Goal: Task Accomplishment & Management: Manage account settings

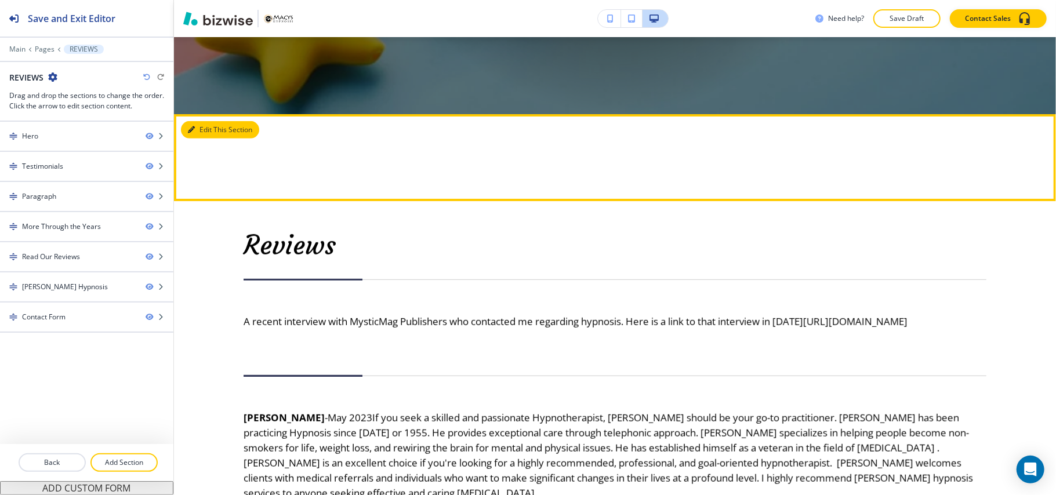
click at [217, 126] on button "Edit This Section" at bounding box center [220, 129] width 78 height 17
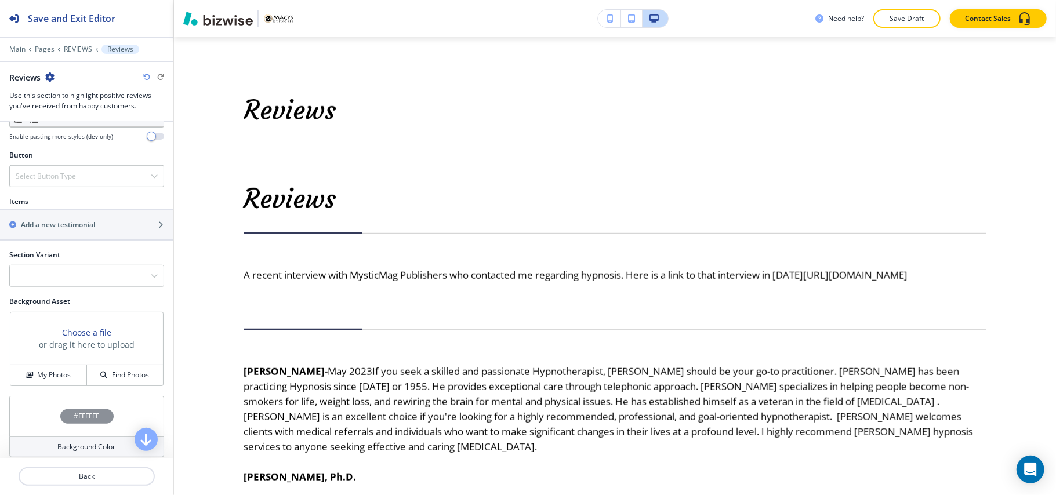
scroll to position [386, 0]
click at [71, 227] on h2 "Add a new testimonial" at bounding box center [58, 224] width 74 height 10
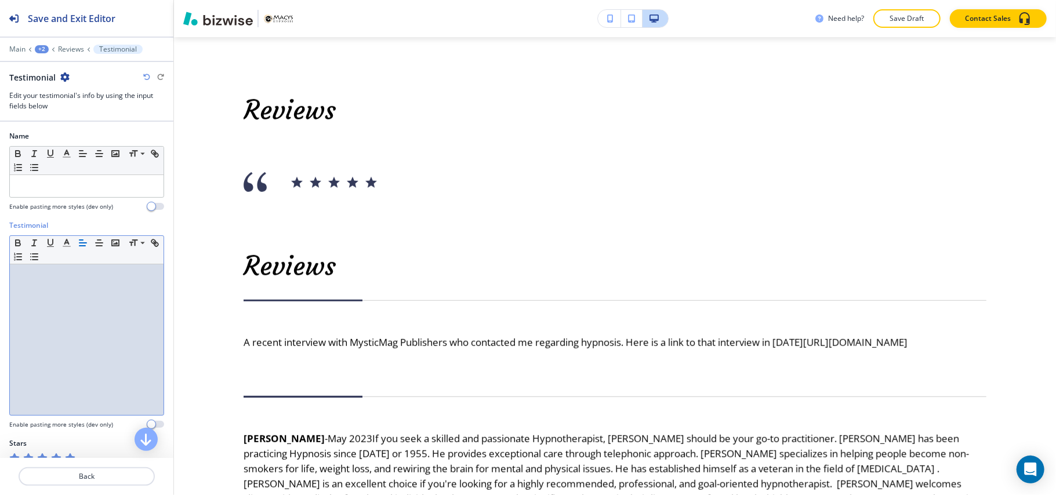
drag, startPoint x: 103, startPoint y: 332, endPoint x: 357, endPoint y: 140, distance: 318.4
click at [357, 141] on div "Reviews" at bounding box center [615, 129] width 882 height 185
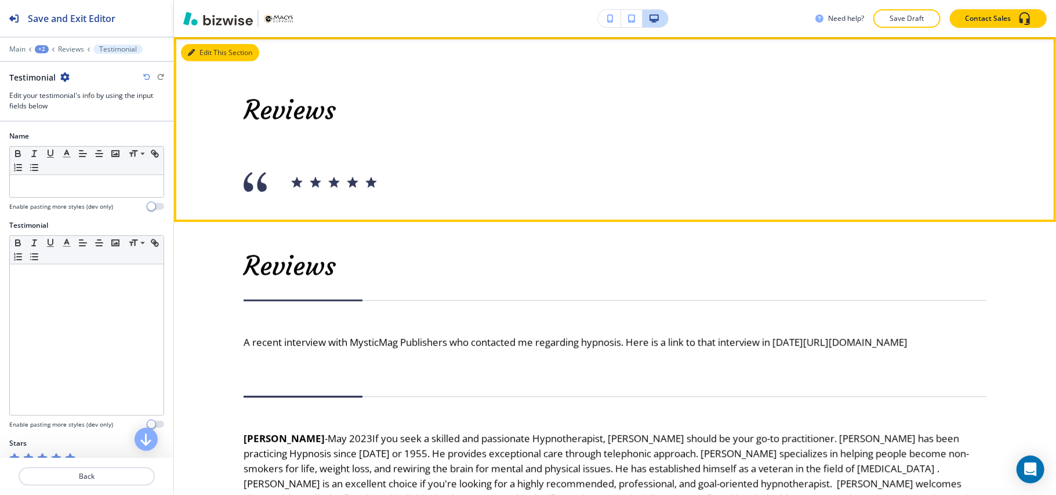
click at [204, 52] on button "Edit This Section" at bounding box center [220, 52] width 78 height 17
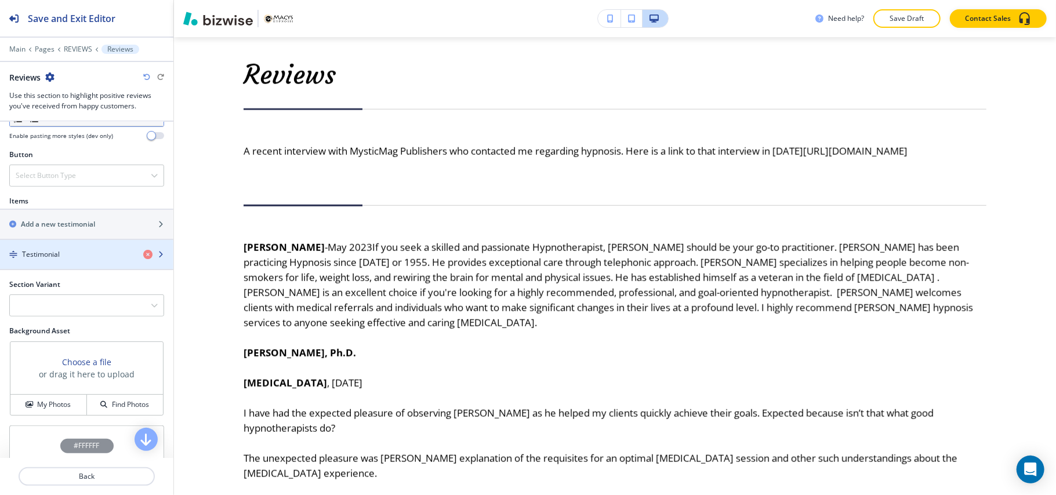
click at [36, 254] on h4 "Testimonial" at bounding box center [41, 254] width 38 height 10
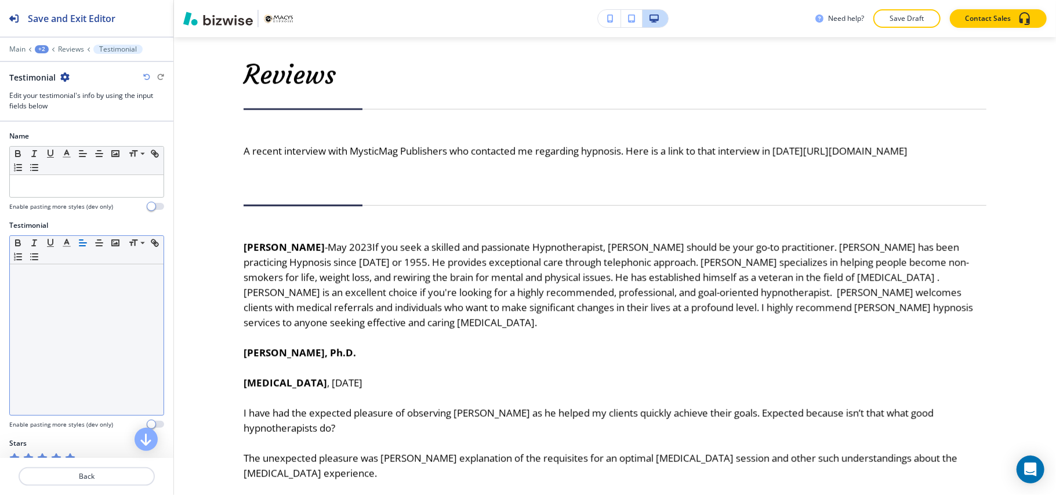
drag, startPoint x: 24, startPoint y: 357, endPoint x: 32, endPoint y: 357, distance: 8.1
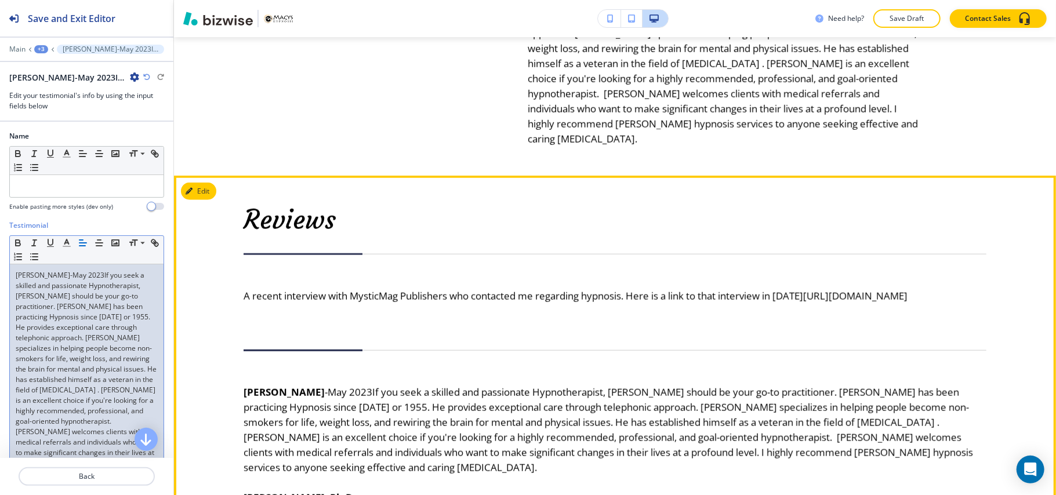
scroll to position [638, 0]
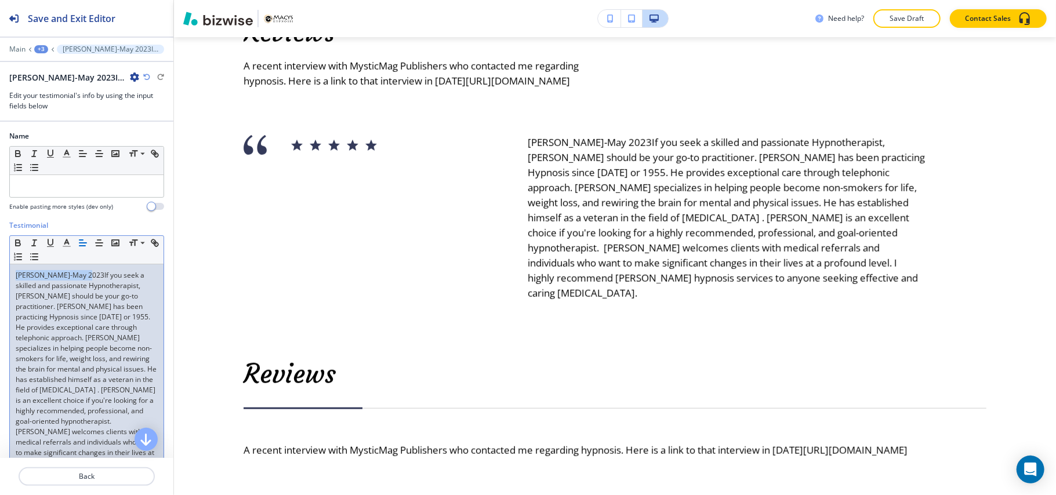
drag, startPoint x: 78, startPoint y: 278, endPoint x: 36, endPoint y: 274, distance: 42.0
click at [10, 274] on div "[PERSON_NAME]-May 2023If you seek a skilled and passionate Hypnotherapist, [PER…" at bounding box center [87, 384] width 154 height 241
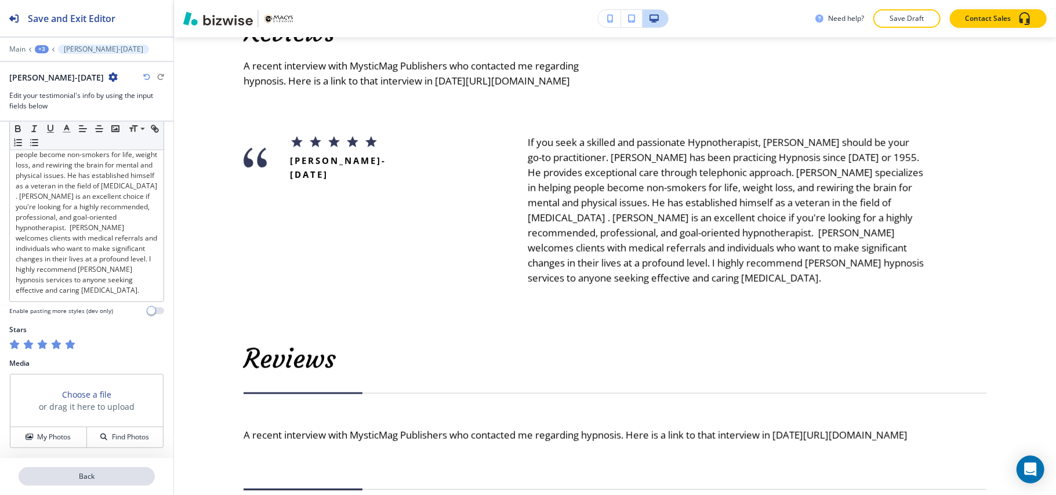
click at [82, 473] on p "Back" at bounding box center [87, 476] width 134 height 10
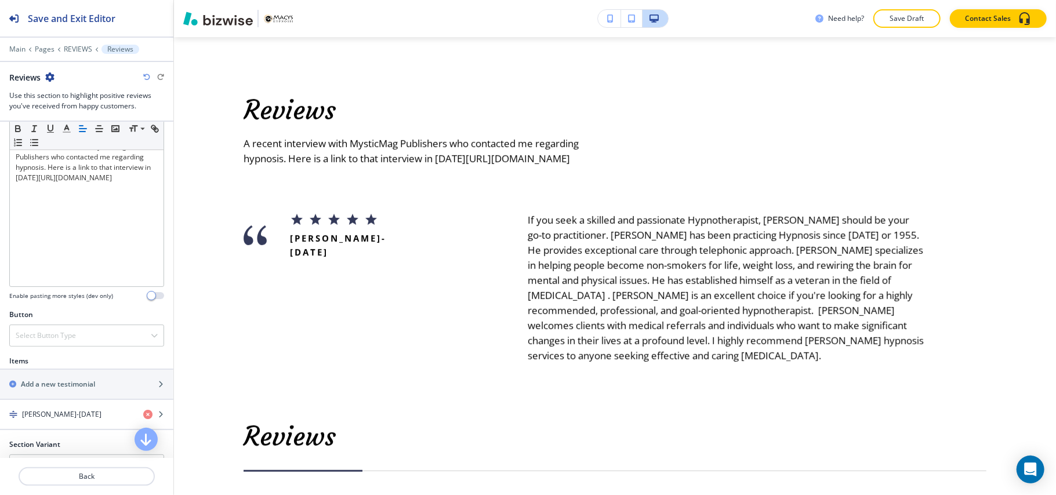
scroll to position [232, 0]
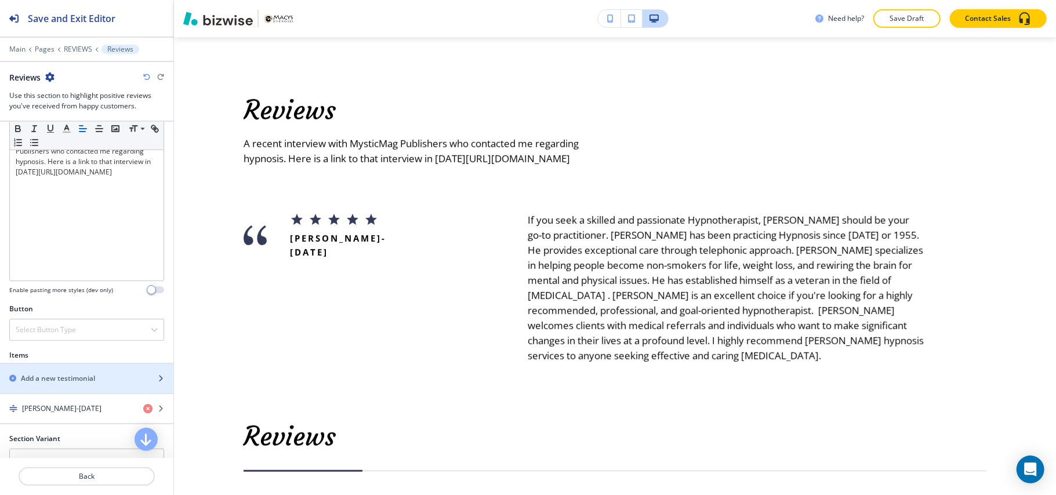
click at [63, 380] on h2 "Add a new testimonial" at bounding box center [58, 378] width 74 height 10
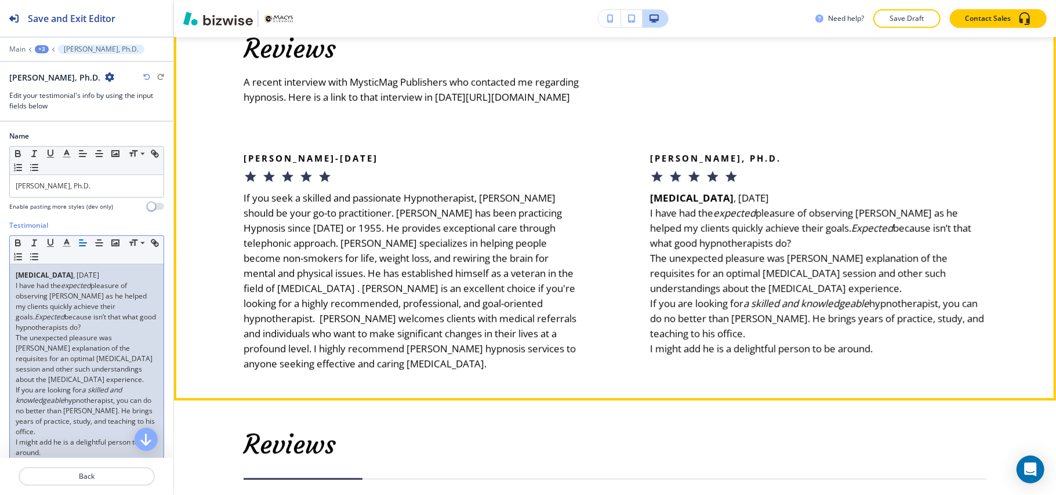
scroll to position [792, 0]
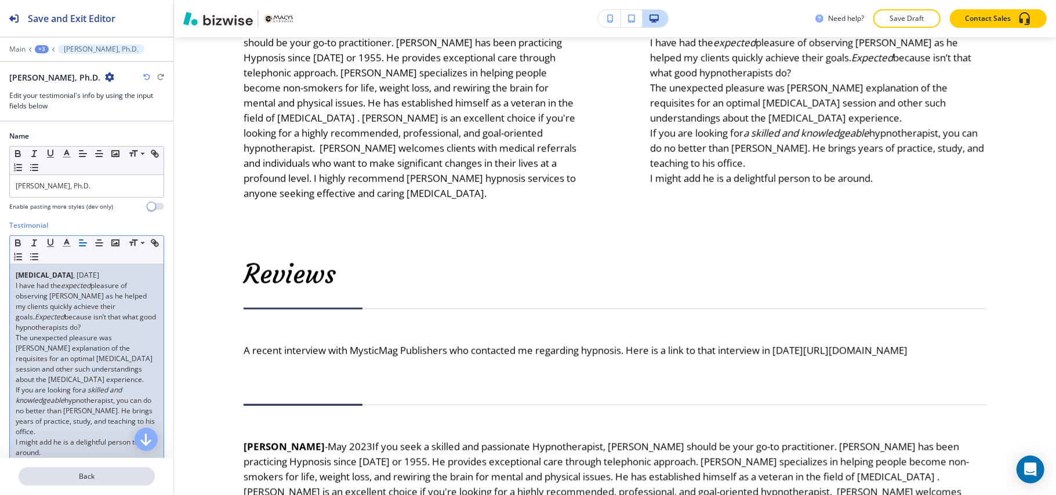
click at [124, 474] on p "Back" at bounding box center [87, 476] width 134 height 10
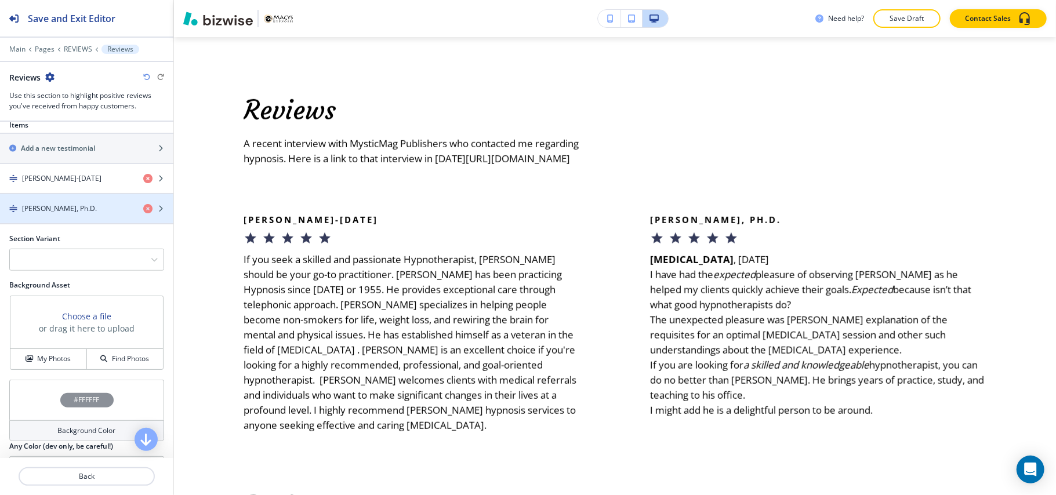
scroll to position [464, 0]
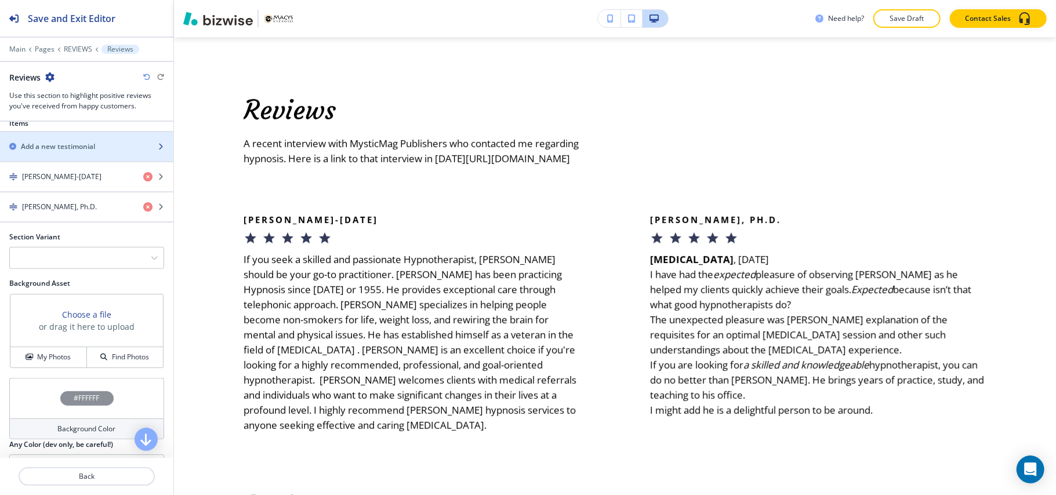
click at [77, 152] on h2 "Add a new testimonial" at bounding box center [58, 146] width 74 height 10
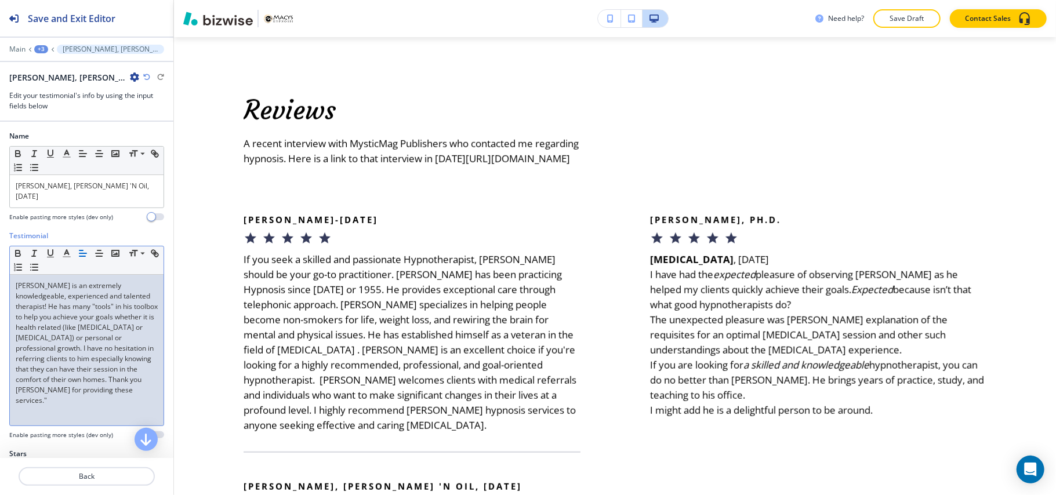
scroll to position [0, 0]
click at [93, 479] on p "Back" at bounding box center [87, 476] width 134 height 10
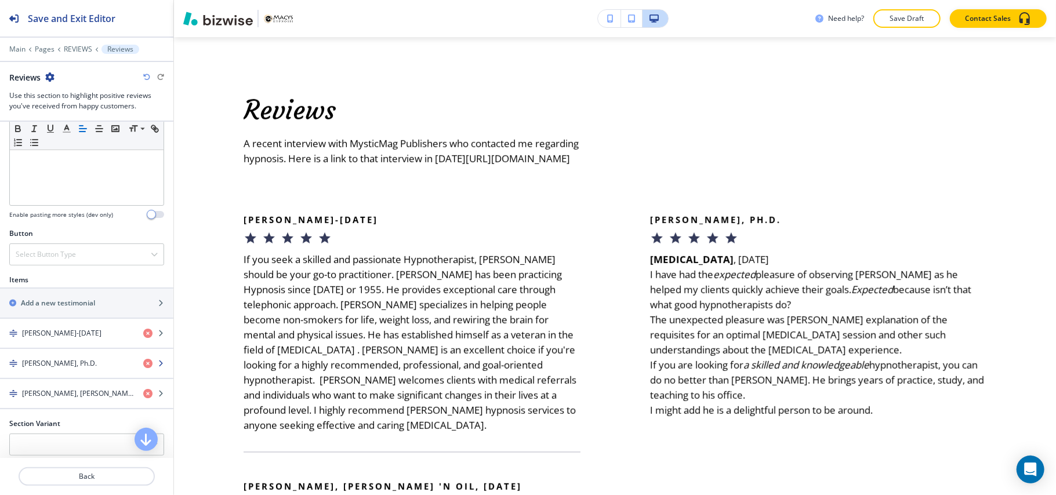
scroll to position [309, 0]
click at [63, 302] on h2 "Add a new testimonial" at bounding box center [58, 301] width 74 height 10
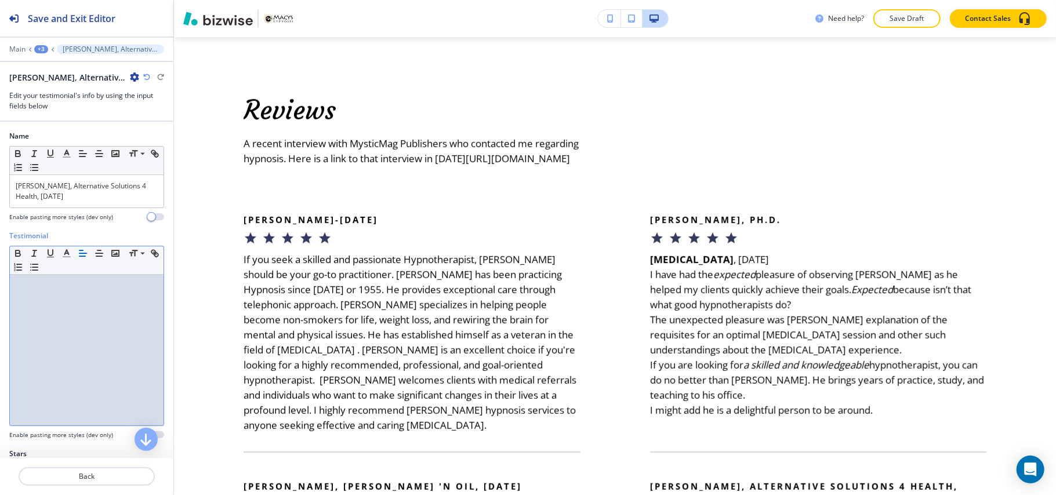
scroll to position [0, 0]
click at [89, 474] on p "Back" at bounding box center [87, 476] width 134 height 10
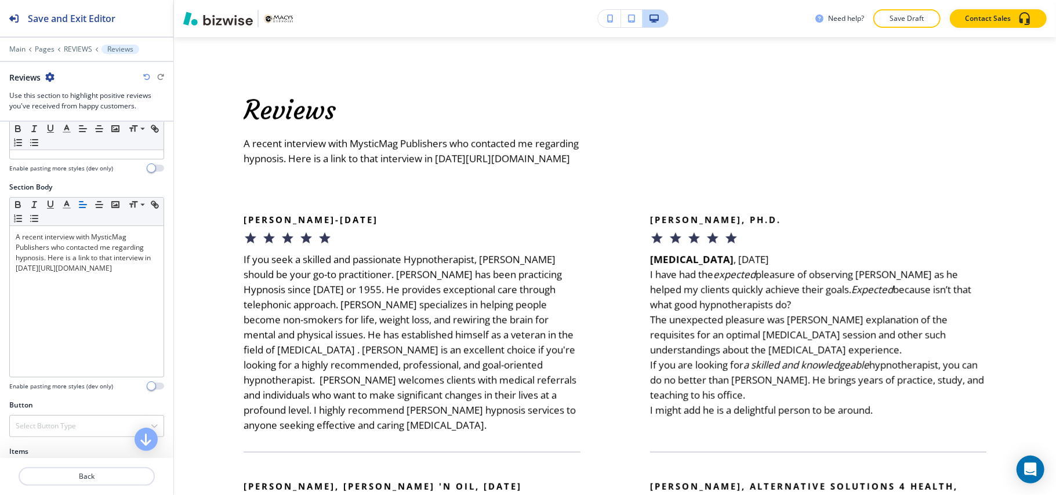
scroll to position [309, 0]
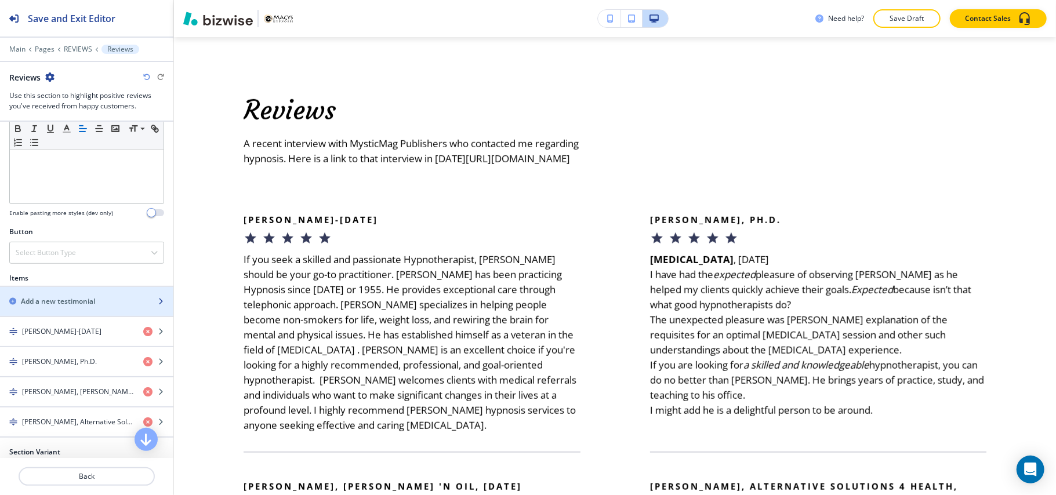
click at [75, 303] on h2 "Add a new testimonial" at bounding box center [58, 301] width 74 height 10
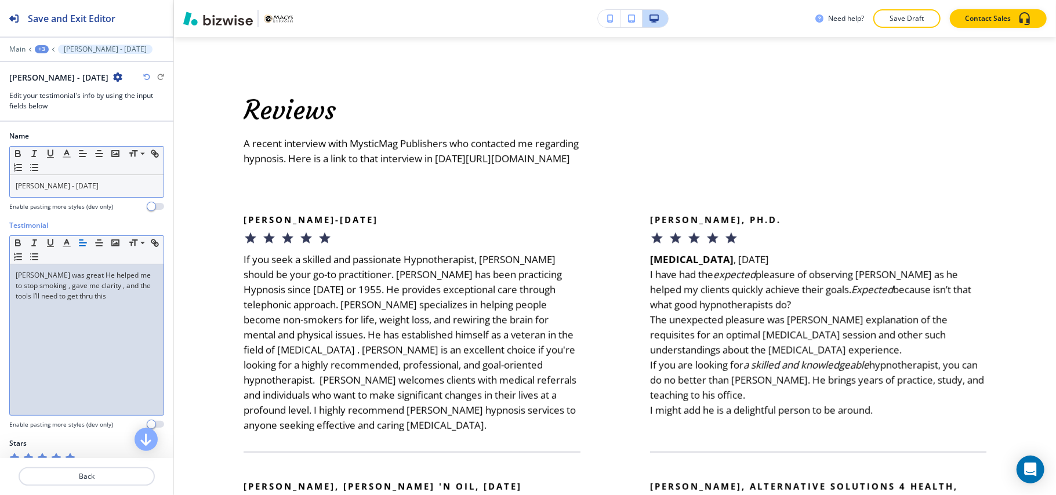
scroll to position [0, 0]
click at [74, 478] on p "Back" at bounding box center [87, 476] width 134 height 10
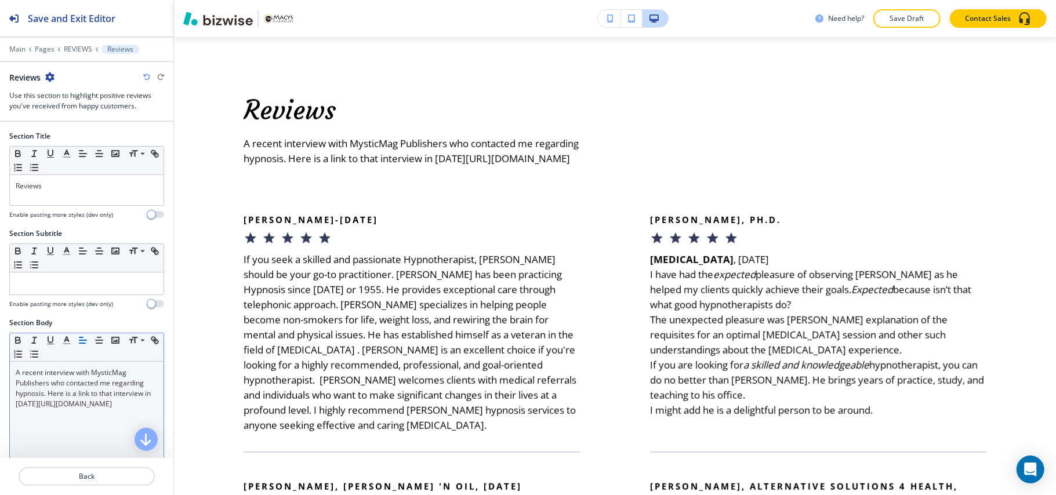
scroll to position [309, 0]
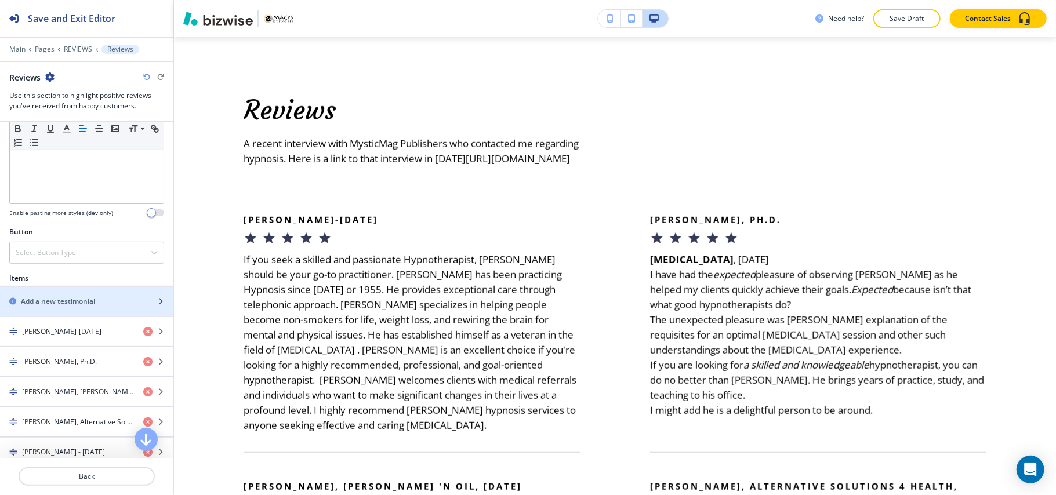
click at [61, 306] on h2 "Add a new testimonial" at bounding box center [58, 301] width 74 height 10
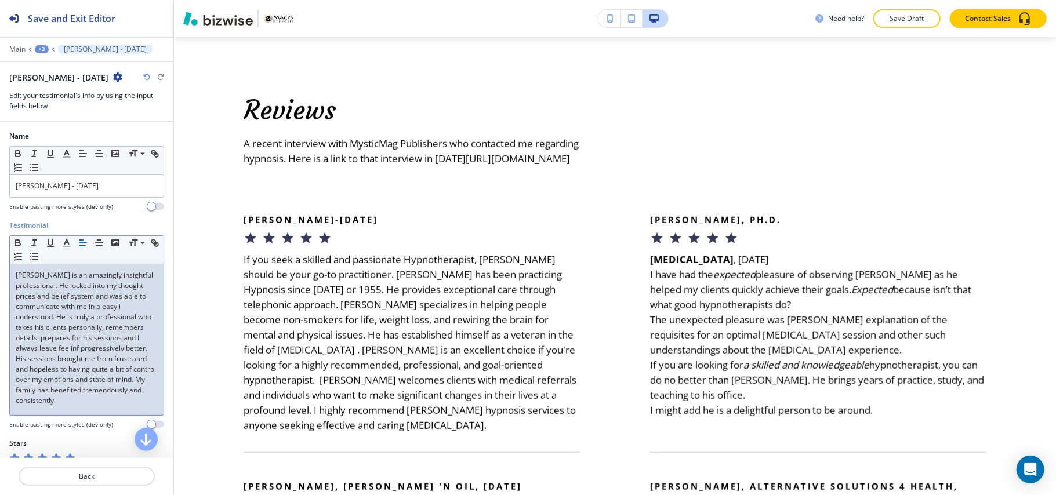
scroll to position [0, 0]
click at [82, 473] on p "Back" at bounding box center [87, 476] width 134 height 10
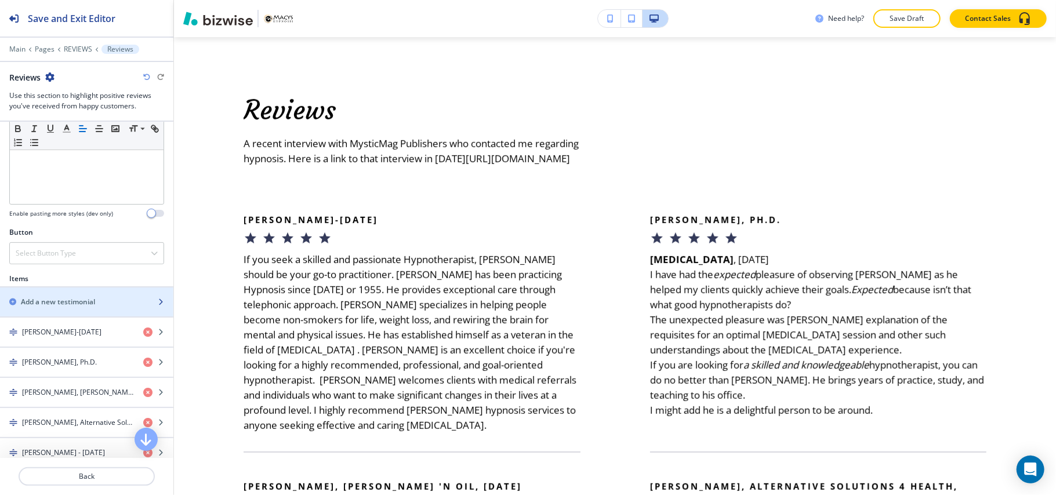
scroll to position [309, 0]
click at [71, 313] on div "button" at bounding box center [86, 311] width 173 height 9
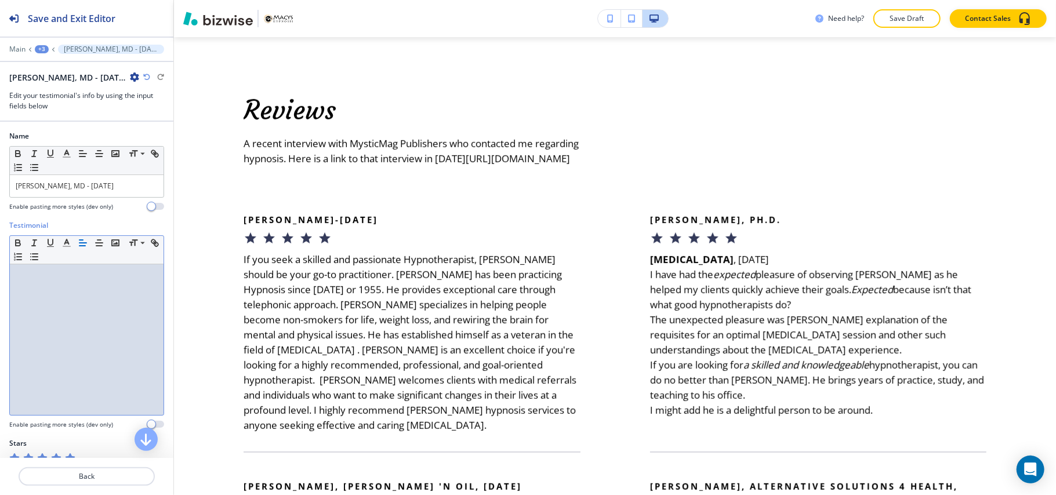
scroll to position [0, 0]
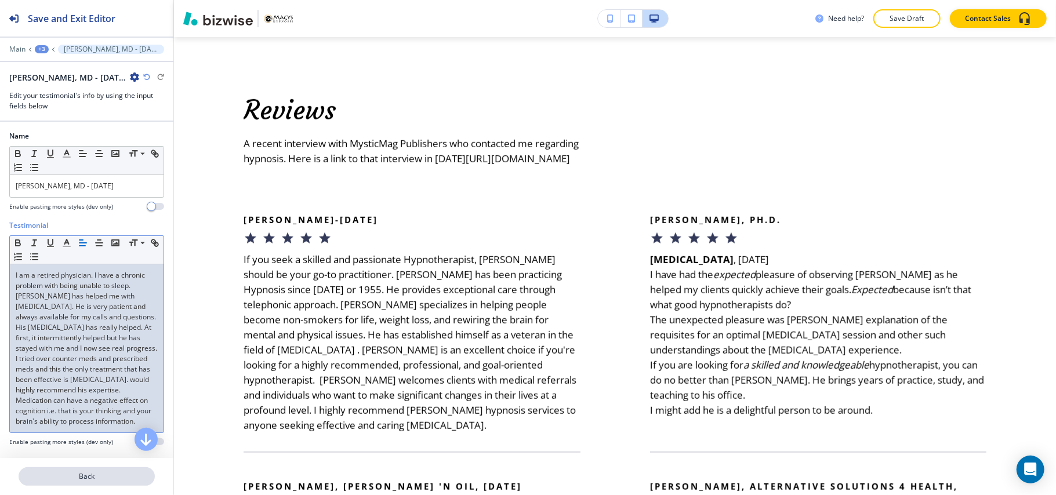
click at [101, 475] on p "Back" at bounding box center [87, 476] width 134 height 10
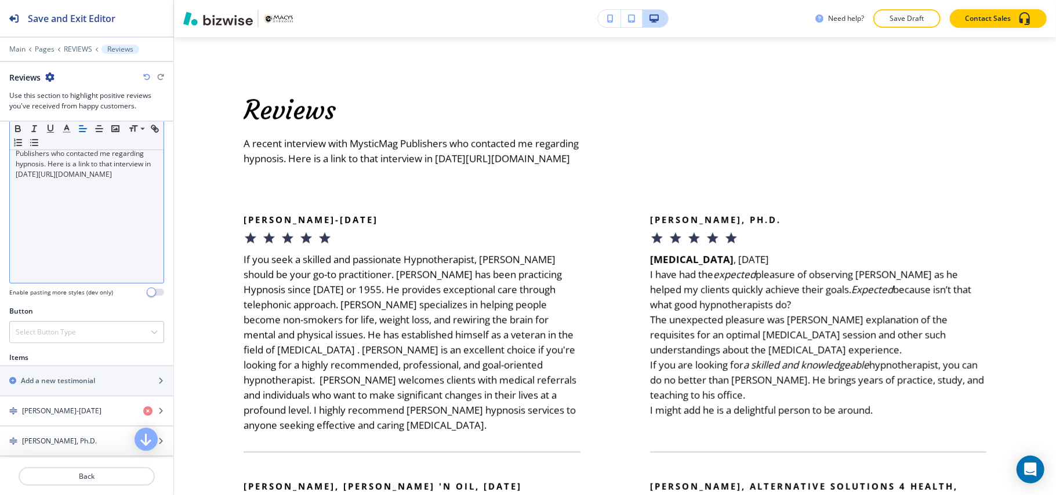
scroll to position [232, 0]
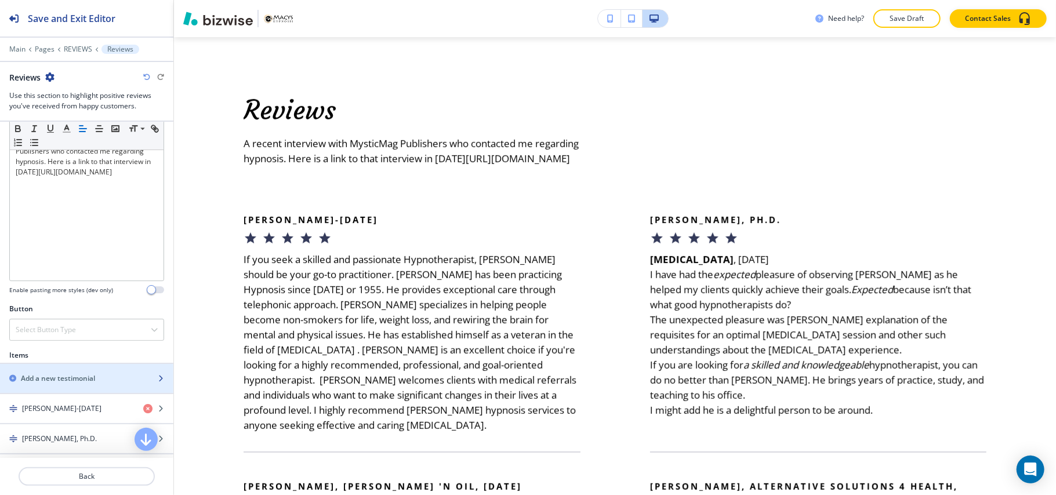
click at [63, 384] on h2 "Add a new testimonial" at bounding box center [58, 378] width 74 height 10
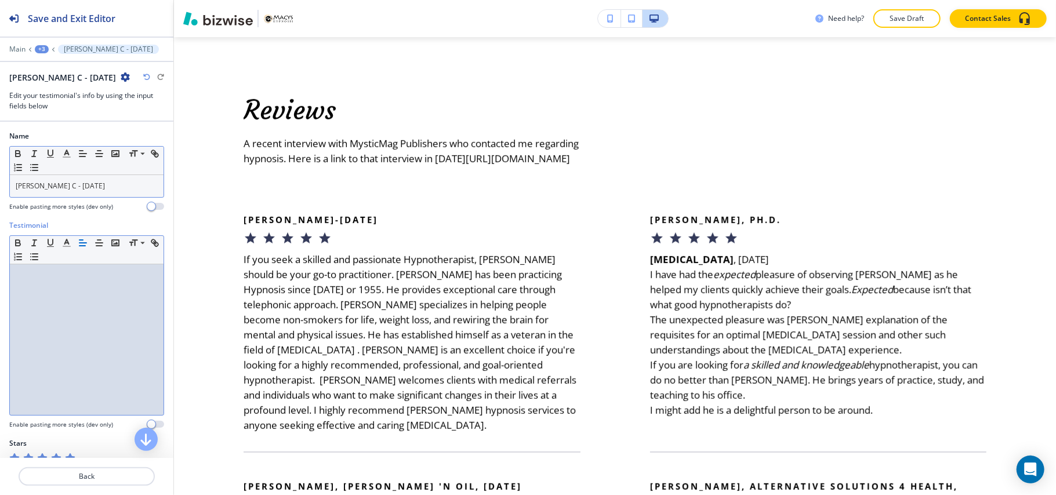
scroll to position [0, 0]
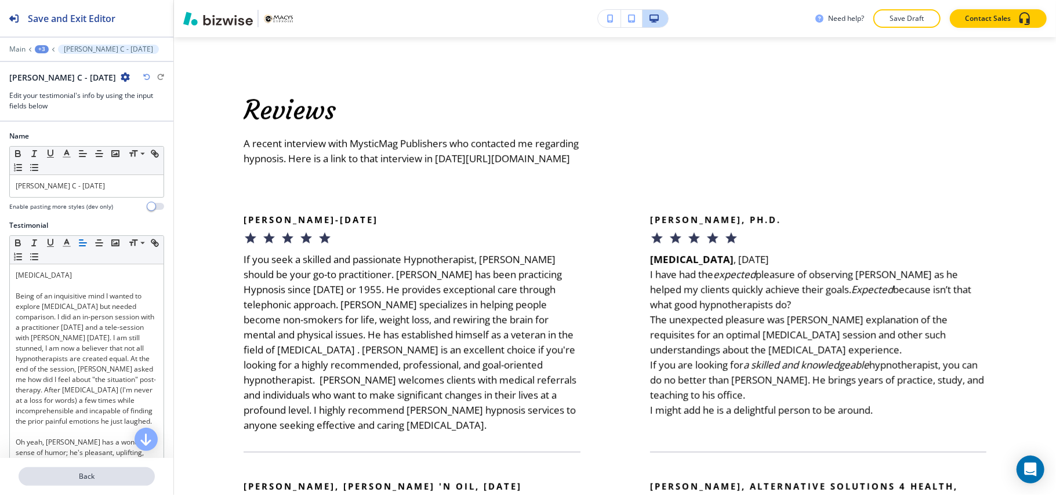
click at [91, 481] on p "Back" at bounding box center [87, 476] width 134 height 10
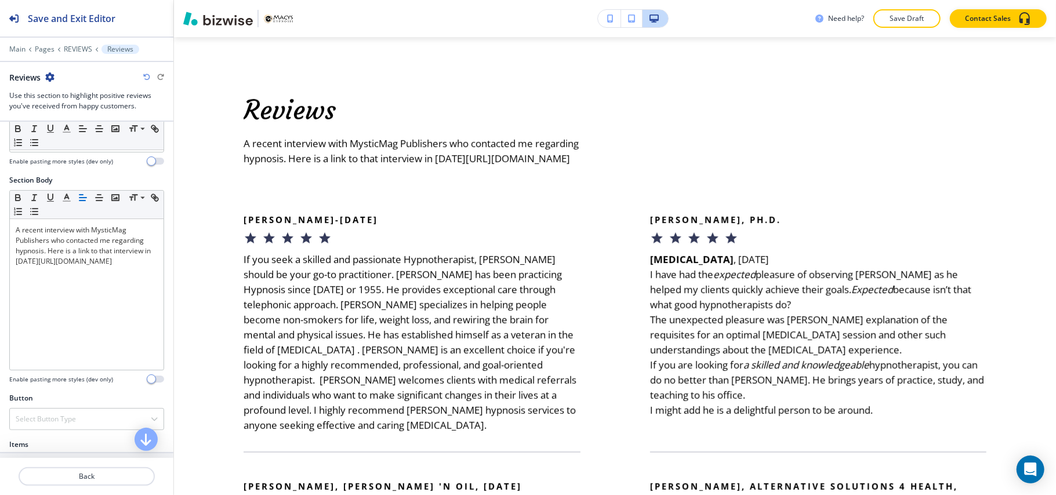
scroll to position [309, 0]
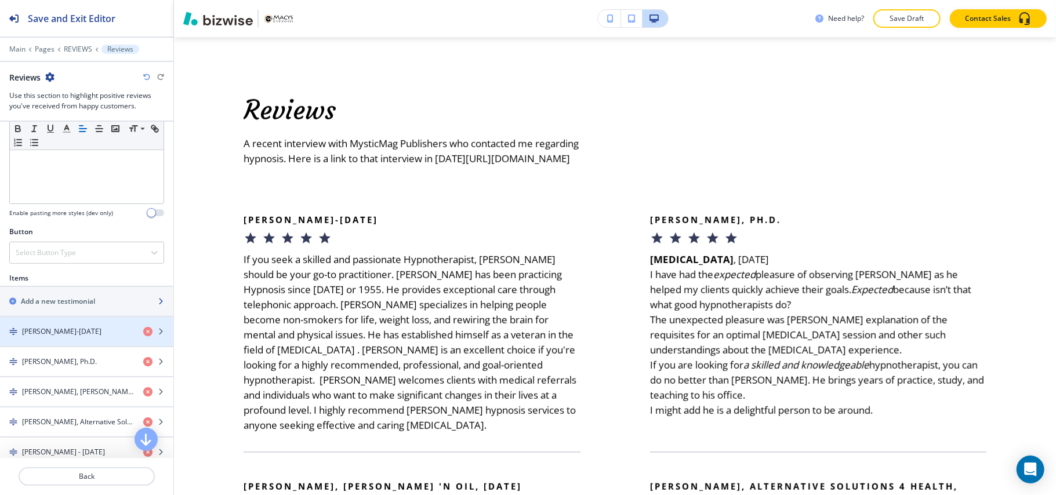
click at [68, 311] on div "button" at bounding box center [86, 311] width 173 height 9
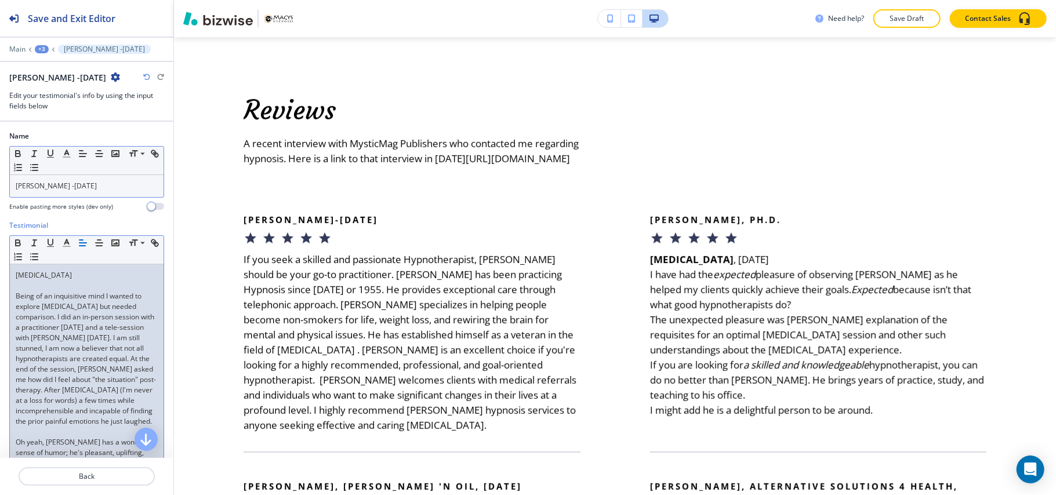
scroll to position [0, 0]
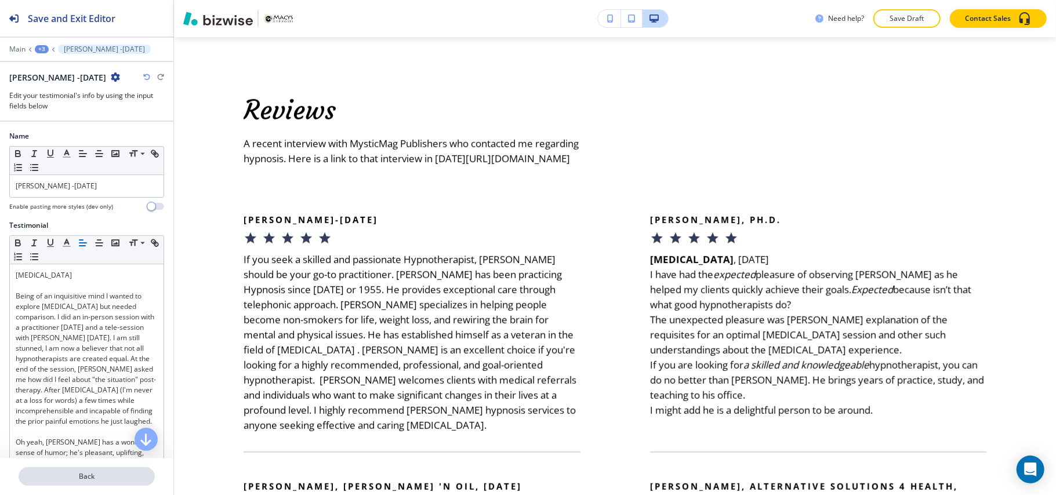
click at [82, 470] on button "Back" at bounding box center [87, 476] width 136 height 19
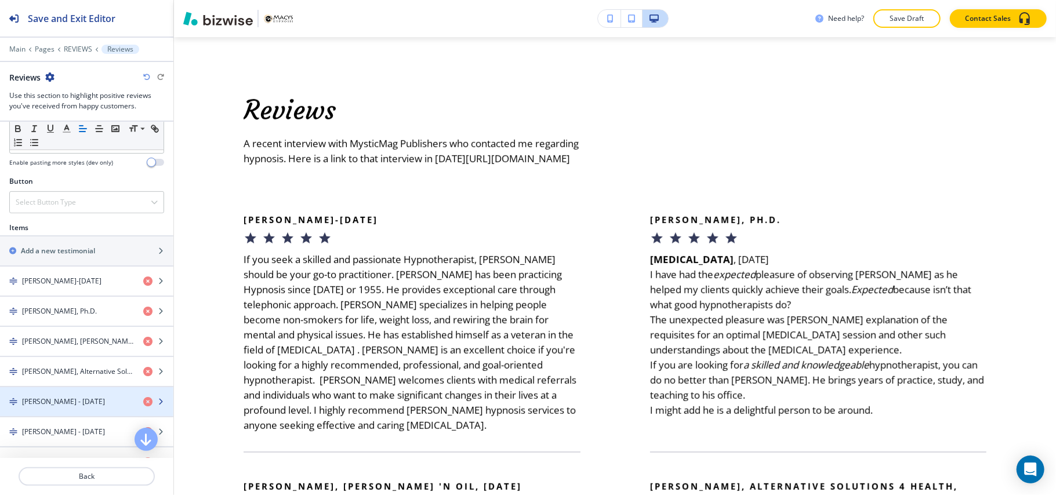
scroll to position [386, 0]
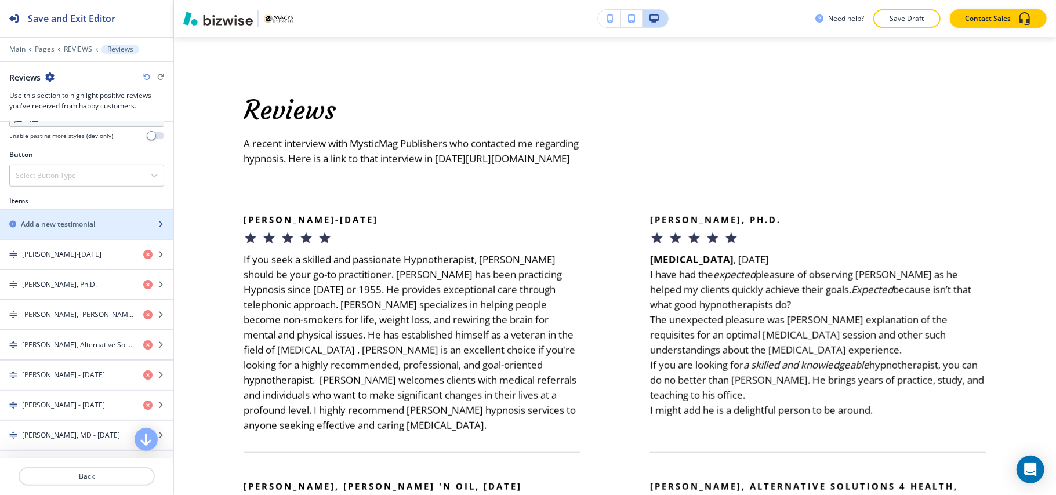
click at [58, 228] on h2 "Add a new testimonial" at bounding box center [58, 224] width 74 height 10
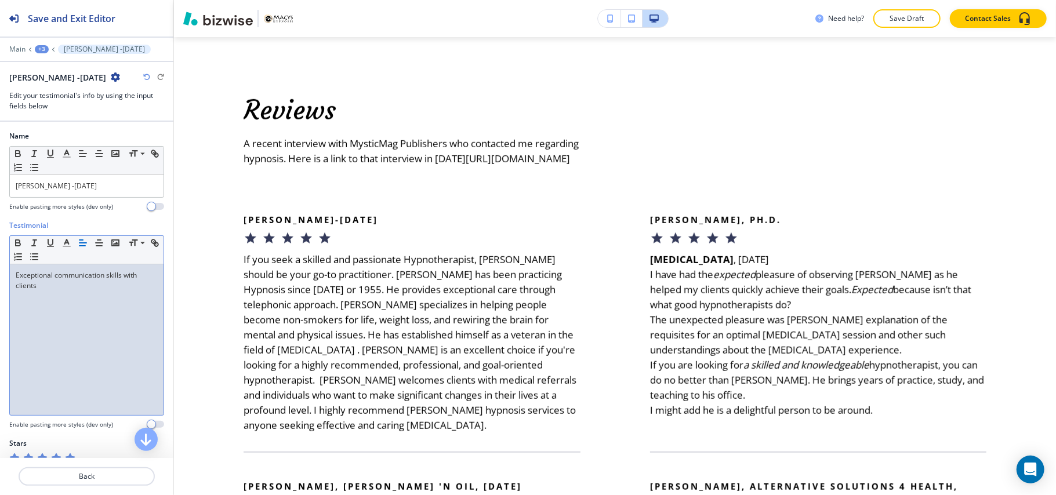
scroll to position [0, 0]
click at [86, 474] on p "Back" at bounding box center [87, 476] width 134 height 10
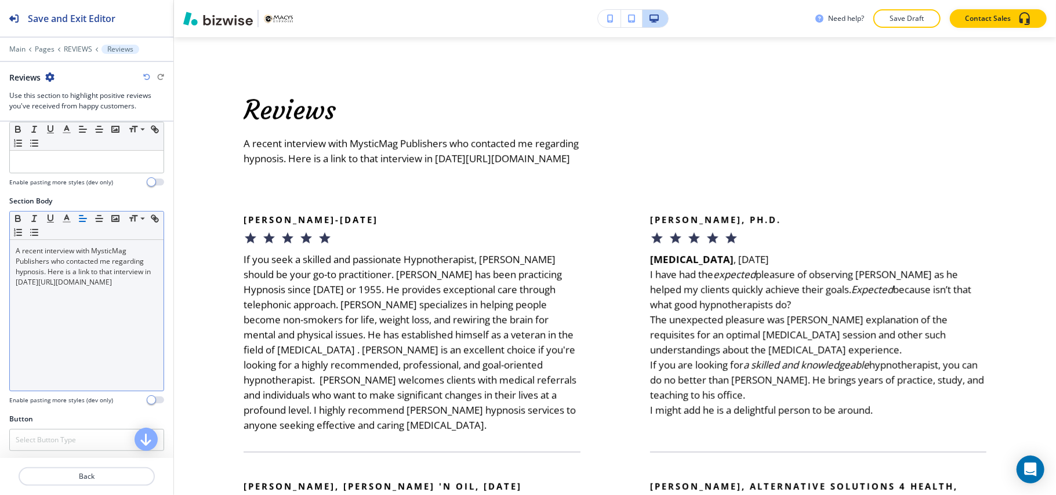
scroll to position [309, 0]
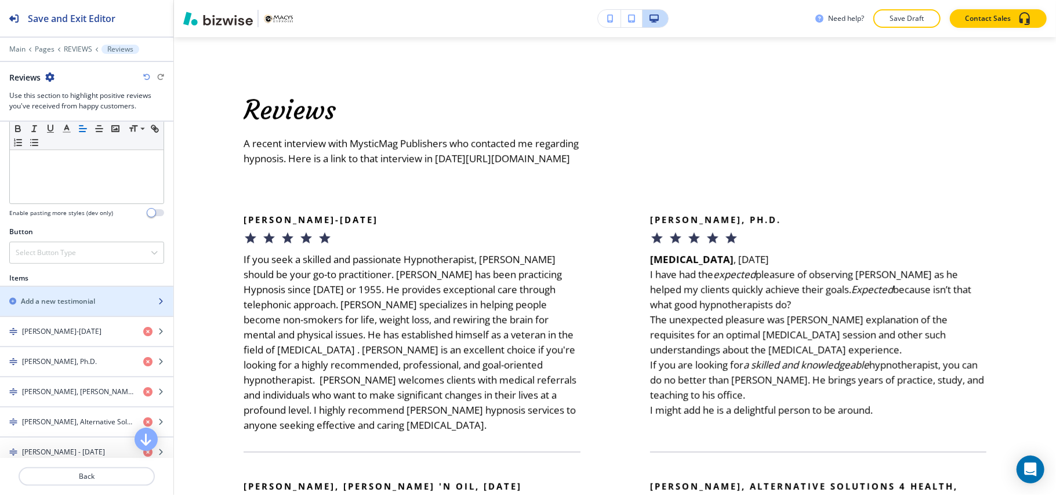
click at [79, 296] on div "button" at bounding box center [86, 291] width 173 height 9
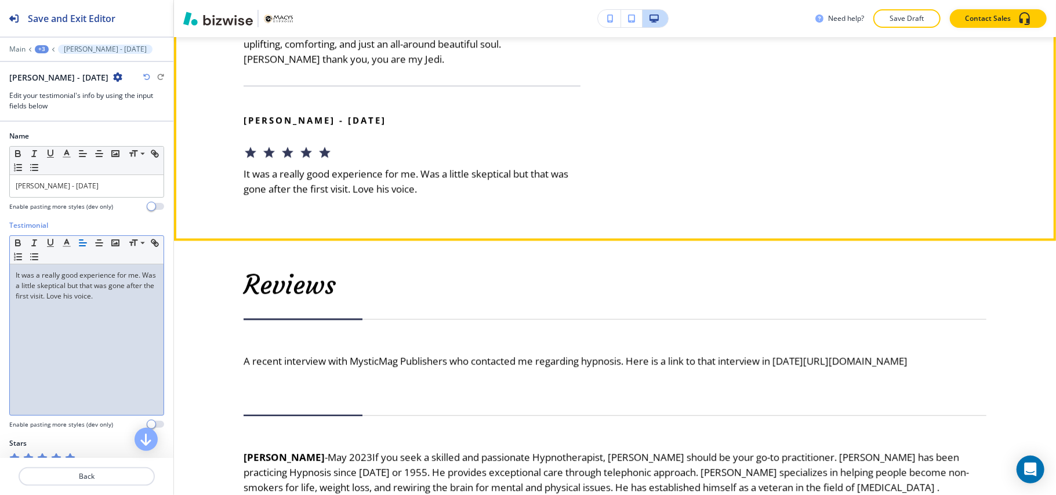
scroll to position [2107, 0]
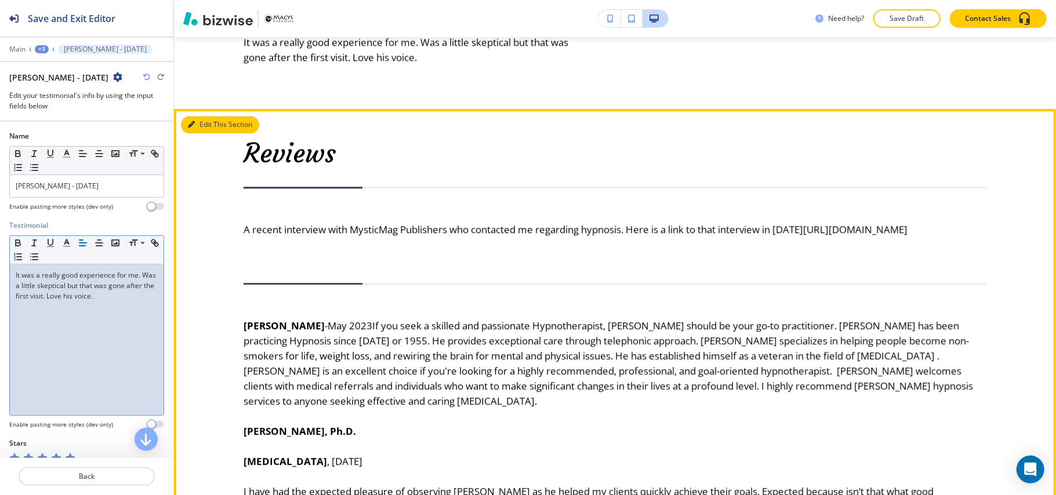
click at [212, 133] on button "Edit This Section" at bounding box center [220, 124] width 78 height 17
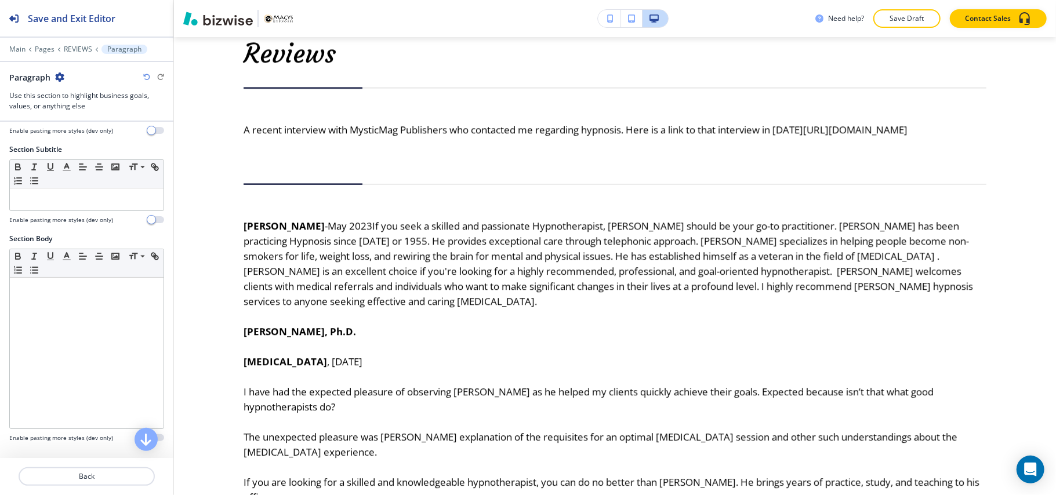
scroll to position [77, 0]
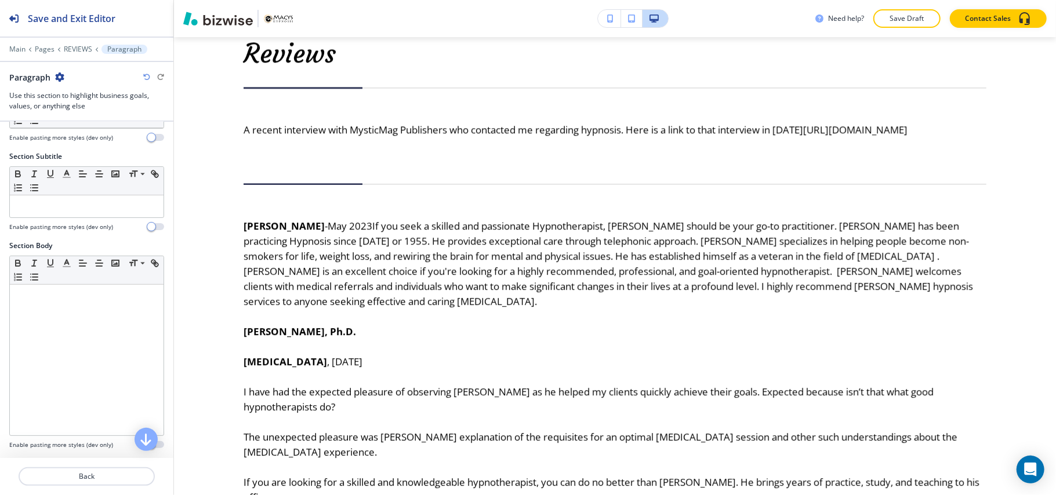
click at [59, 72] on icon "button" at bounding box center [59, 76] width 9 height 9
click at [97, 138] on p "Delete Section" at bounding box center [92, 138] width 59 height 10
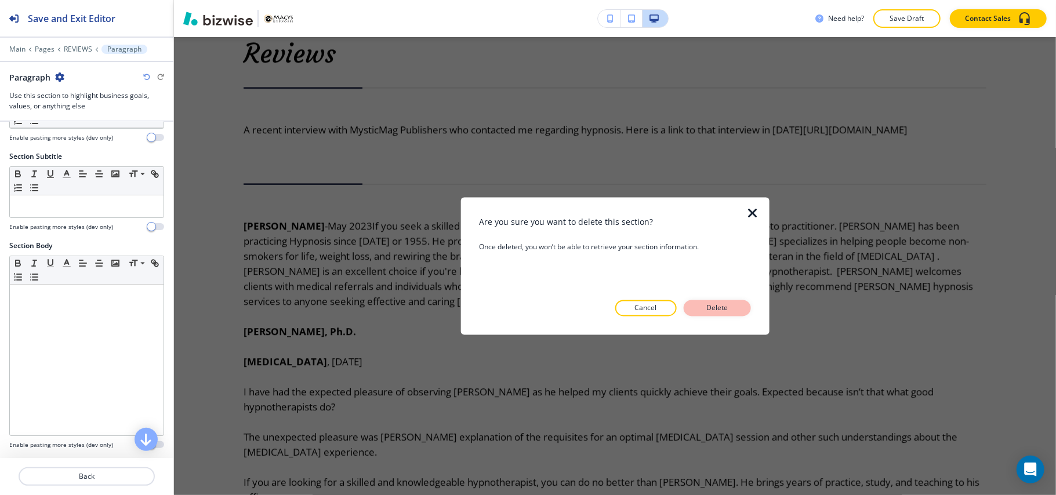
click at [729, 310] on p "Delete" at bounding box center [717, 308] width 28 height 10
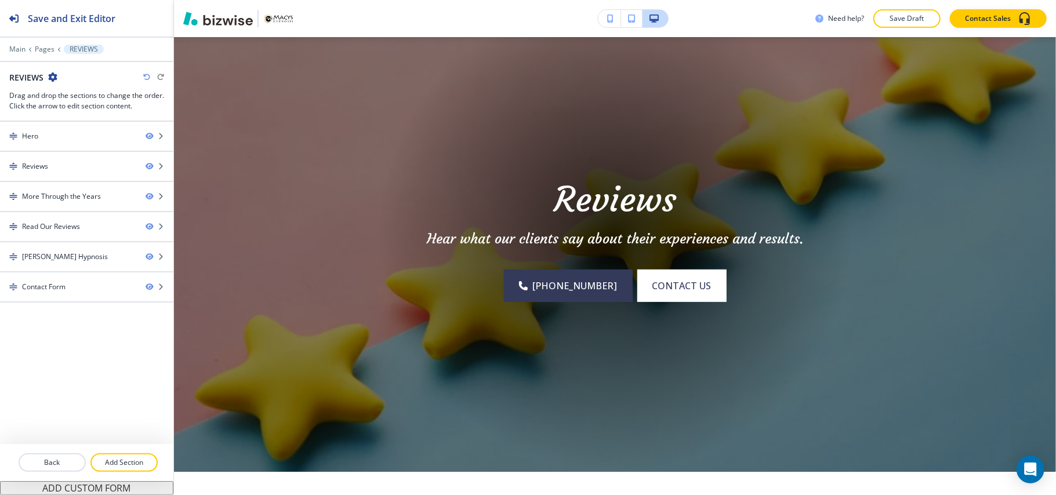
scroll to position [0, 0]
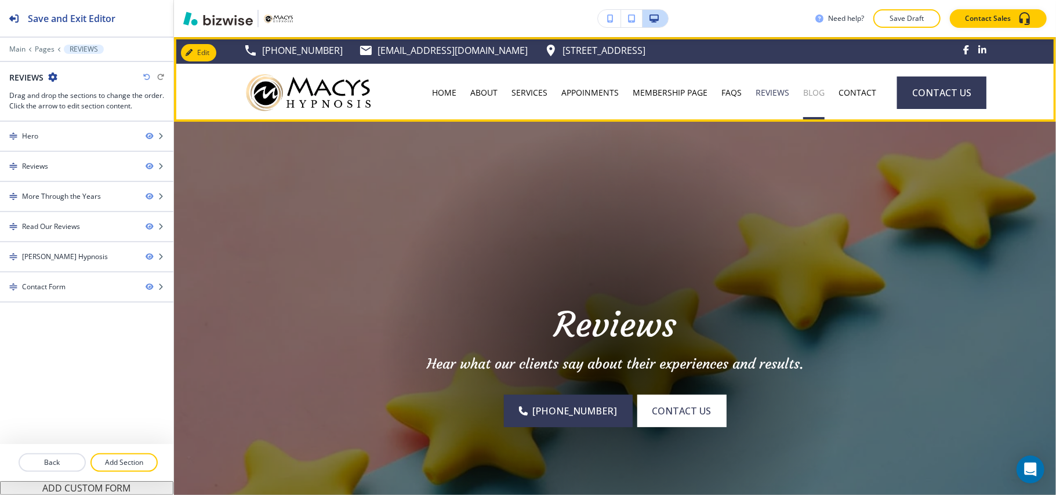
click at [812, 92] on p "BLOG" at bounding box center [813, 93] width 21 height 12
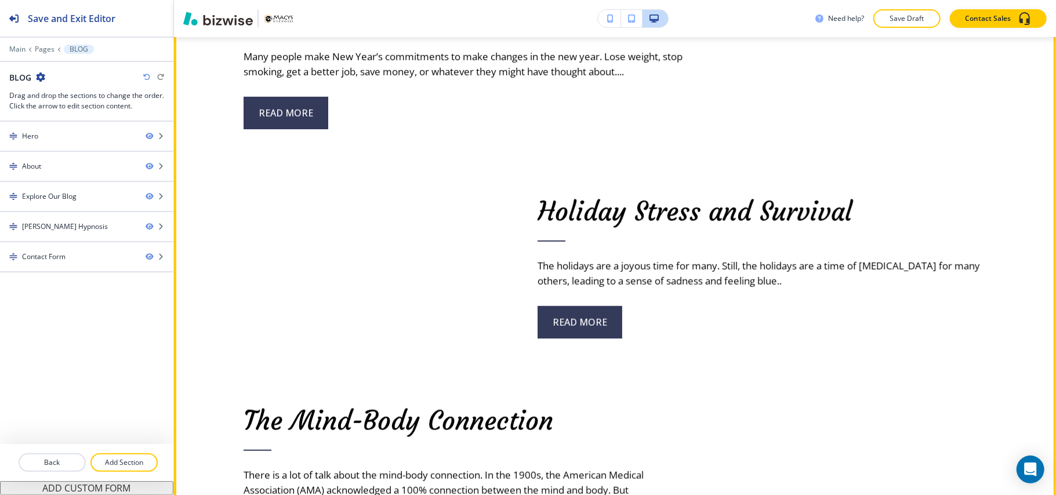
scroll to position [6852, 0]
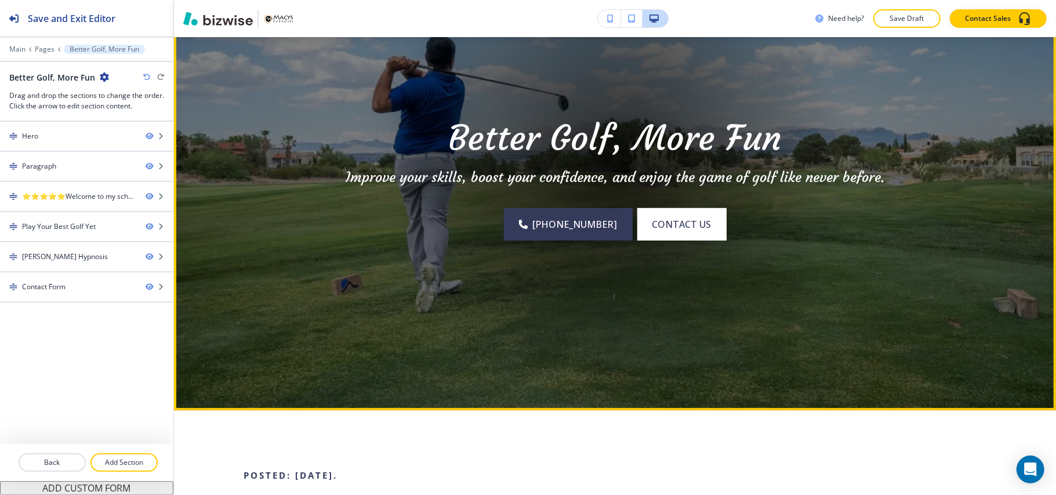
scroll to position [0, 0]
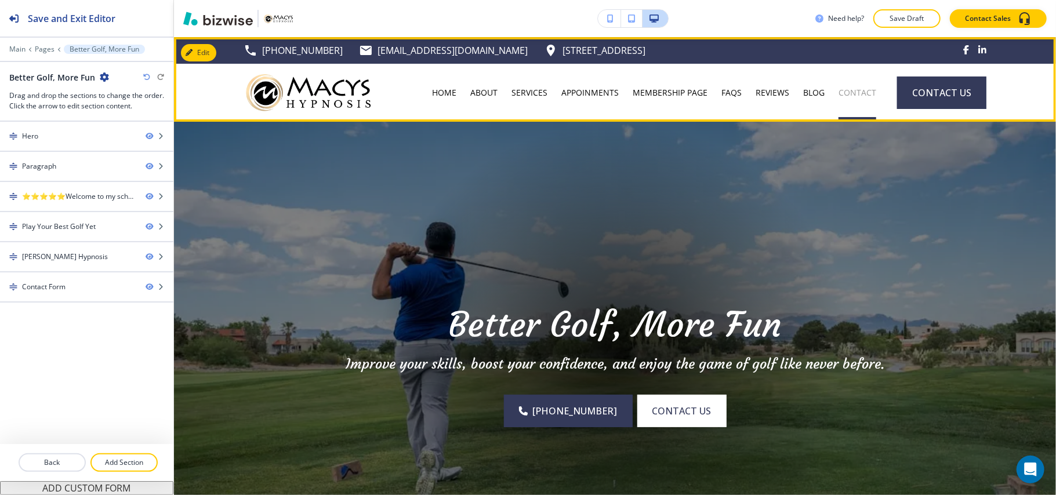
click at [838, 89] on p "CONTACT" at bounding box center [857, 93] width 38 height 12
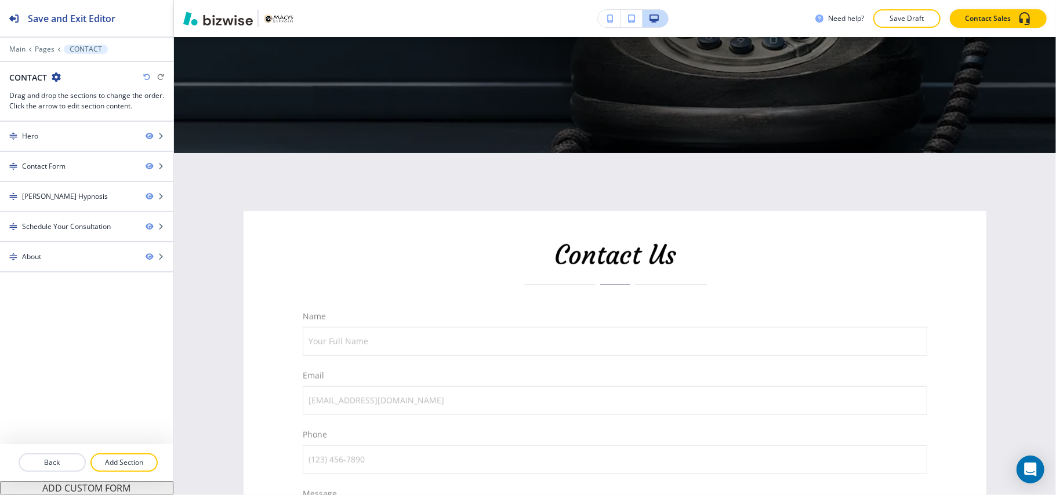
scroll to position [49, 0]
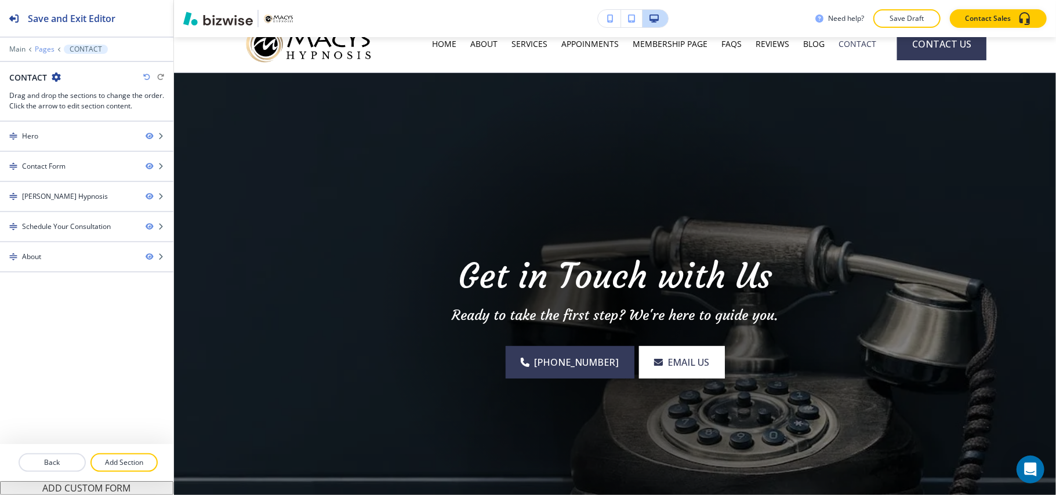
click at [45, 48] on p "Pages" at bounding box center [45, 49] width 20 height 8
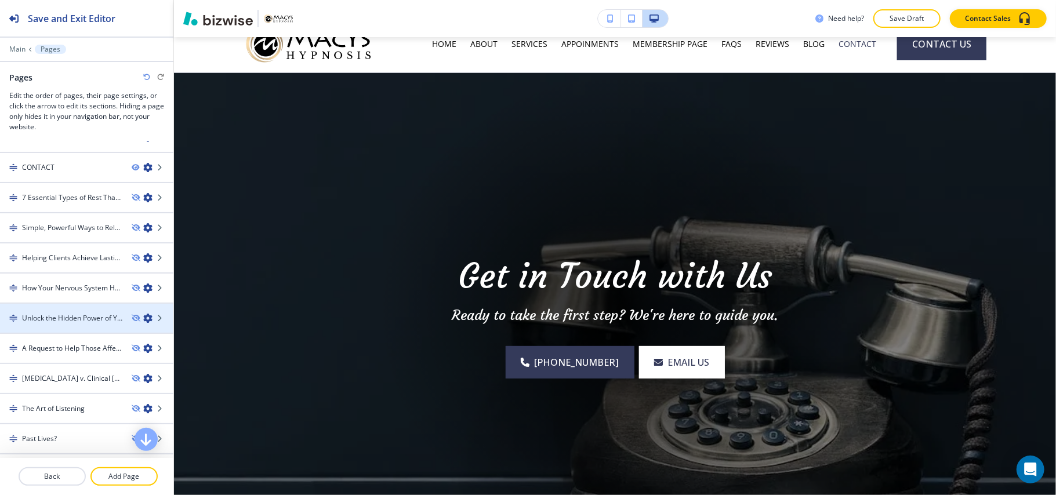
scroll to position [232, 0]
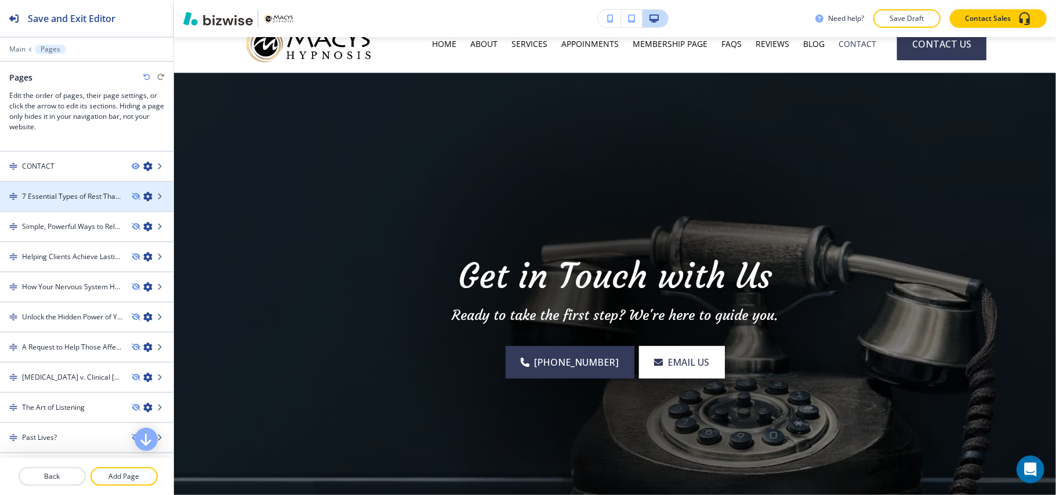
click at [64, 191] on h4 "7 Essential Types of Rest That Recharge Your Life" at bounding box center [72, 196] width 100 height 10
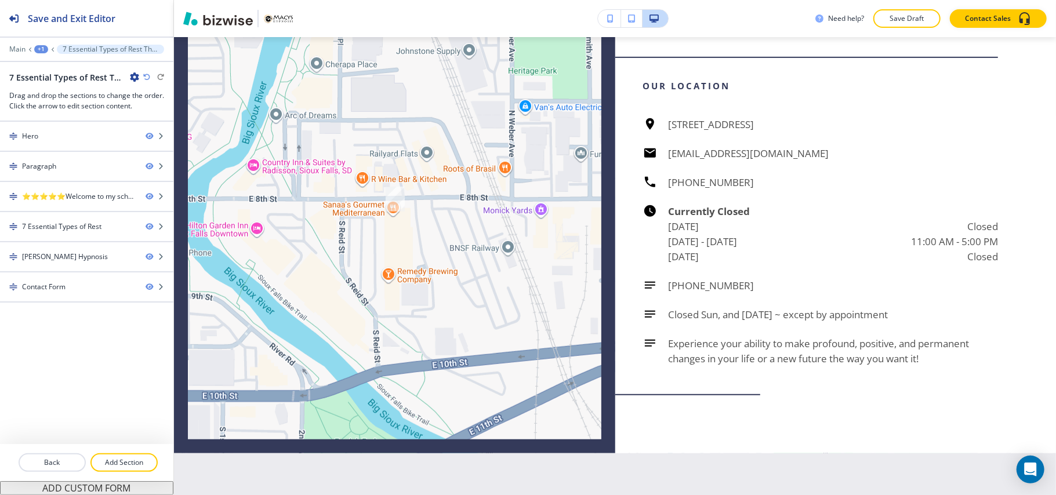
scroll to position [4079, 0]
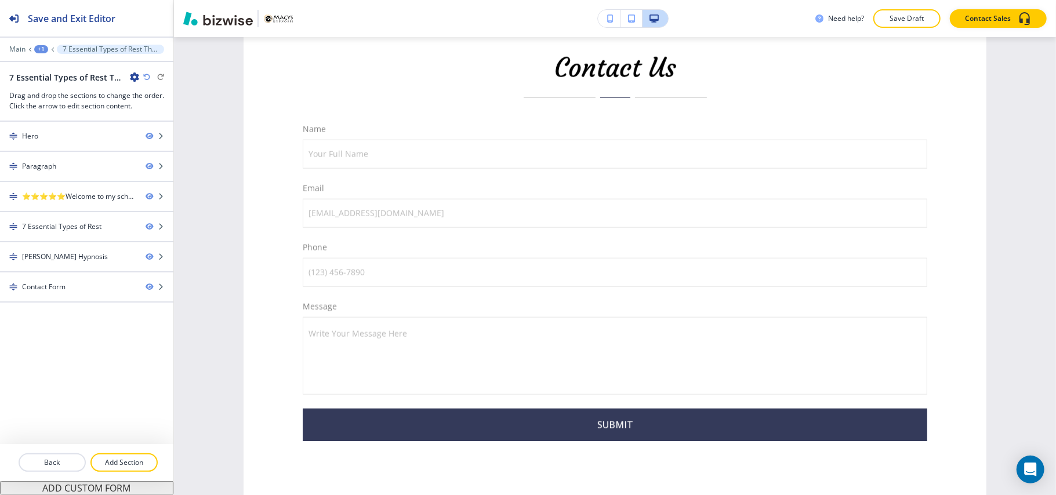
click at [31, 45] on div "Main +1 7 Essential Types of Rest That Recharge Your Life" at bounding box center [86, 49] width 155 height 9
click at [37, 51] on div "+1" at bounding box center [41, 49] width 14 height 8
click at [54, 68] on p "Pages" at bounding box center [71, 68] width 59 height 10
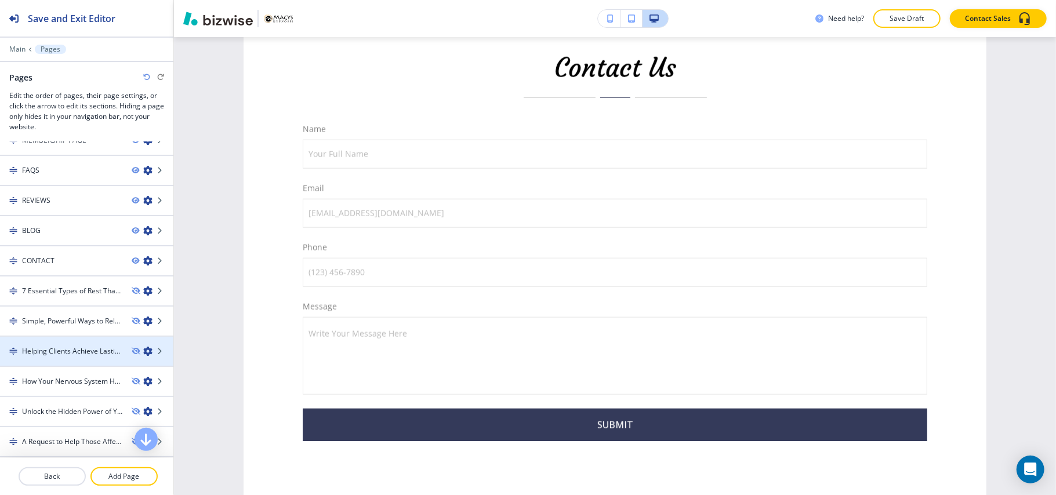
scroll to position [154, 0]
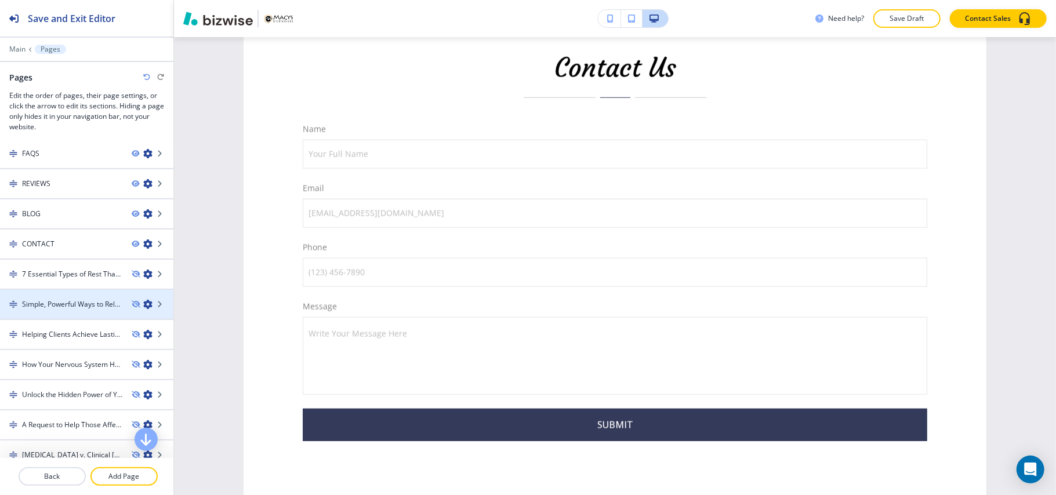
click at [61, 310] on div at bounding box center [86, 314] width 173 height 9
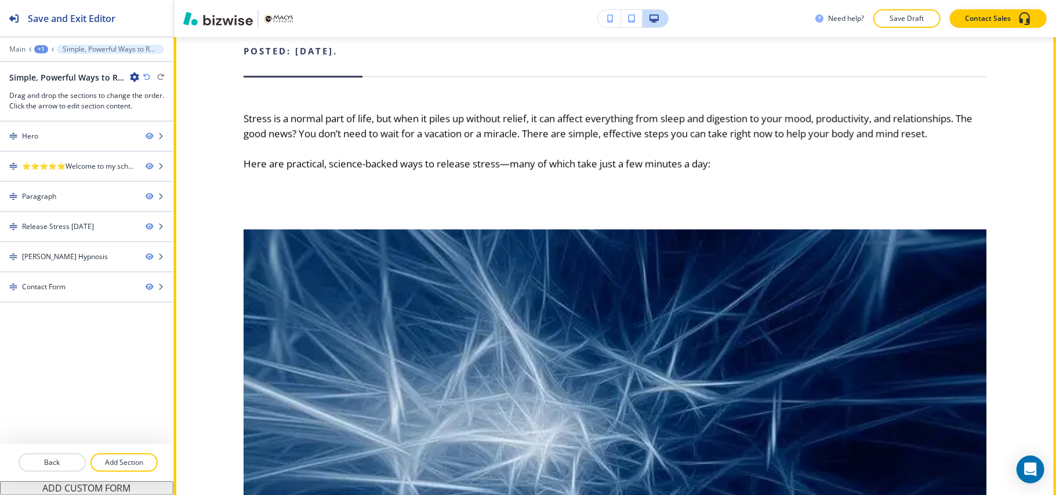
scroll to position [792, 0]
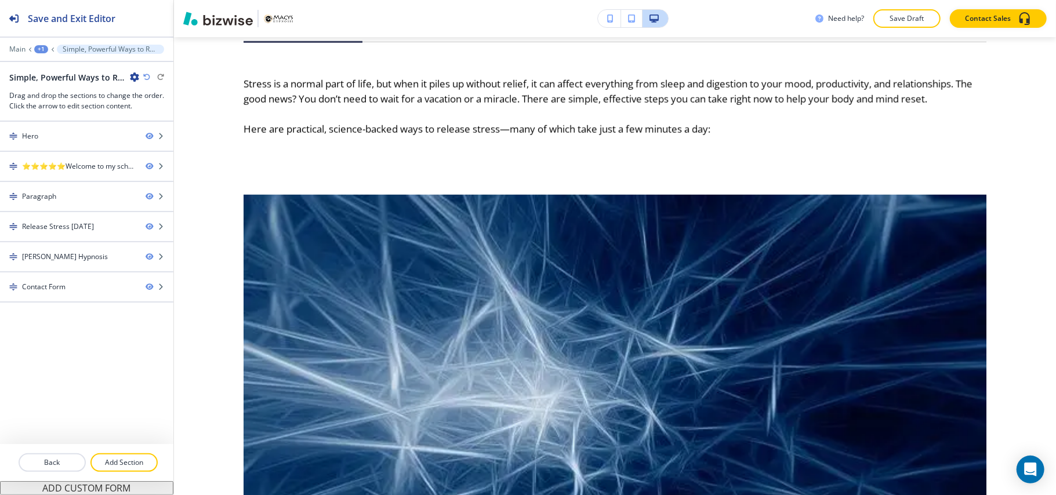
click at [38, 50] on div "+1" at bounding box center [41, 49] width 14 height 8
click at [55, 72] on p "Pages" at bounding box center [71, 68] width 59 height 10
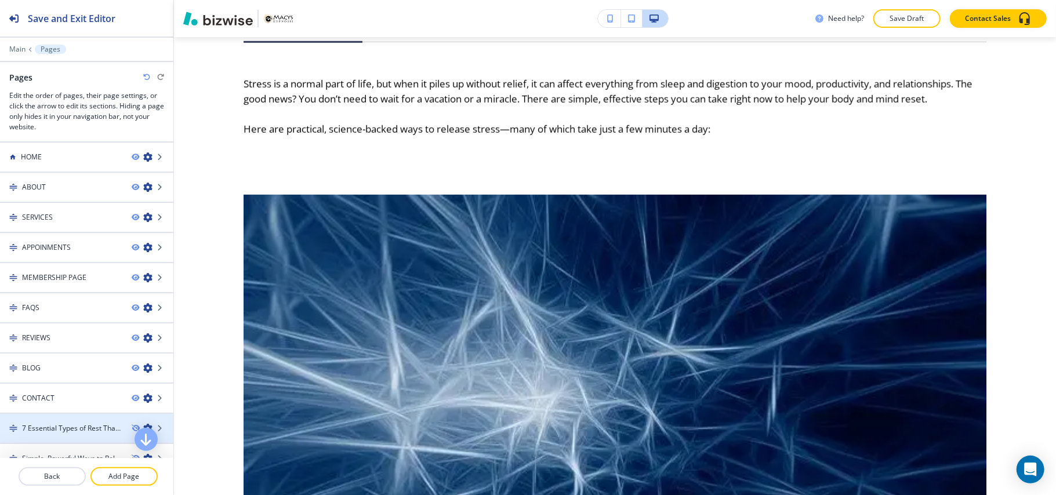
click at [75, 423] on h4 "7 Essential Types of Rest That Recharge Your Life" at bounding box center [72, 428] width 100 height 10
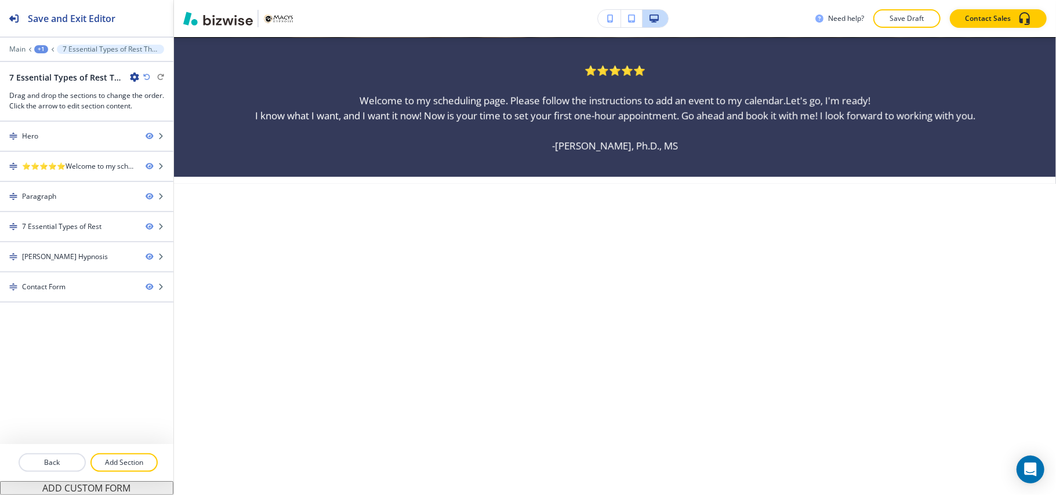
scroll to position [560, 0]
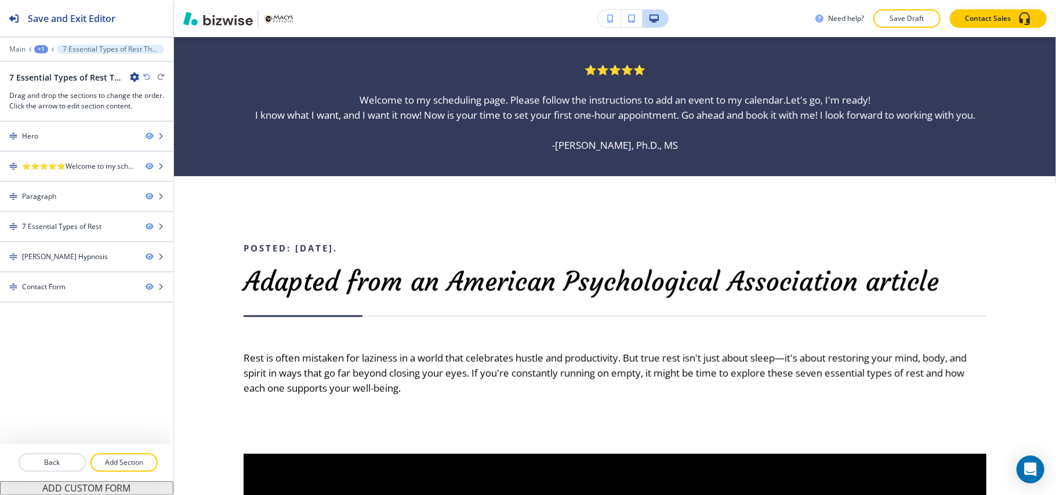
click at [44, 46] on div "+1" at bounding box center [41, 49] width 14 height 8
click at [50, 64] on p "Pages" at bounding box center [71, 68] width 59 height 10
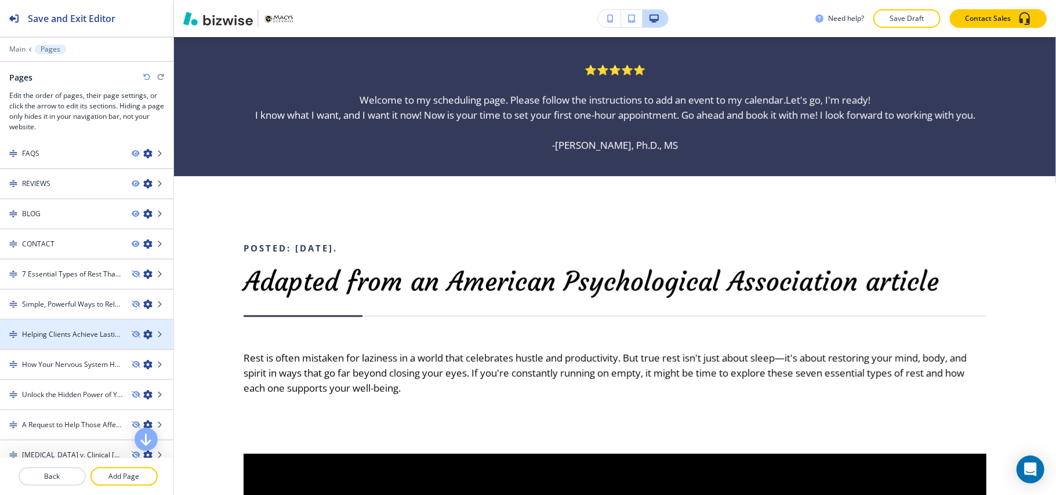
scroll to position [232, 0]
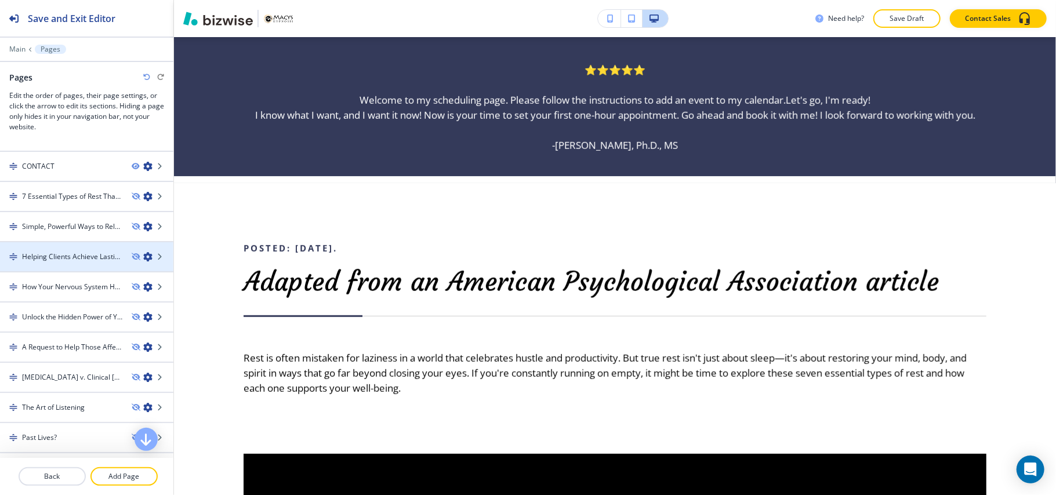
click at [70, 256] on h4 "Helping Clients Achieve Lasting Change Through Hypnosis & Coaching" at bounding box center [72, 257] width 100 height 10
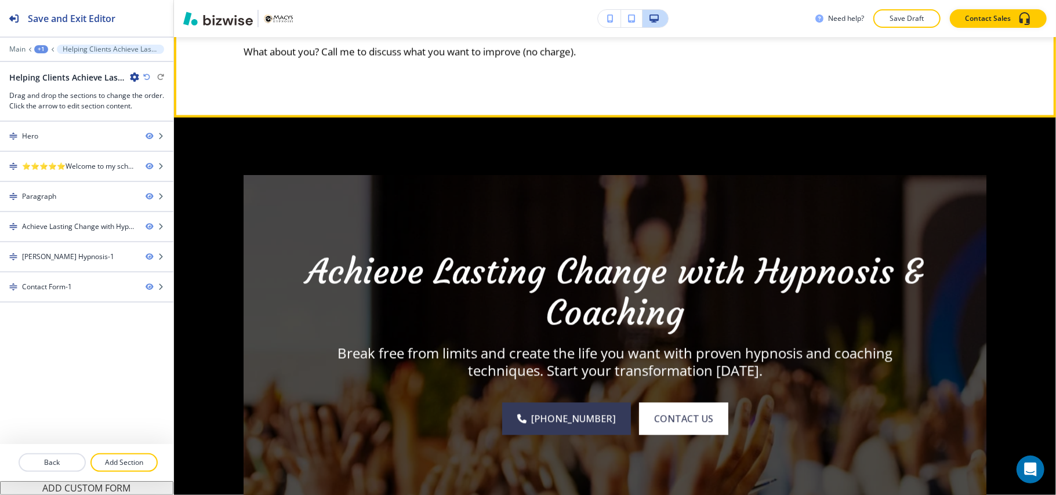
scroll to position [1875, 0]
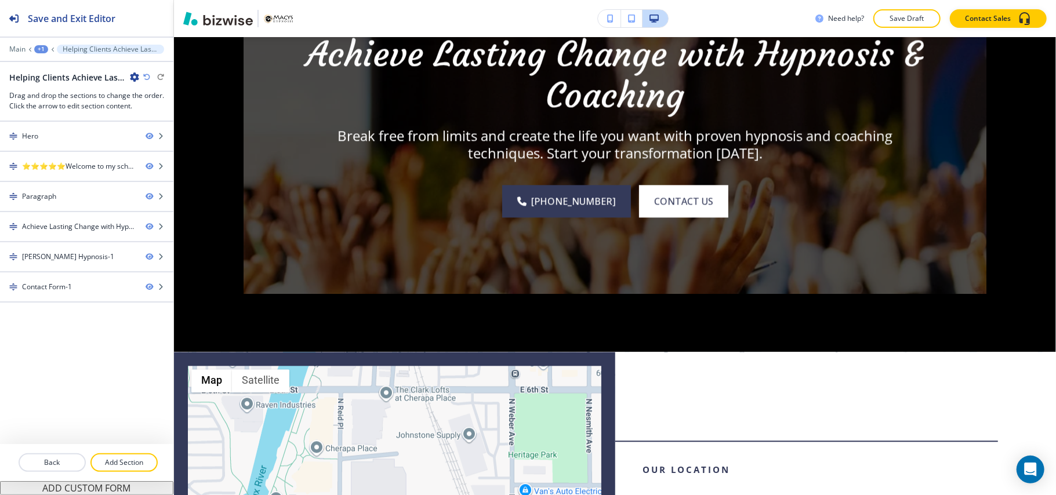
click at [39, 50] on div "+1" at bounding box center [41, 49] width 14 height 8
click at [55, 67] on p "Pages" at bounding box center [71, 68] width 59 height 10
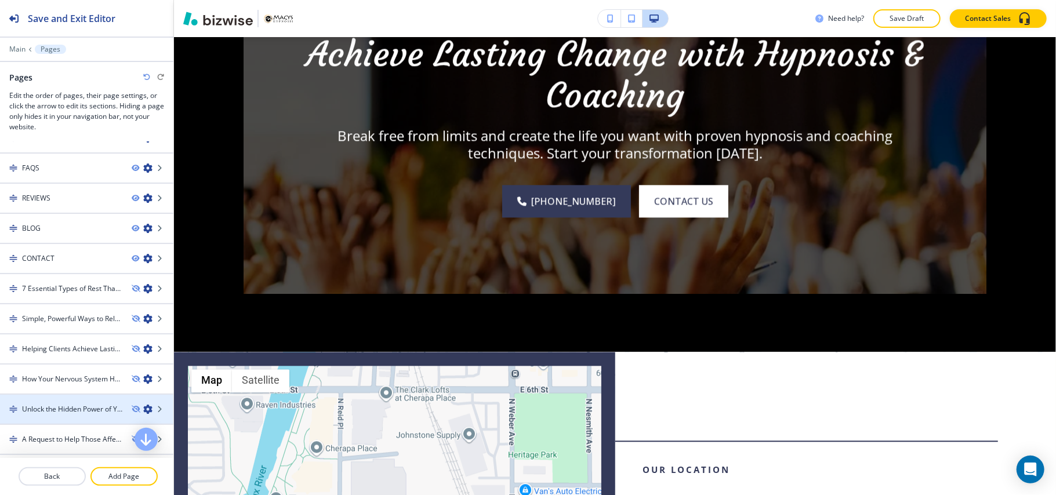
scroll to position [154, 0]
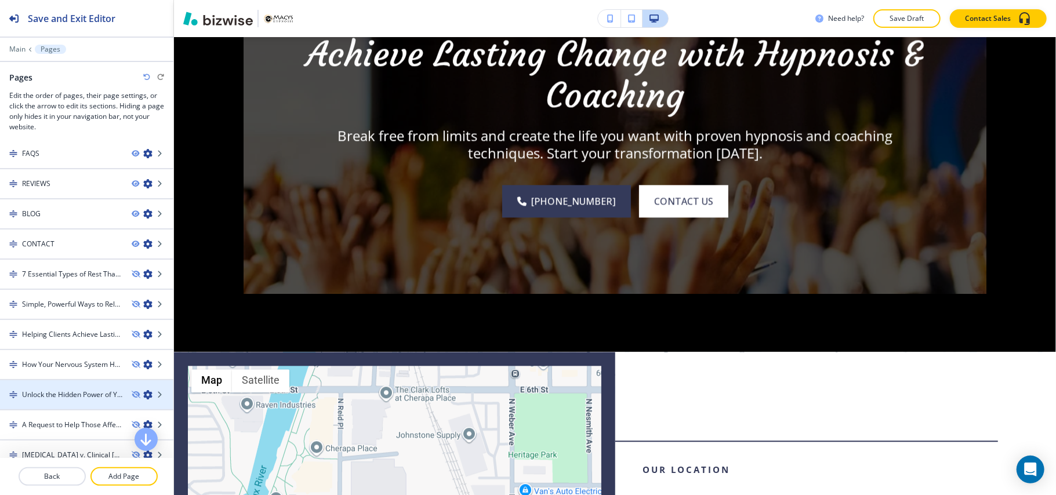
click at [72, 390] on h4 "Unlock the Hidden Power of Your Mind" at bounding box center [72, 395] width 100 height 10
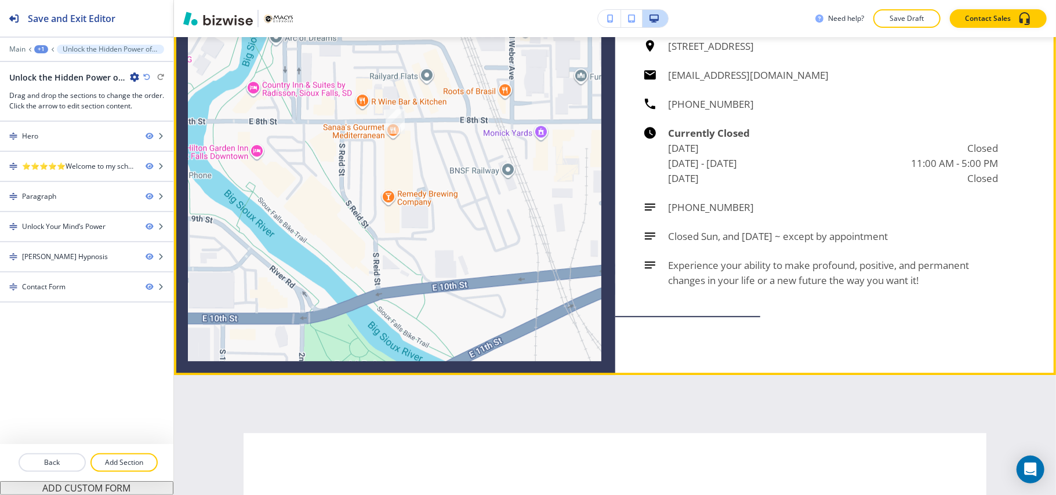
scroll to position [2493, 0]
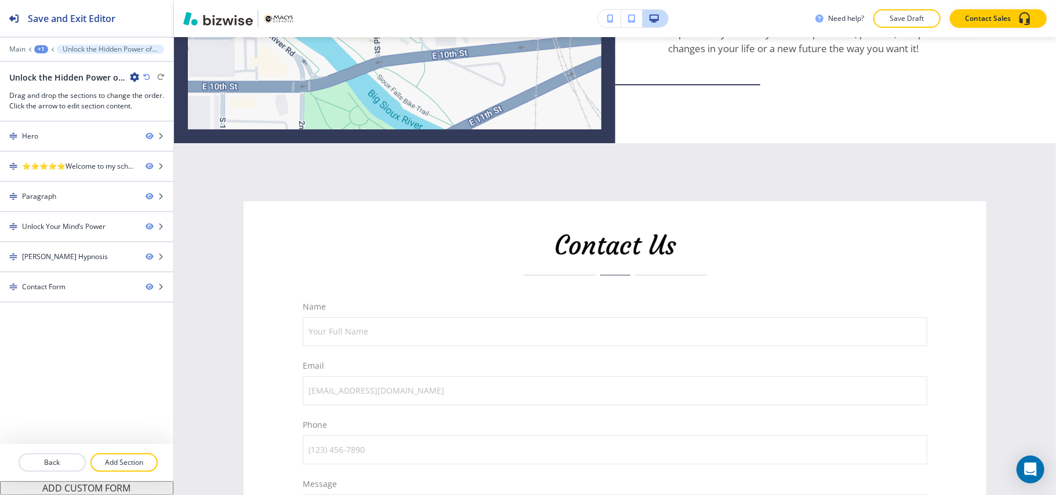
click at [40, 49] on div "+1" at bounding box center [41, 49] width 14 height 8
click at [61, 68] on p "Pages" at bounding box center [71, 68] width 59 height 10
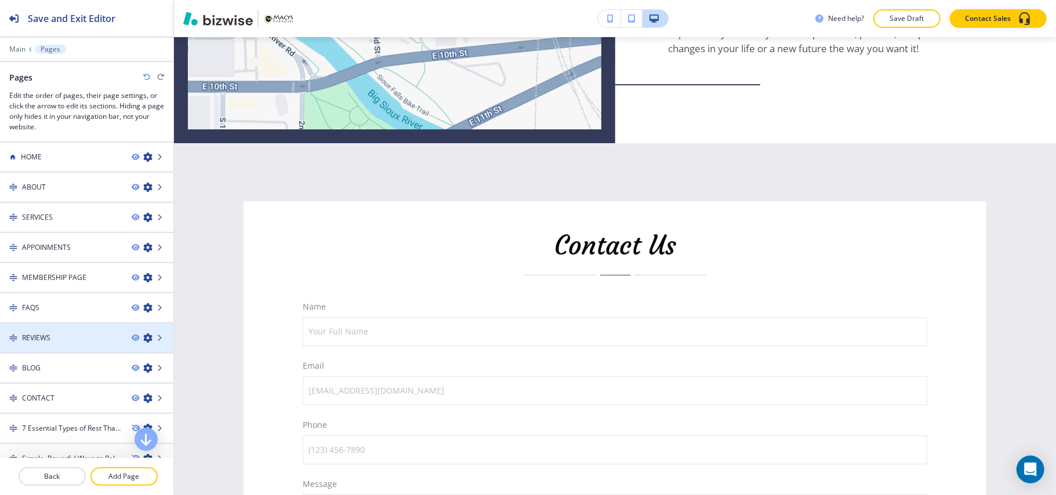
scroll to position [232, 0]
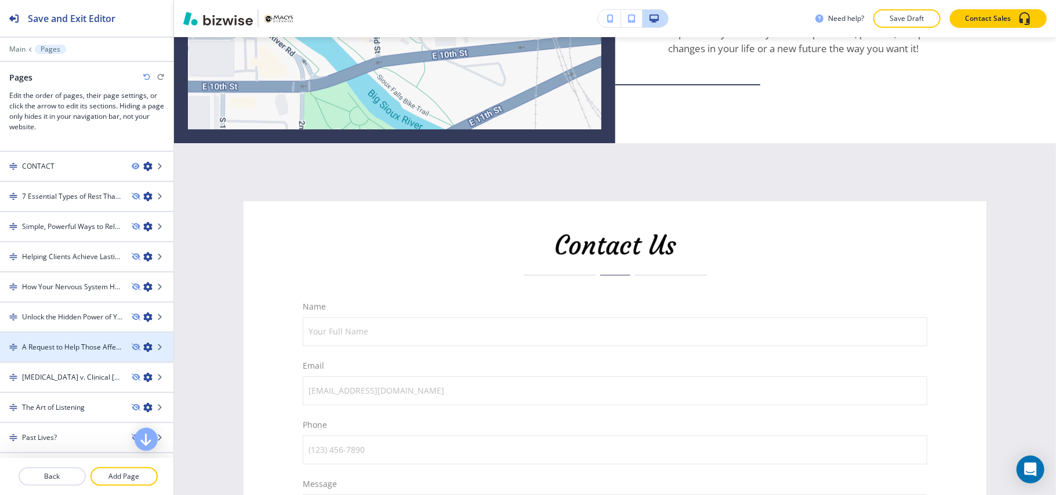
click at [59, 346] on h4 "A Request to Help Those Affected by the So-Cal Fires" at bounding box center [72, 347] width 100 height 10
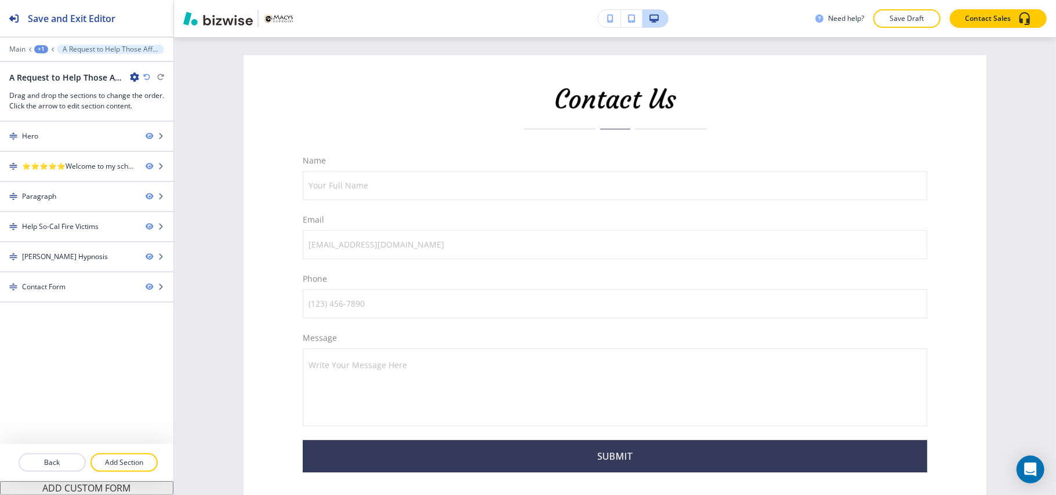
scroll to position [2591, 0]
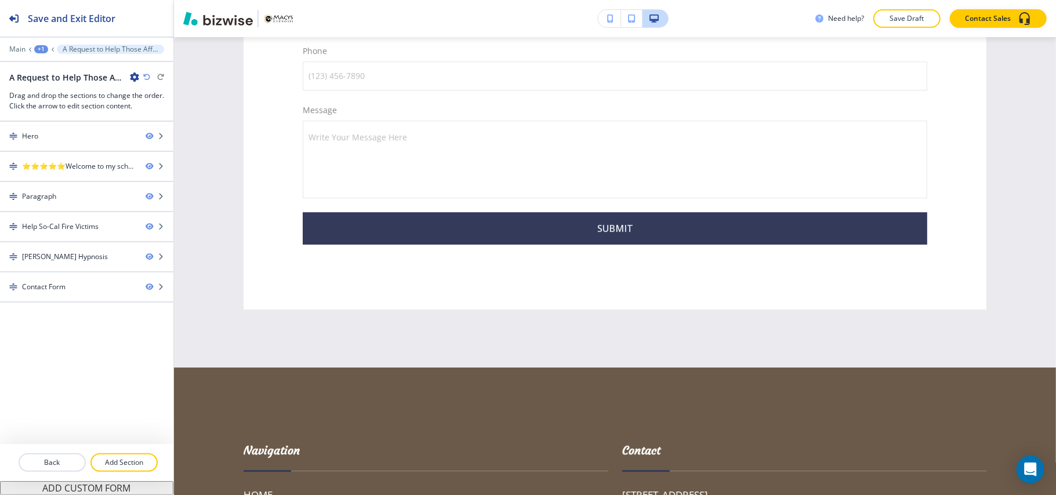
click at [41, 47] on div "+1" at bounding box center [41, 49] width 14 height 8
click at [50, 72] on p "Pages" at bounding box center [71, 68] width 59 height 10
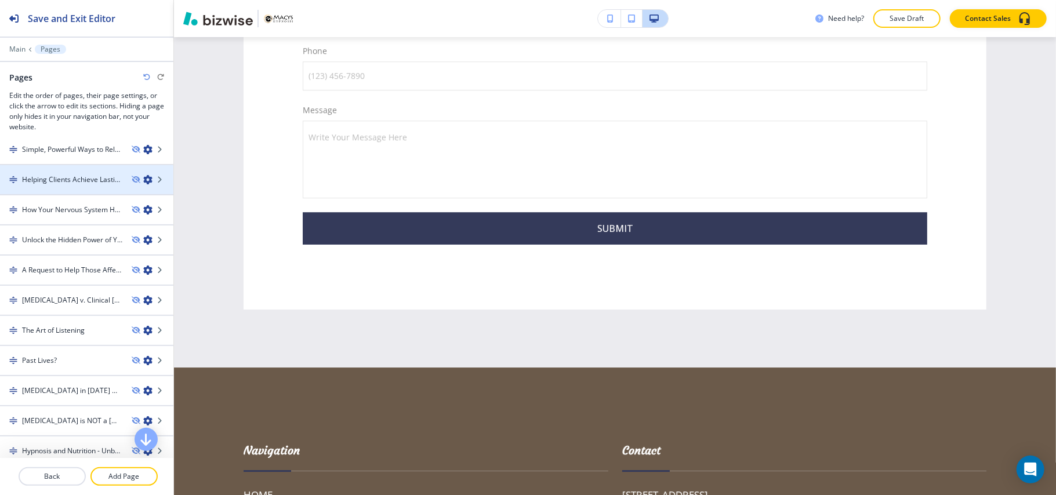
scroll to position [232, 0]
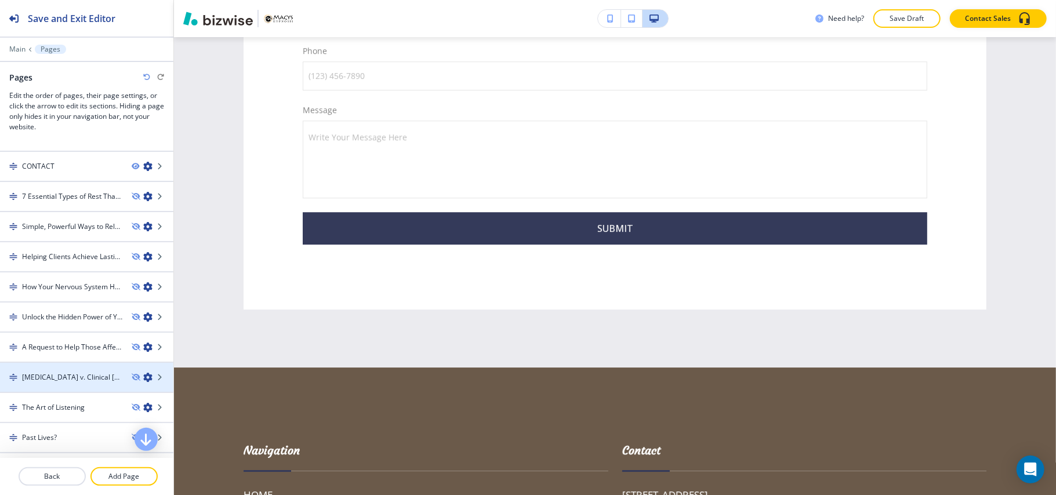
click at [82, 375] on h4 "[MEDICAL_DATA] v. Clinical [MEDICAL_DATA]" at bounding box center [72, 377] width 100 height 10
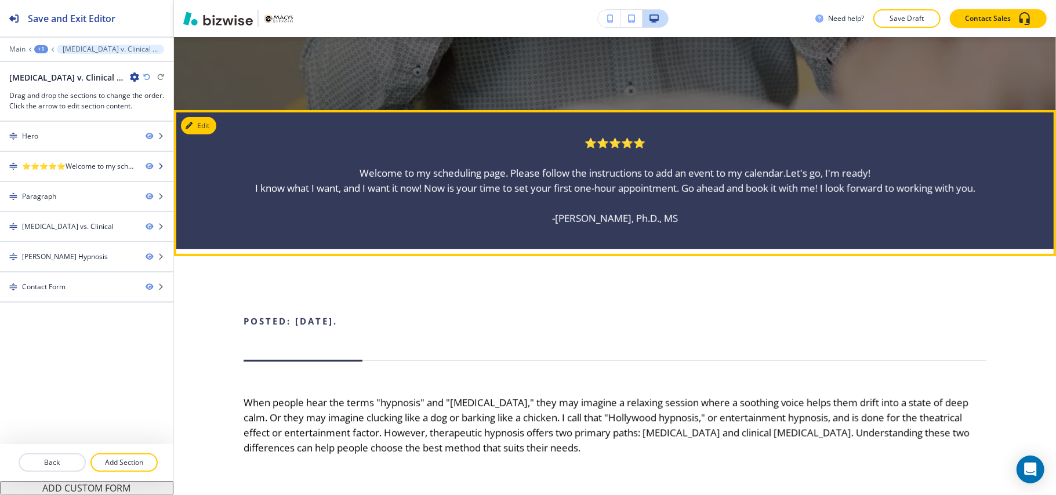
scroll to position [560, 0]
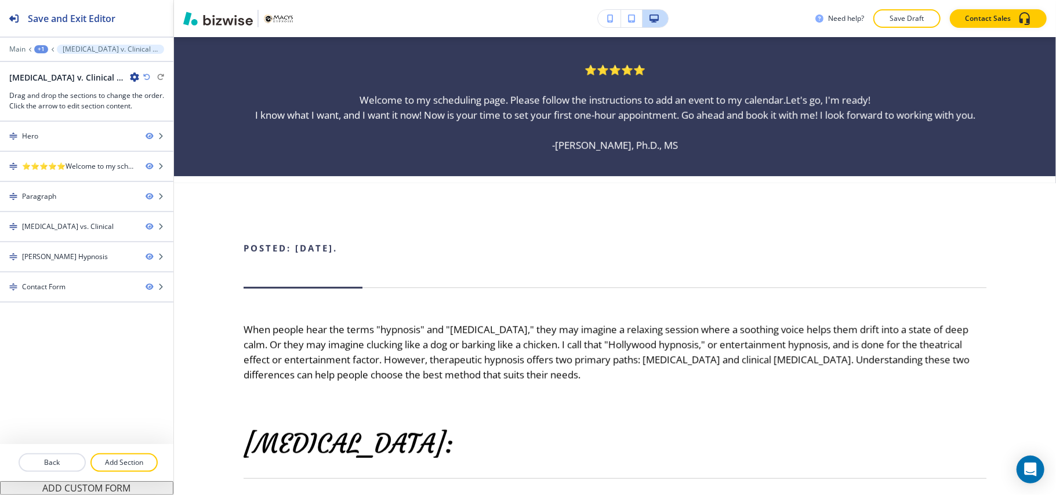
click at [41, 49] on div "+1" at bounding box center [41, 49] width 14 height 8
click at [70, 66] on p "Pages" at bounding box center [71, 68] width 59 height 10
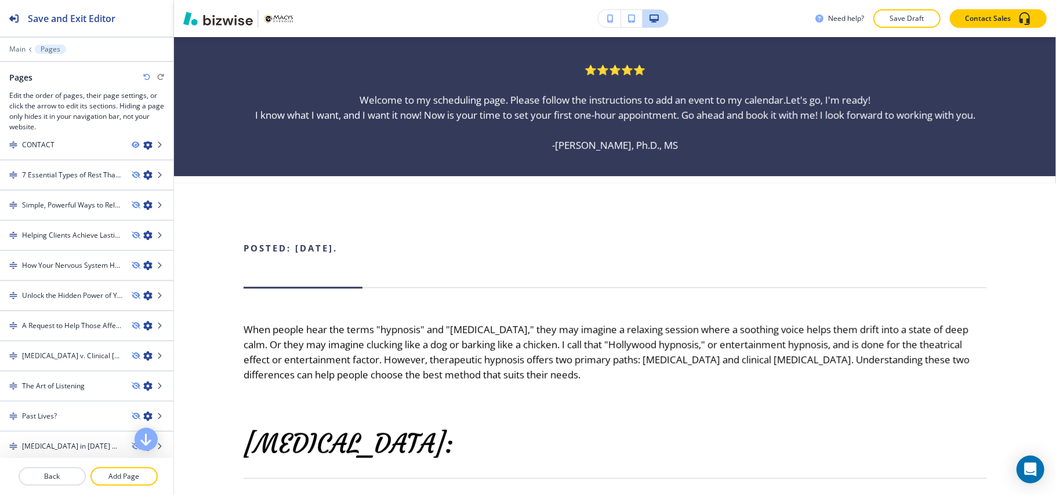
scroll to position [259, 0]
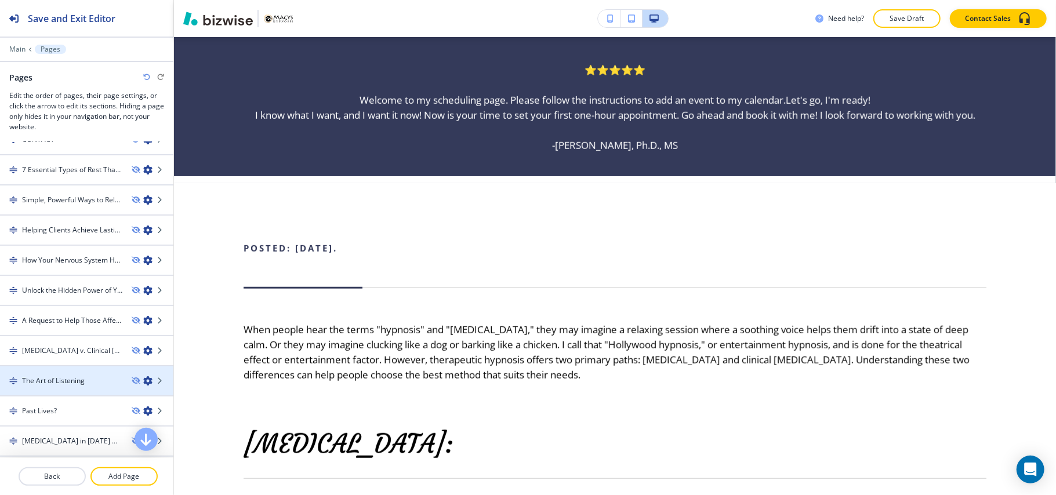
click at [55, 378] on h4 "The Art of Listening" at bounding box center [53, 381] width 63 height 10
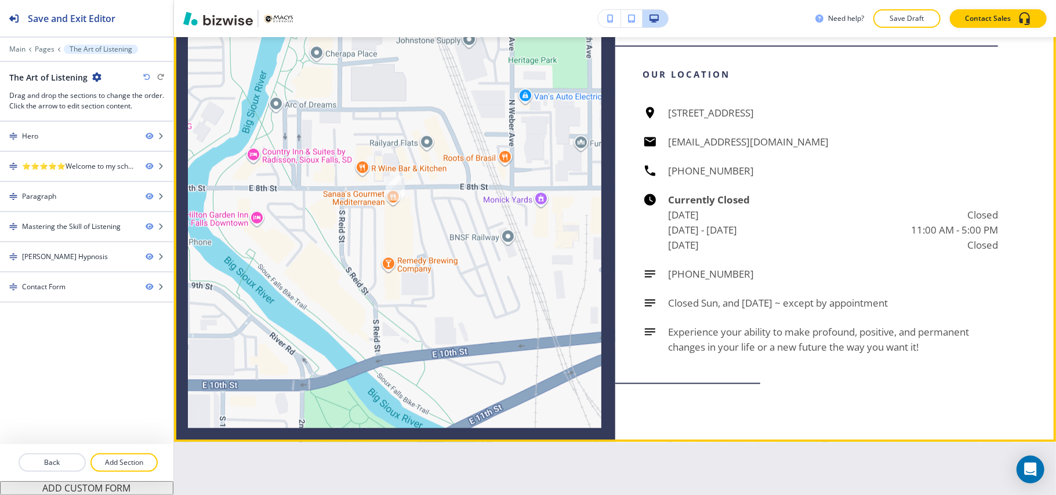
scroll to position [1875, 0]
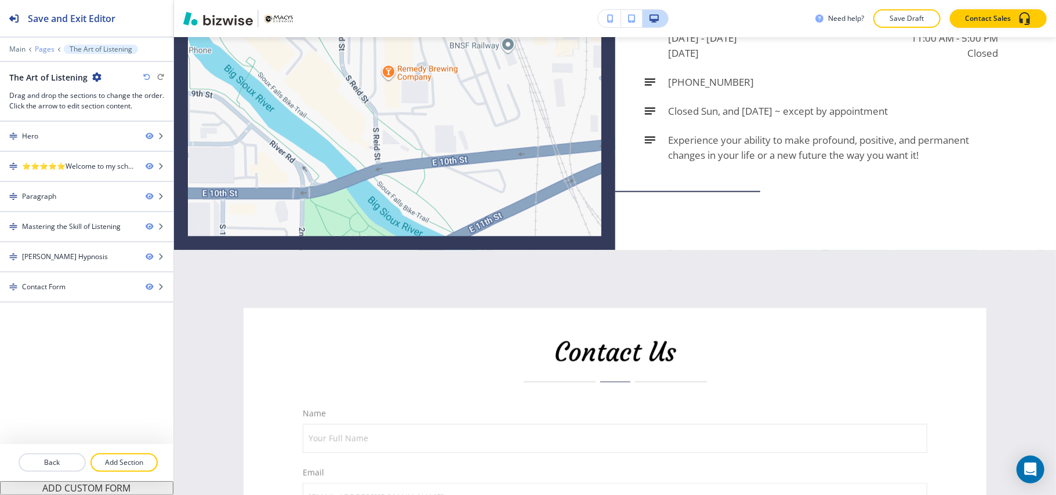
click at [47, 47] on p "Pages" at bounding box center [45, 49] width 20 height 8
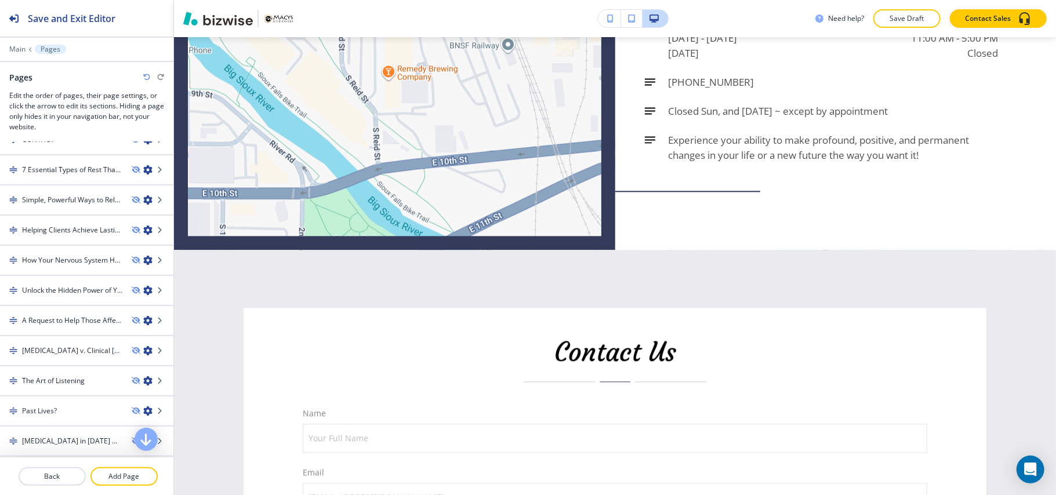
scroll to position [263, 0]
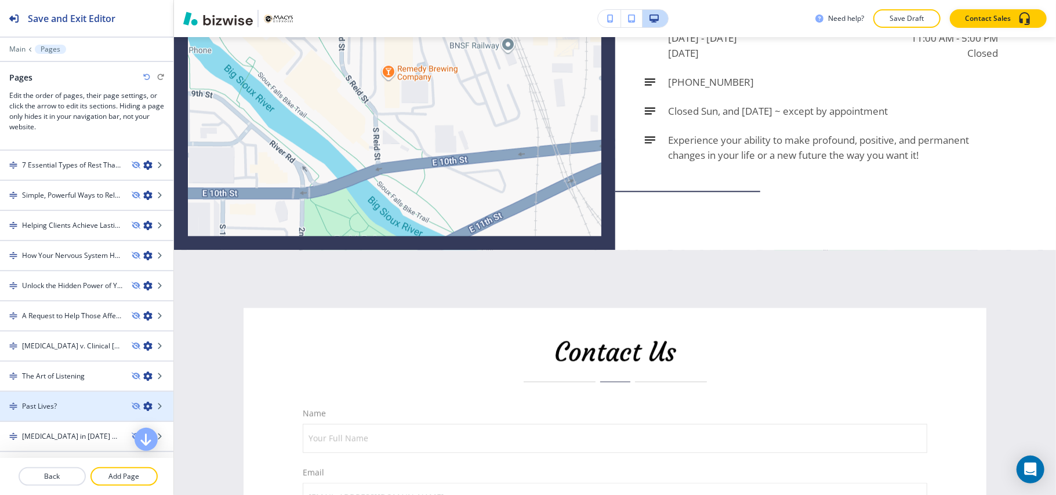
click at [65, 401] on div "Past Lives?" at bounding box center [61, 406] width 122 height 10
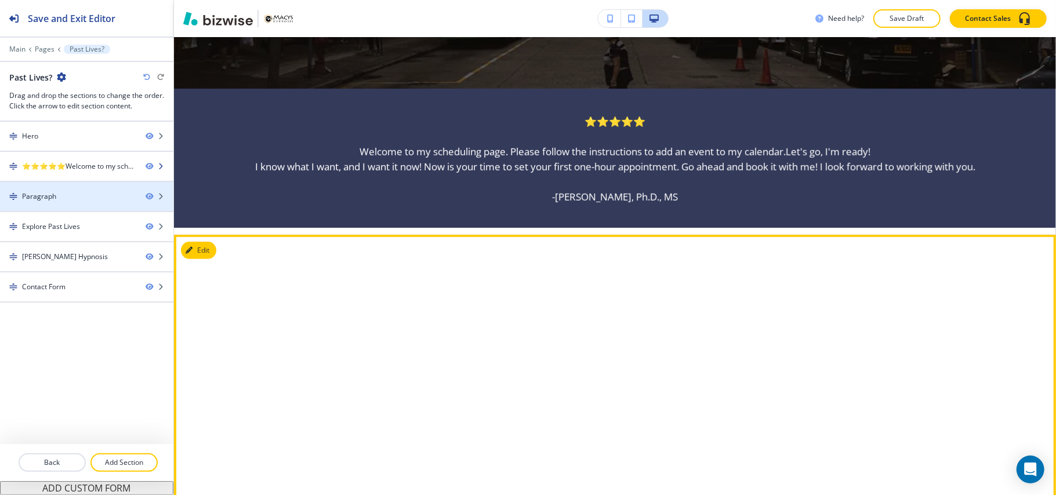
scroll to position [560, 0]
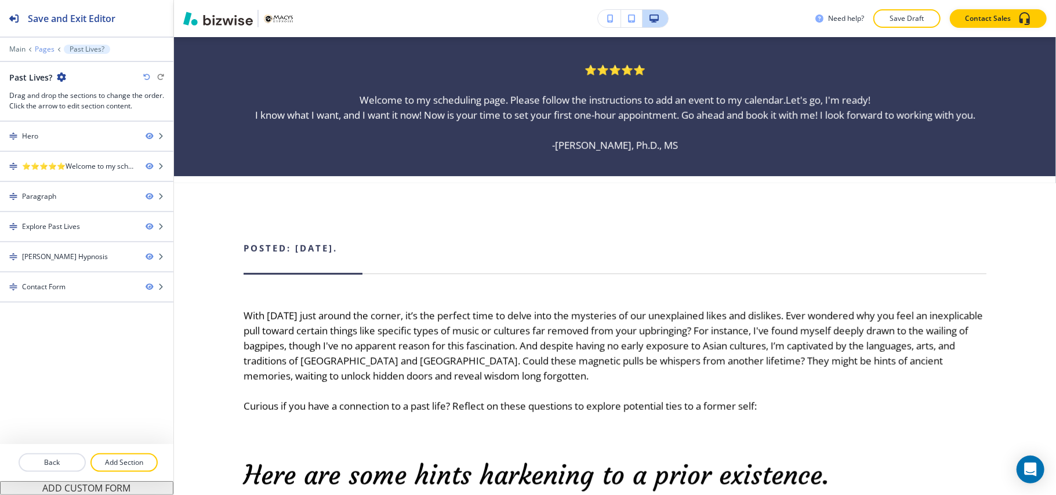
click at [45, 45] on p "Pages" at bounding box center [45, 49] width 20 height 8
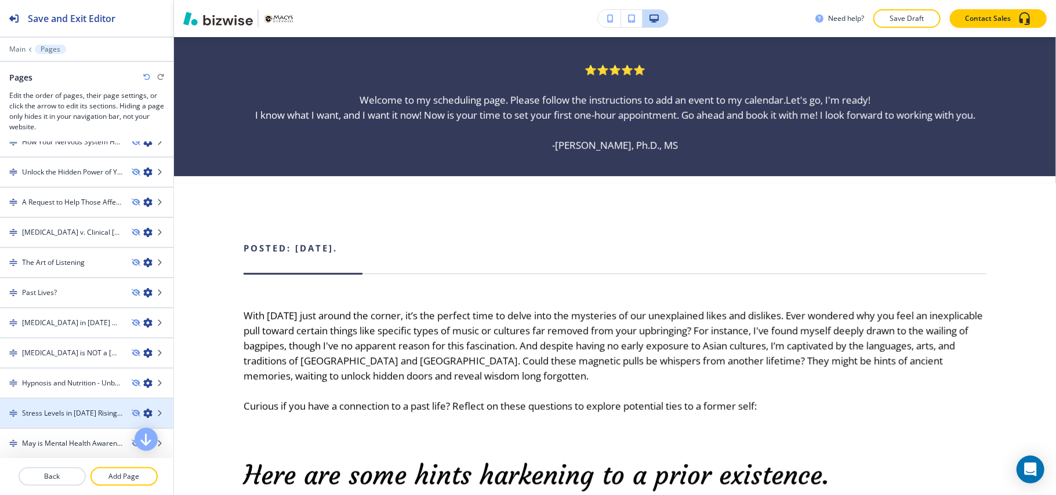
scroll to position [386, 0]
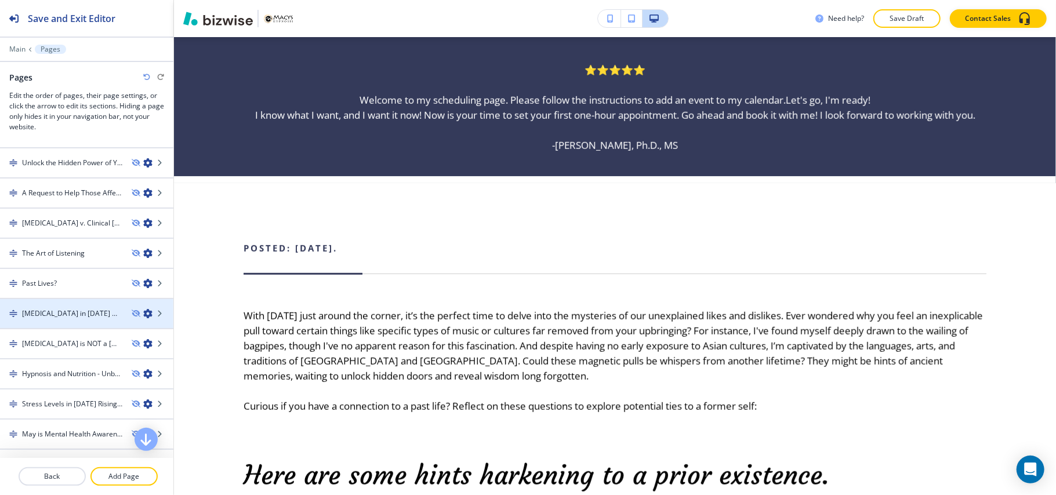
click at [91, 309] on h4 "[MEDICAL_DATA] in [DATE] World" at bounding box center [72, 313] width 100 height 10
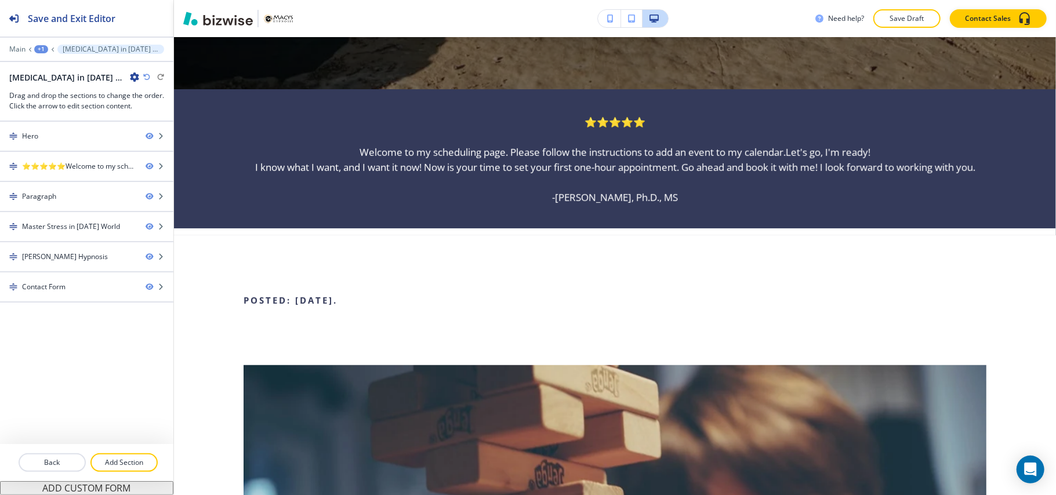
scroll to position [560, 0]
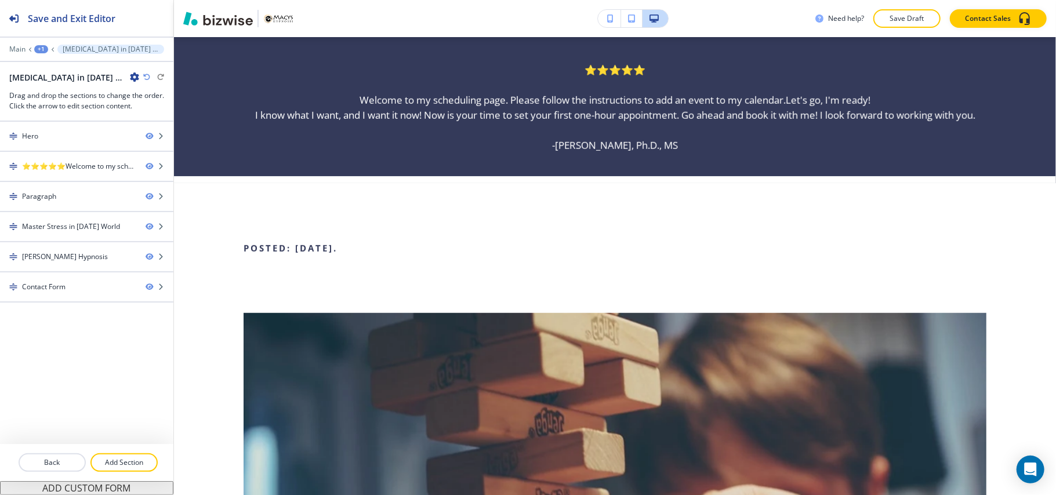
click at [35, 49] on div "+1" at bounding box center [41, 49] width 14 height 8
click at [45, 66] on p "Pages" at bounding box center [71, 68] width 59 height 10
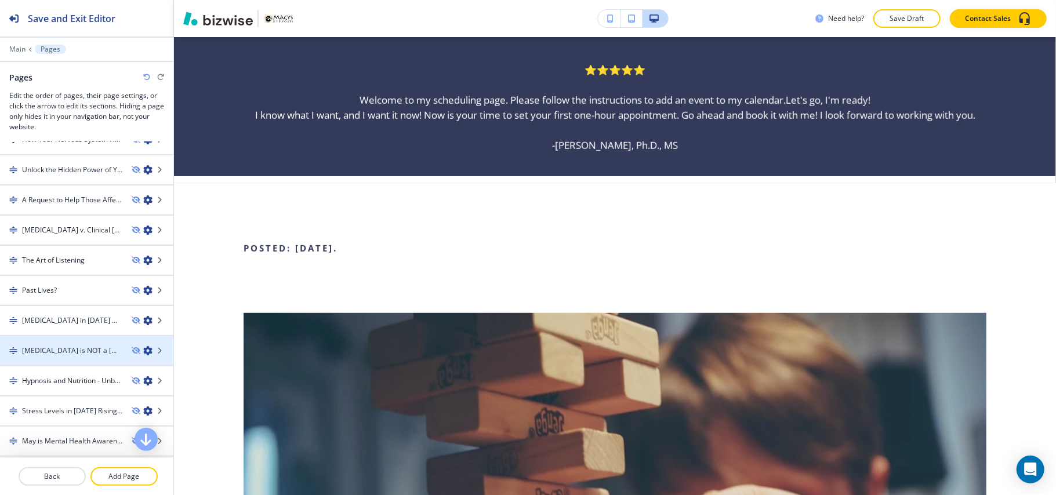
scroll to position [386, 0]
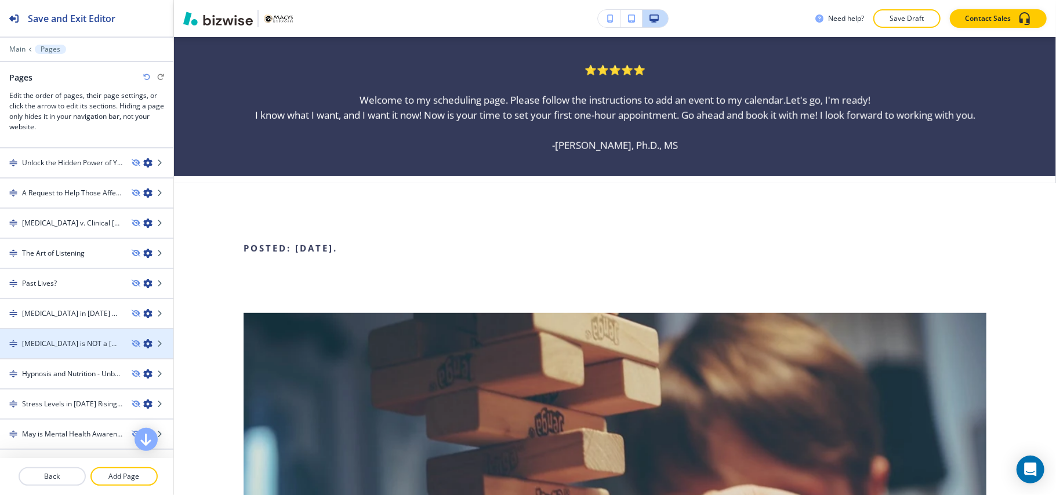
click at [64, 329] on div at bounding box center [86, 333] width 173 height 9
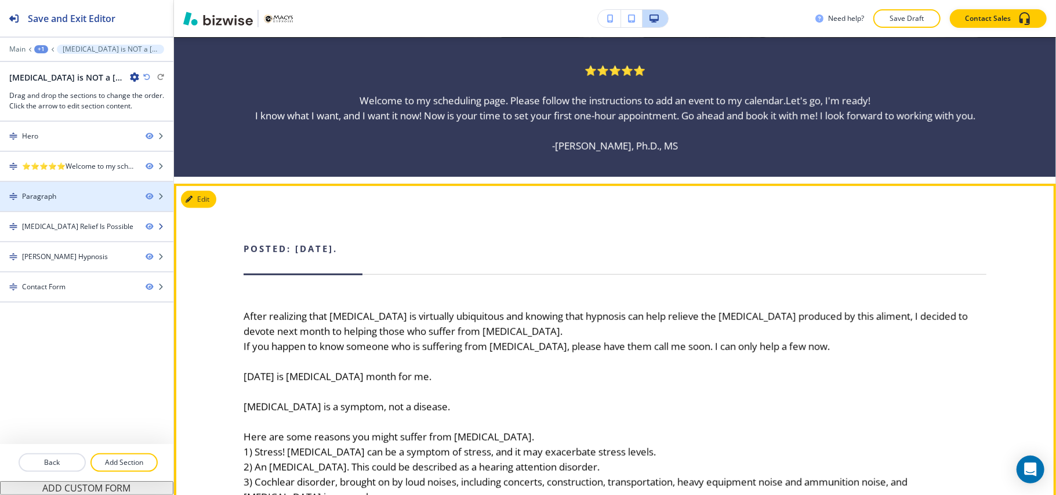
scroll to position [560, 0]
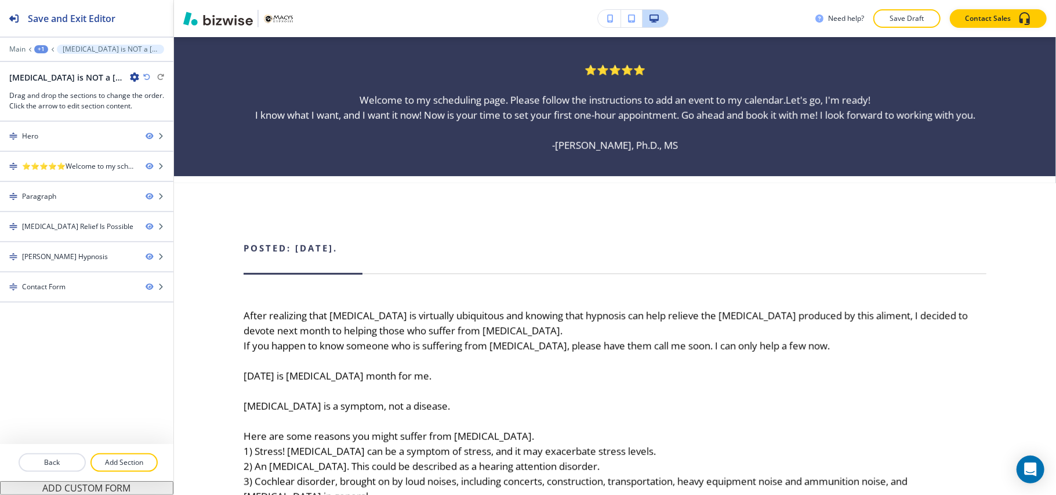
click at [42, 49] on div "+1" at bounding box center [41, 49] width 14 height 8
click at [54, 63] on p "Pages" at bounding box center [71, 68] width 59 height 10
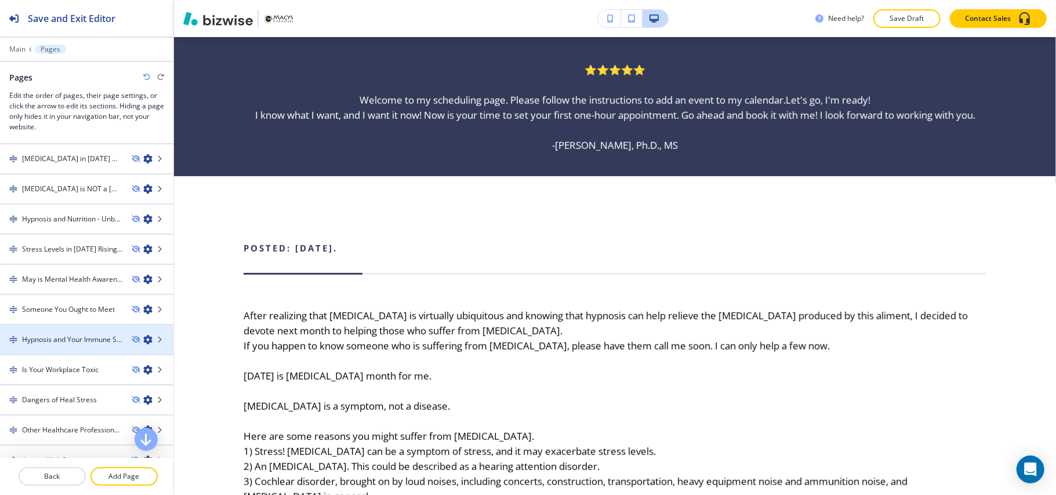
scroll to position [464, 0]
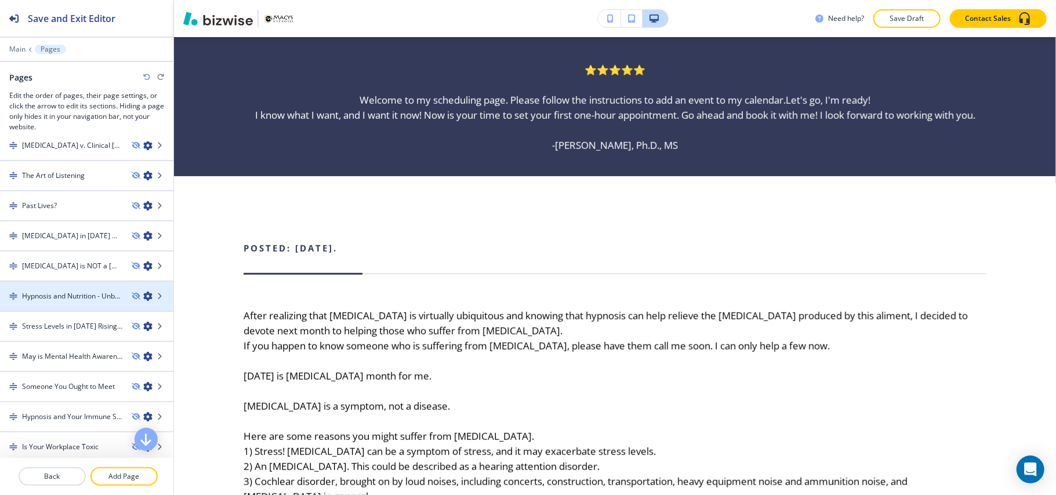
click at [61, 302] on div at bounding box center [86, 306] width 173 height 9
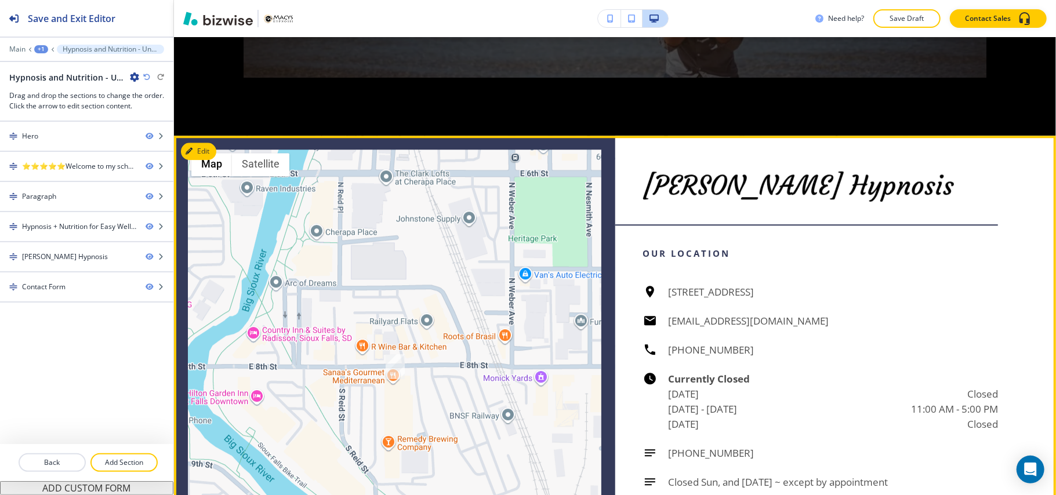
scroll to position [2338, 0]
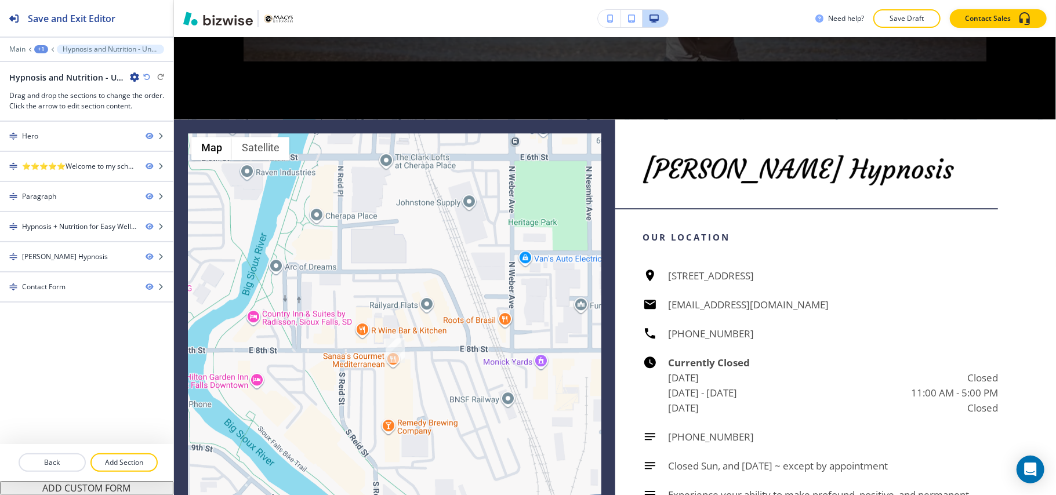
click at [40, 48] on div "+1" at bounding box center [41, 49] width 14 height 8
click at [56, 61] on button "Pages" at bounding box center [71, 68] width 74 height 21
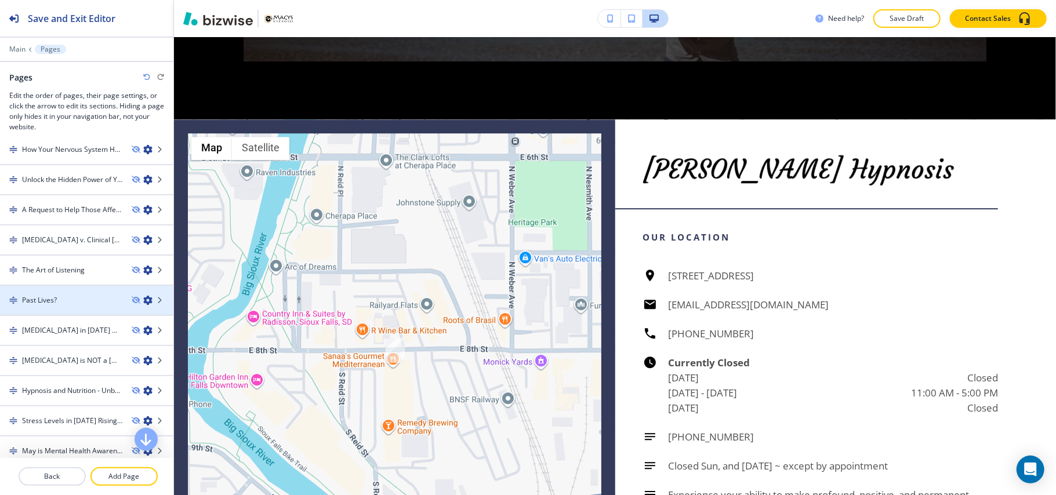
scroll to position [386, 0]
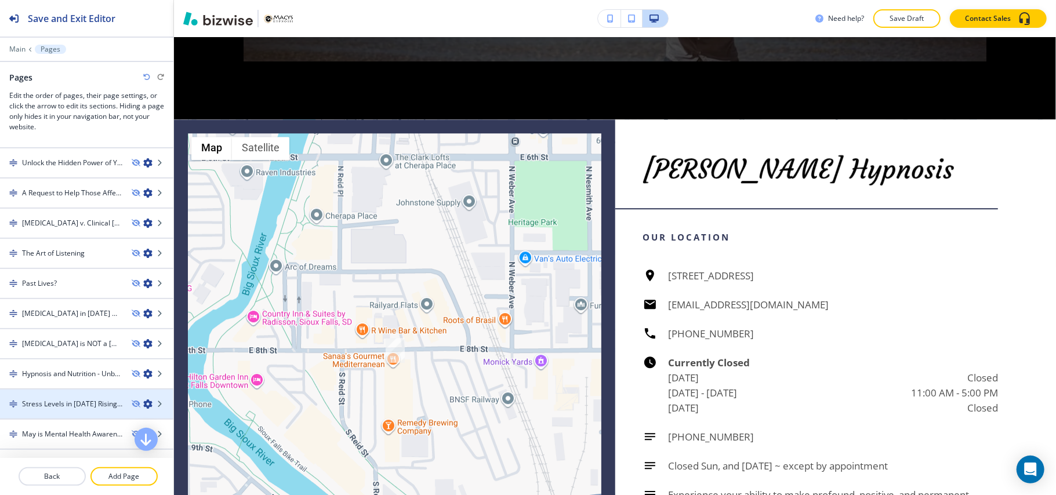
click at [73, 399] on h4 "Stress Levels in [DATE] Rising to a Dangerous Point" at bounding box center [72, 404] width 100 height 10
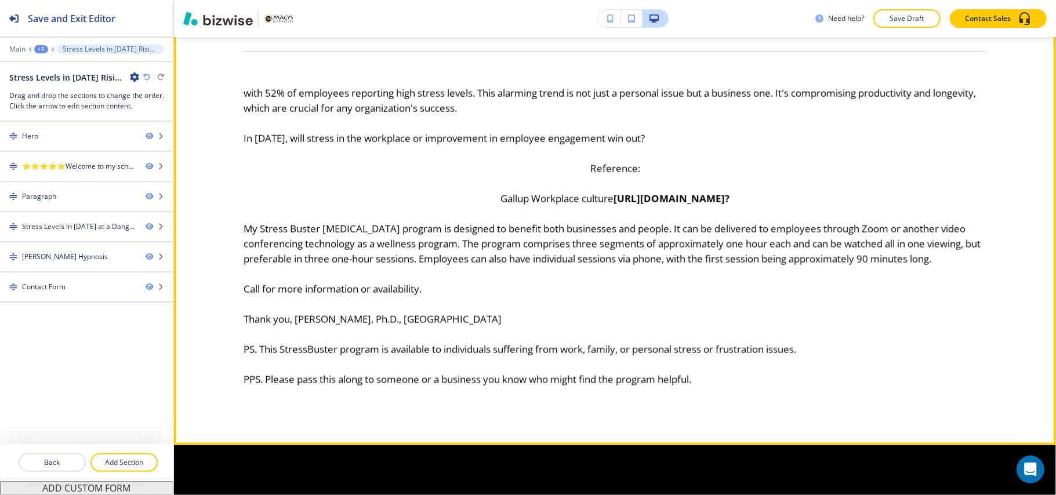
scroll to position [870, 0]
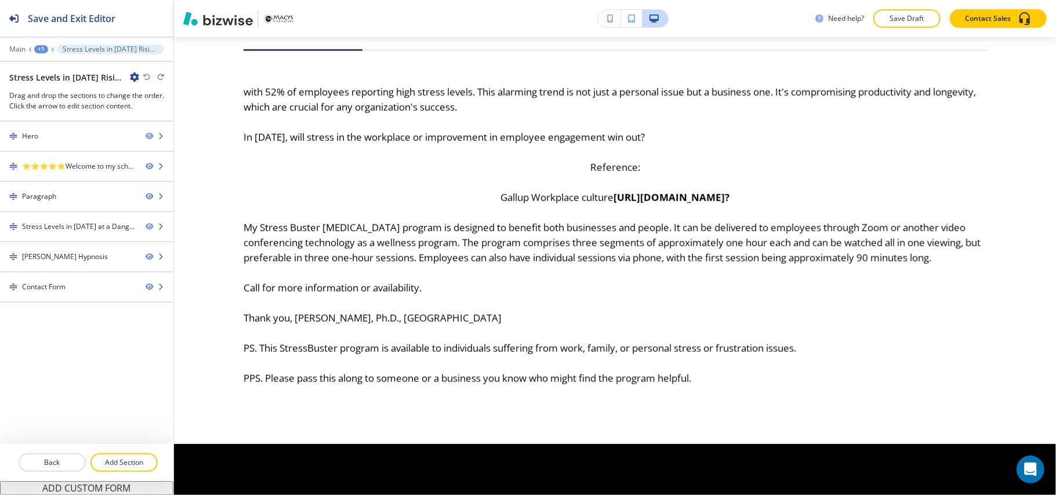
click at [32, 46] on div "Main +1 Stress Levels in [DATE] Rising to a Dangerous Point" at bounding box center [86, 49] width 155 height 9
click at [35, 47] on div "+1" at bounding box center [41, 49] width 14 height 8
click at [48, 59] on button "Pages" at bounding box center [71, 68] width 74 height 21
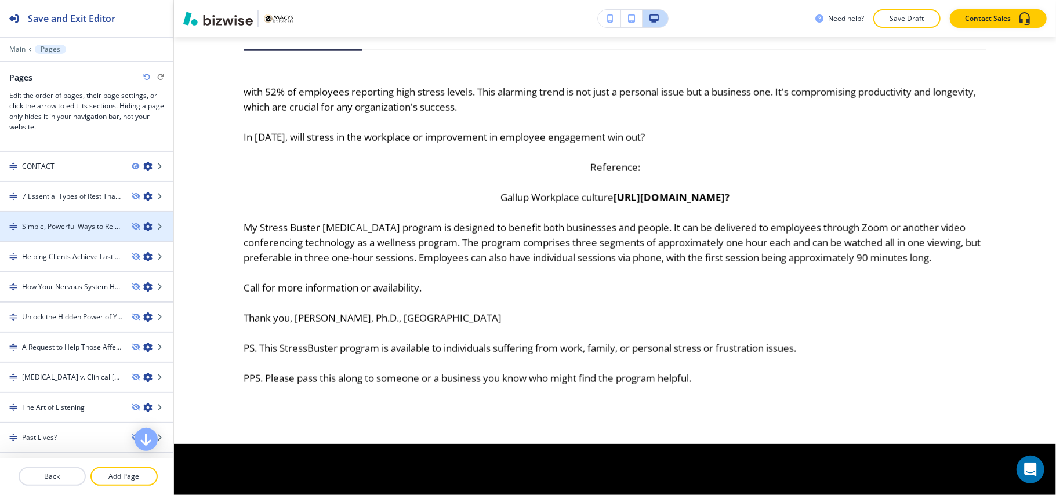
scroll to position [386, 0]
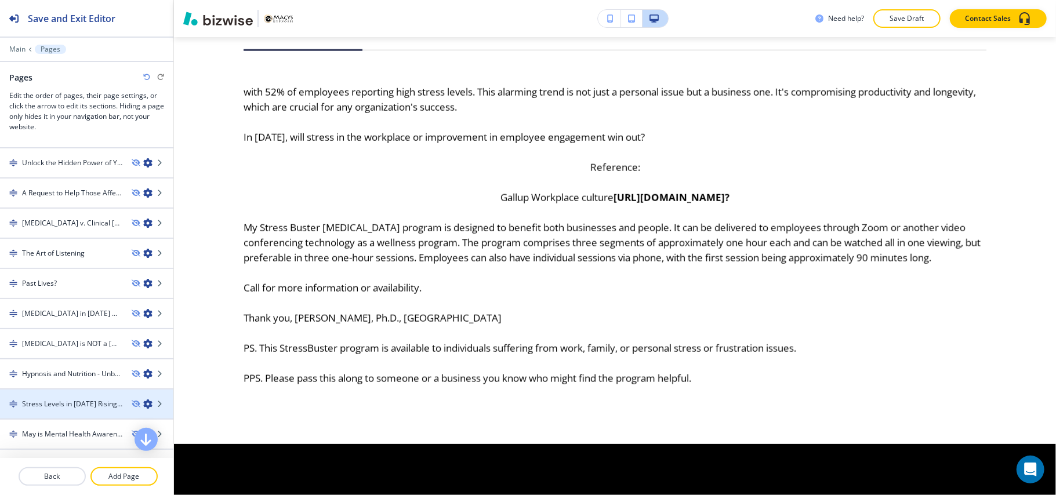
click at [68, 390] on div at bounding box center [86, 394] width 173 height 9
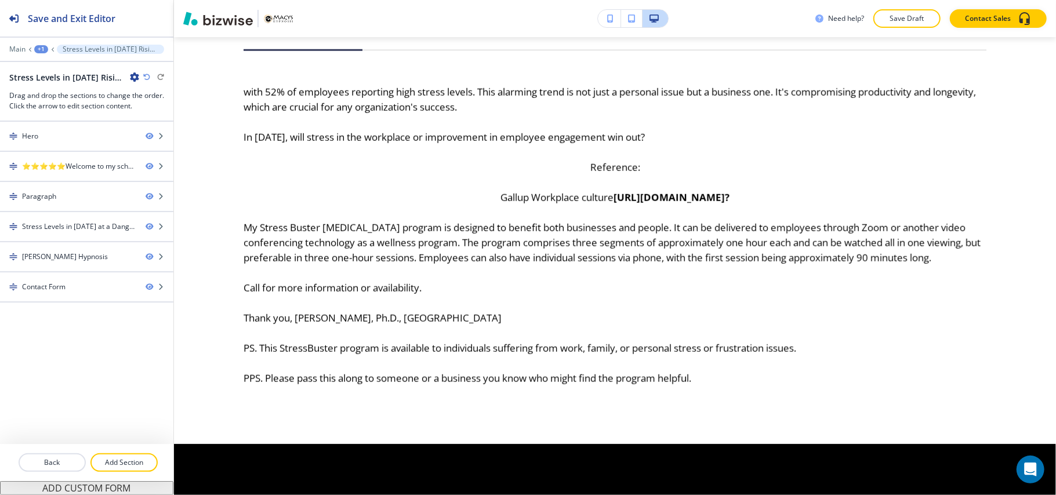
click at [45, 49] on div "+1" at bounding box center [41, 49] width 14 height 8
click at [52, 64] on p "Pages" at bounding box center [71, 68] width 59 height 10
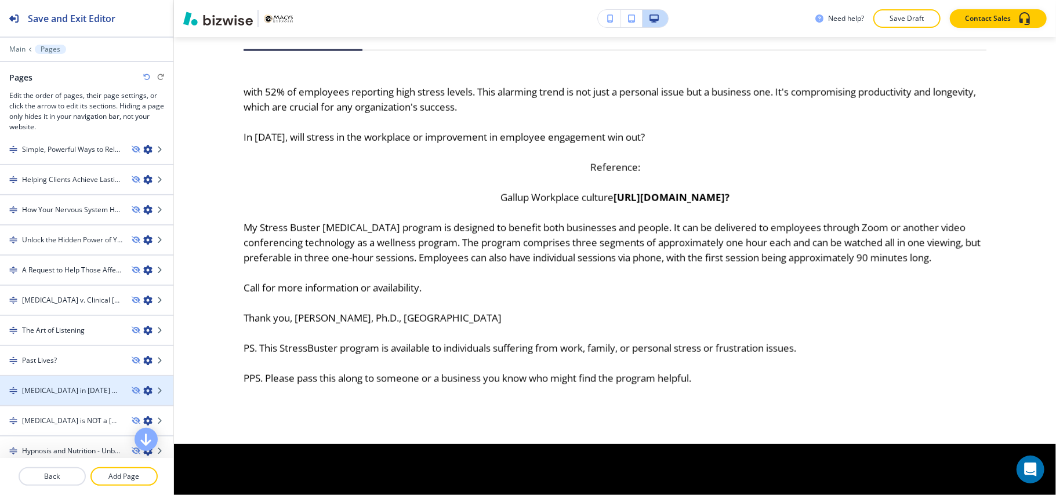
scroll to position [464, 0]
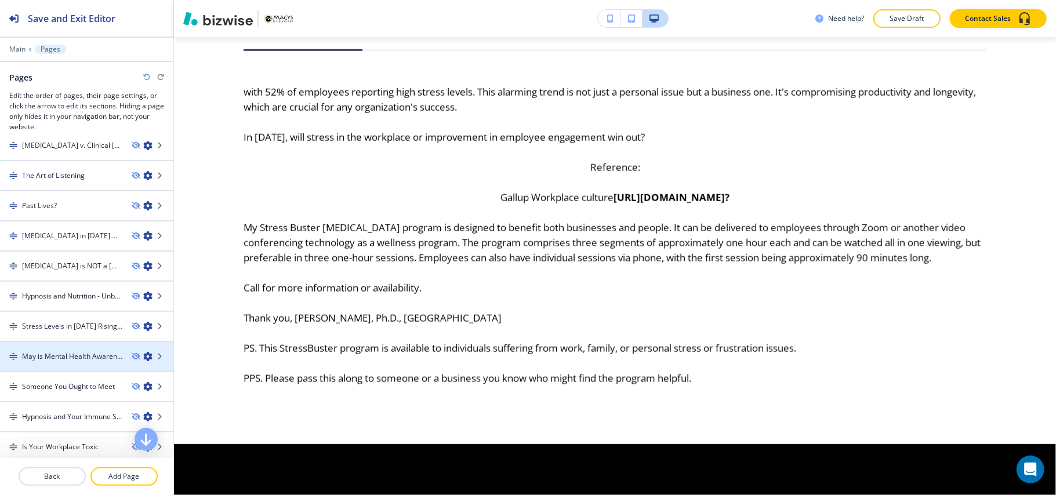
click at [52, 342] on div at bounding box center [86, 346] width 173 height 9
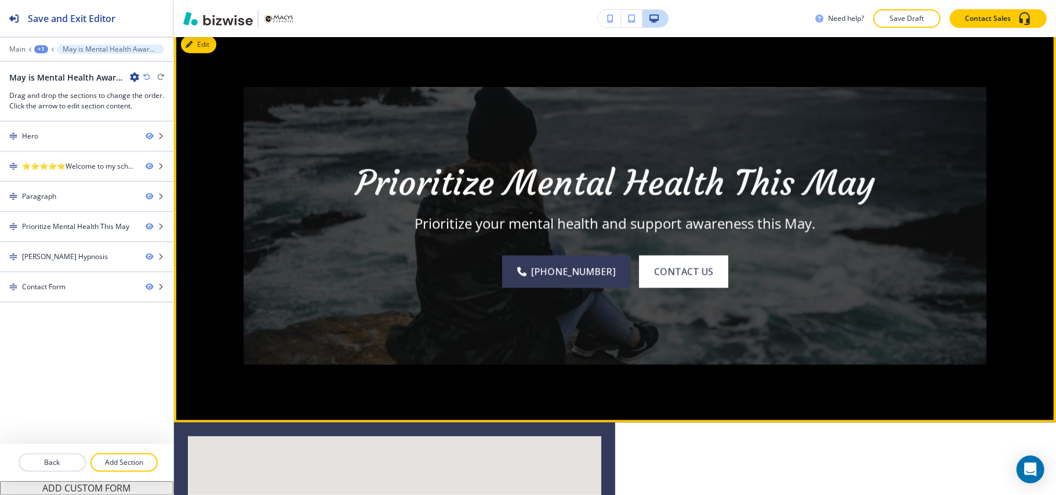
scroll to position [1102, 0]
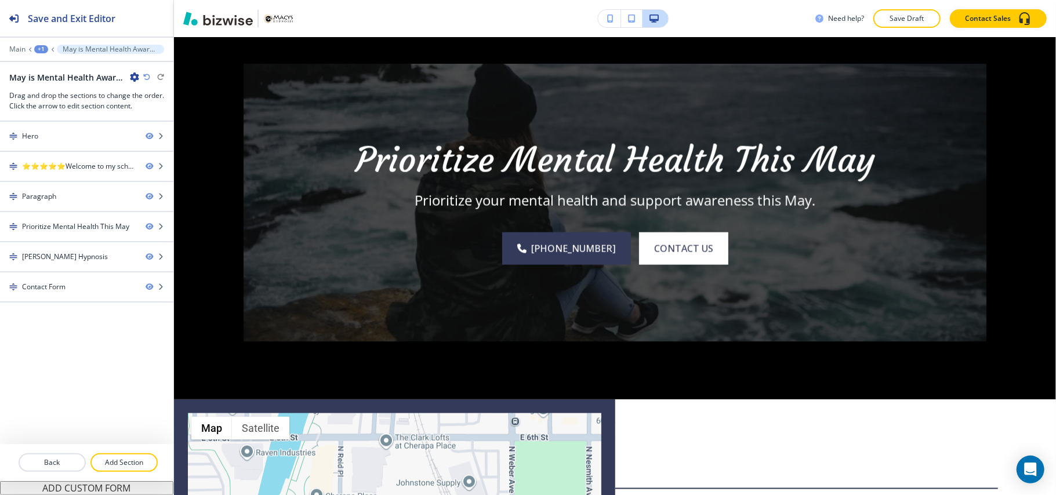
click at [38, 45] on div "Main +1 May is Mental Health Awareness Month" at bounding box center [86, 49] width 155 height 9
click at [38, 49] on div "+1" at bounding box center [41, 49] width 14 height 8
click at [60, 60] on button "Pages" at bounding box center [71, 68] width 74 height 21
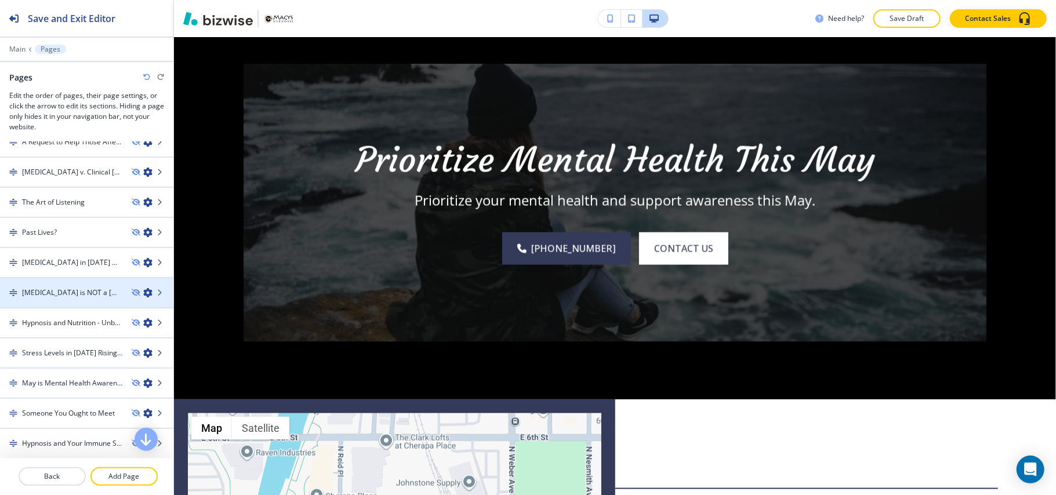
scroll to position [464, 0]
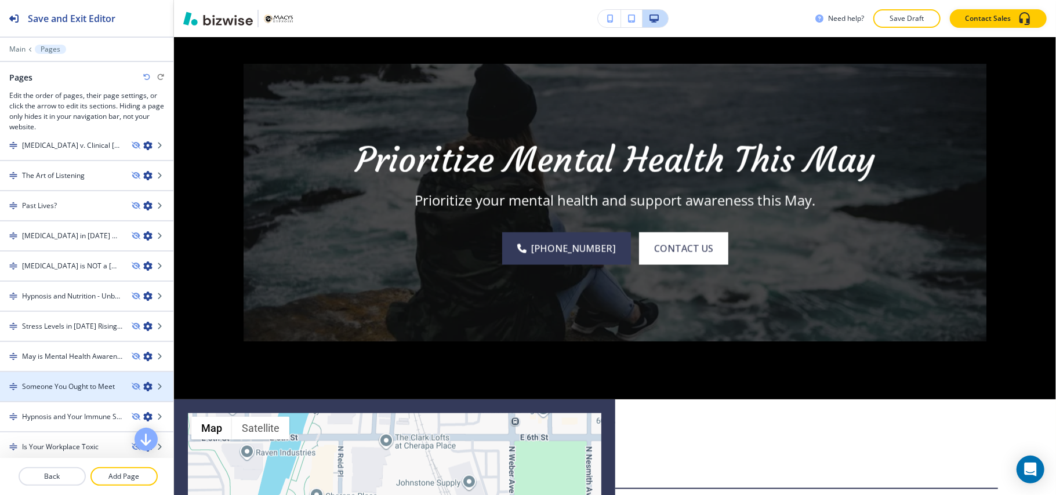
click at [55, 382] on h4 "Someone You Ought to Meet" at bounding box center [68, 387] width 93 height 10
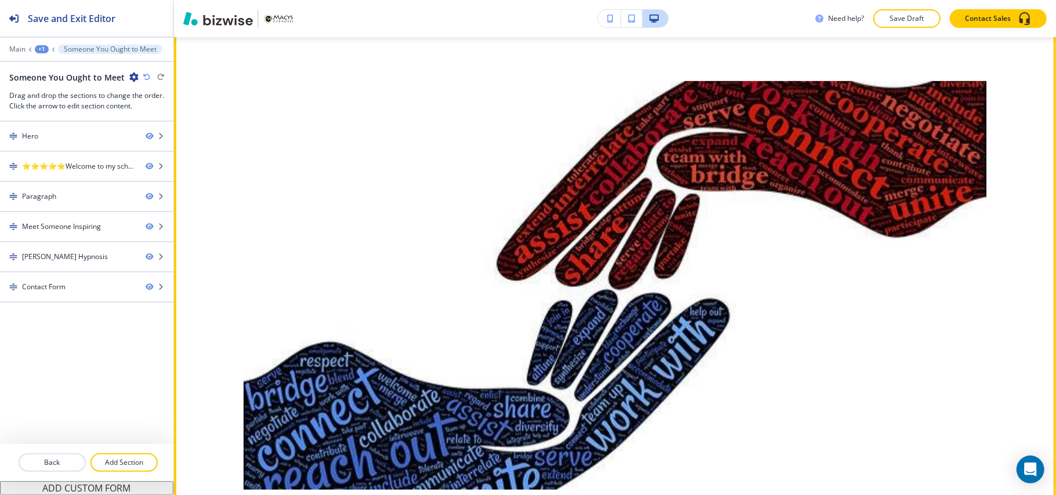
scroll to position [947, 0]
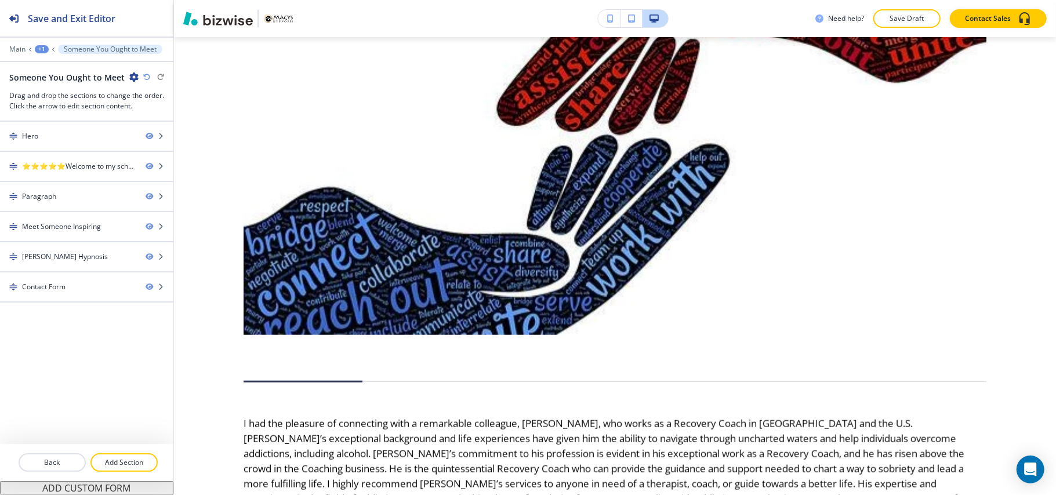
click at [42, 46] on div "+1" at bounding box center [42, 49] width 14 height 8
click at [57, 61] on button "Pages" at bounding box center [72, 68] width 74 height 21
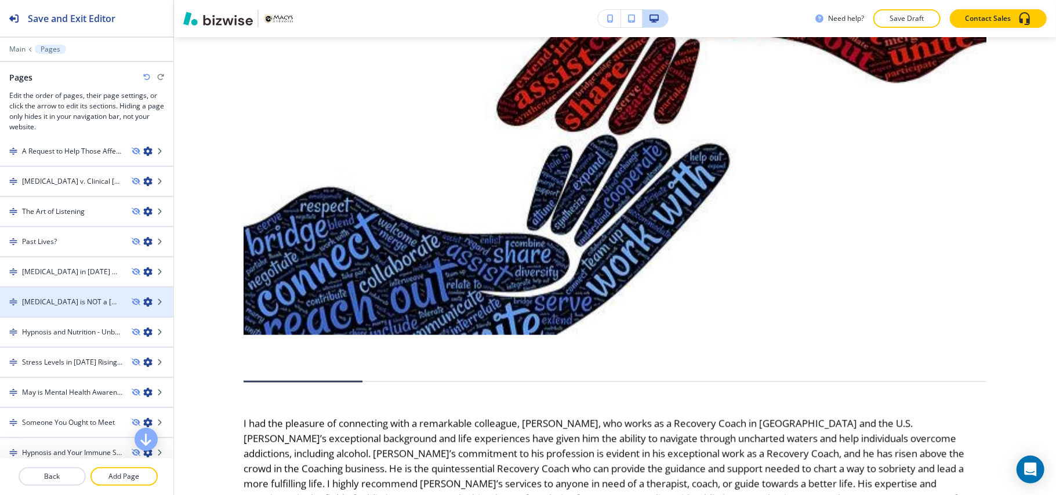
scroll to position [464, 0]
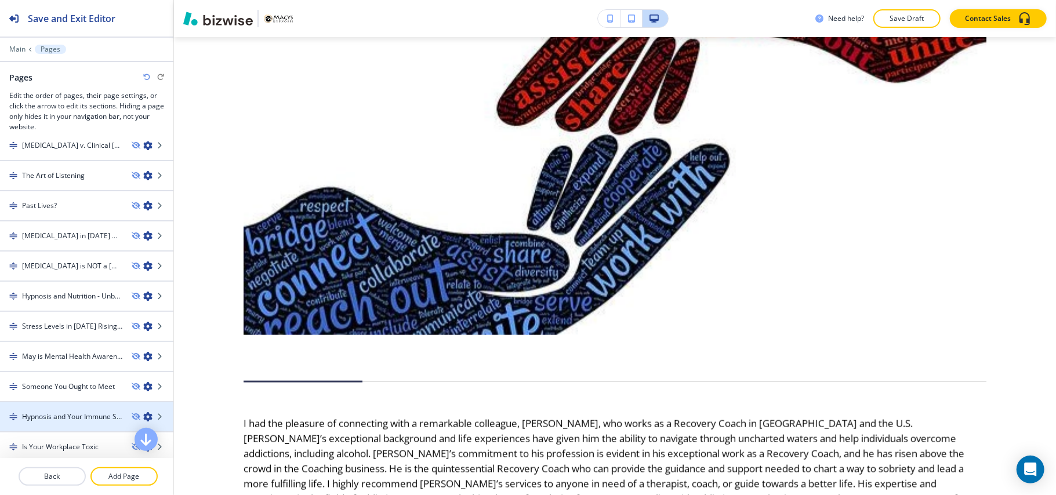
click at [49, 412] on h4 "Hypnosis and Your Immune System" at bounding box center [72, 417] width 100 height 10
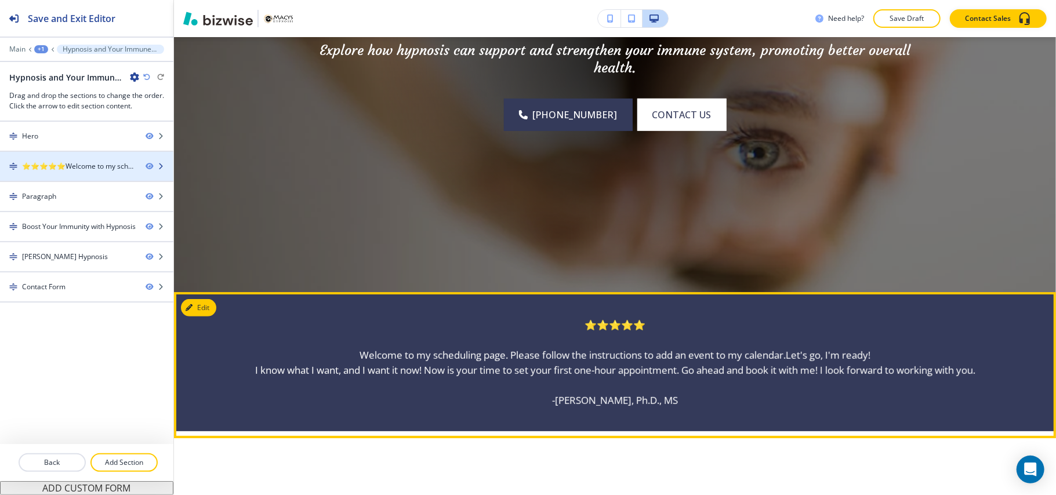
scroll to position [560, 0]
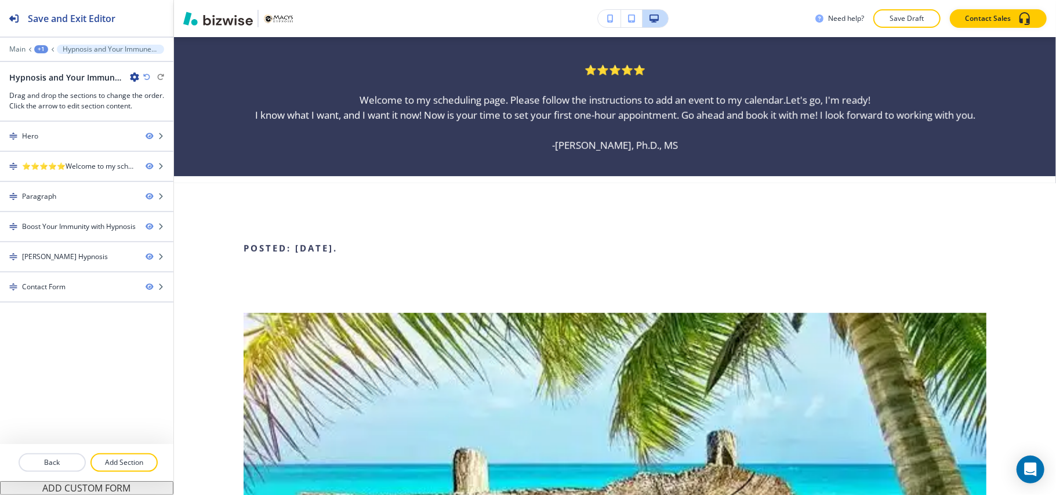
click at [42, 44] on div at bounding box center [86, 41] width 173 height 7
click at [40, 46] on div "+1" at bounding box center [41, 49] width 14 height 8
click at [66, 65] on p "Pages" at bounding box center [71, 68] width 59 height 10
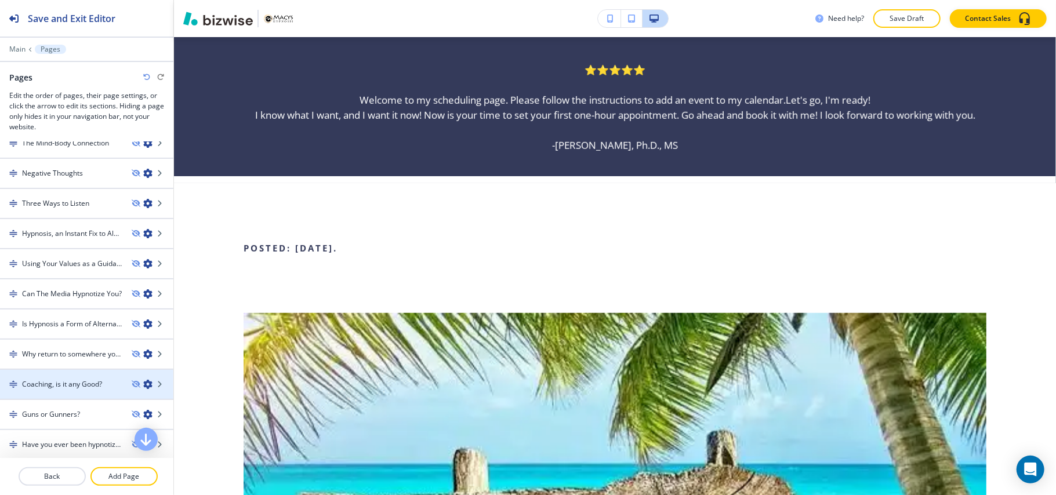
scroll to position [1082, 0]
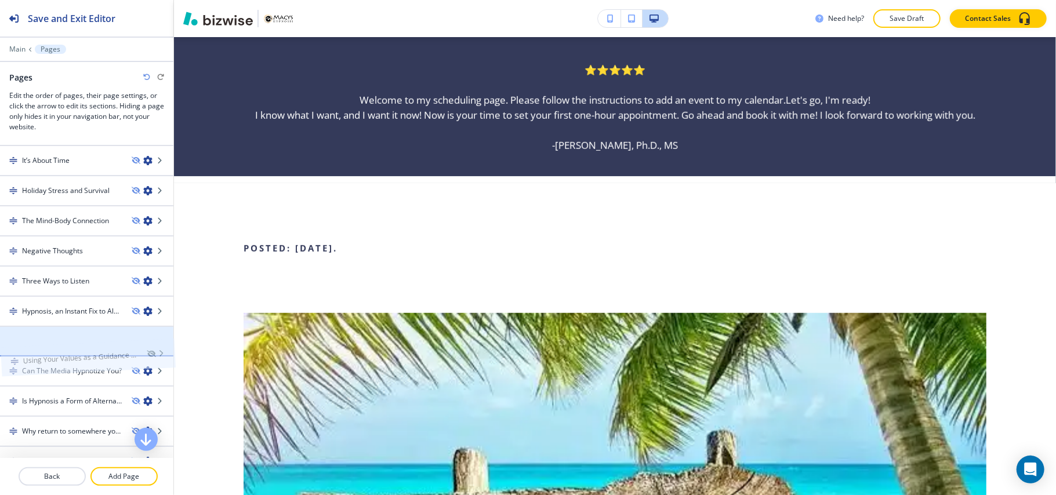
drag, startPoint x: 158, startPoint y: 339, endPoint x: 159, endPoint y: 348, distance: 8.7
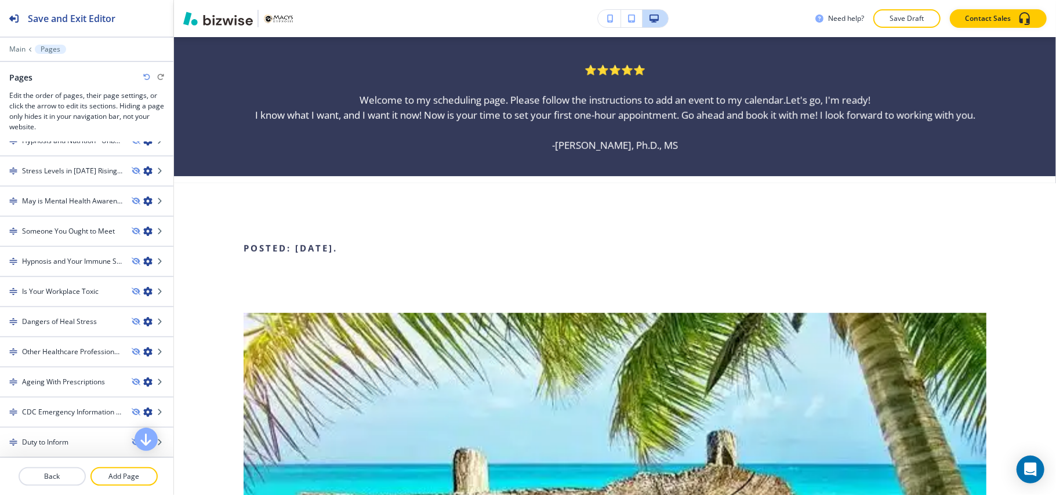
scroll to position [589, 0]
click at [64, 317] on h4 "Is Your Workplace Toxic" at bounding box center [60, 322] width 77 height 10
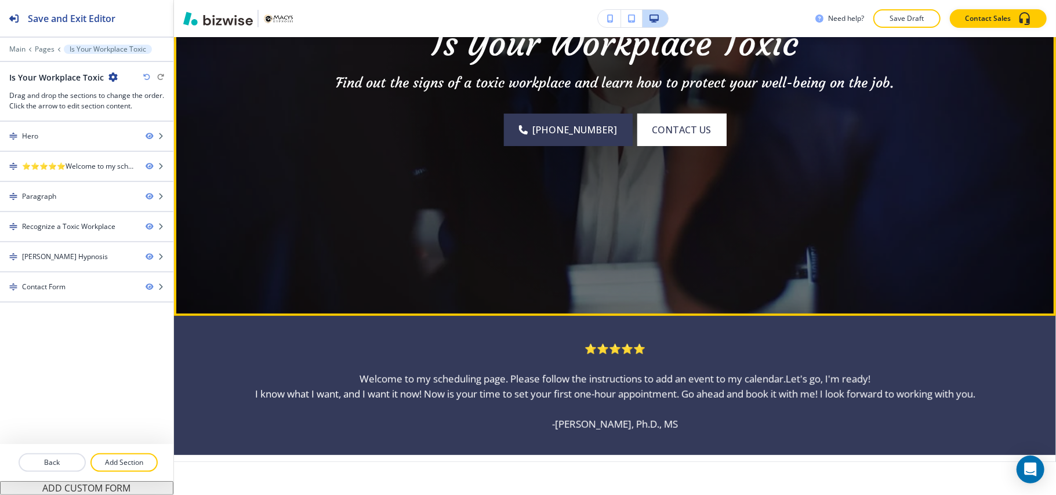
scroll to position [96, 0]
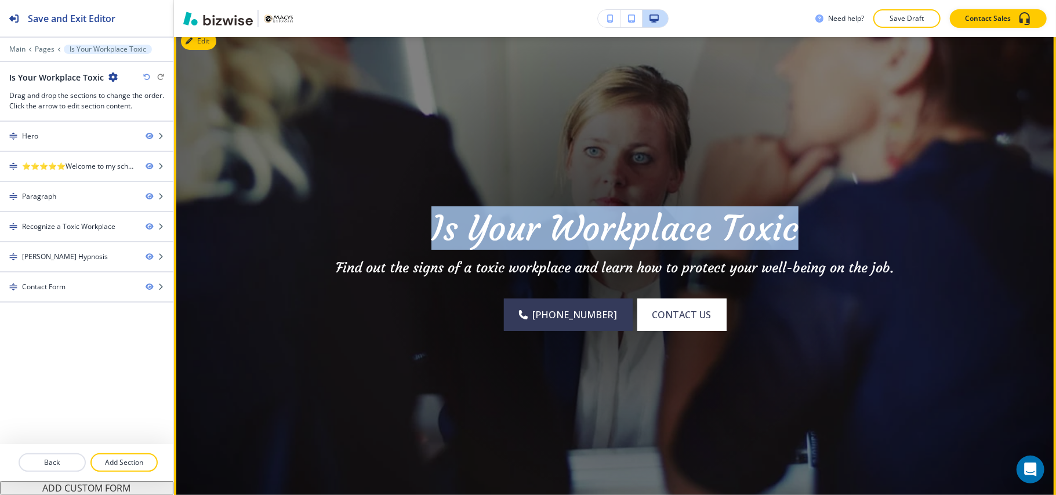
drag, startPoint x: 415, startPoint y: 220, endPoint x: 792, endPoint y: 226, distance: 376.9
click at [792, 226] on p "Is Your Workplace Toxic" at bounding box center [615, 228] width 611 height 41
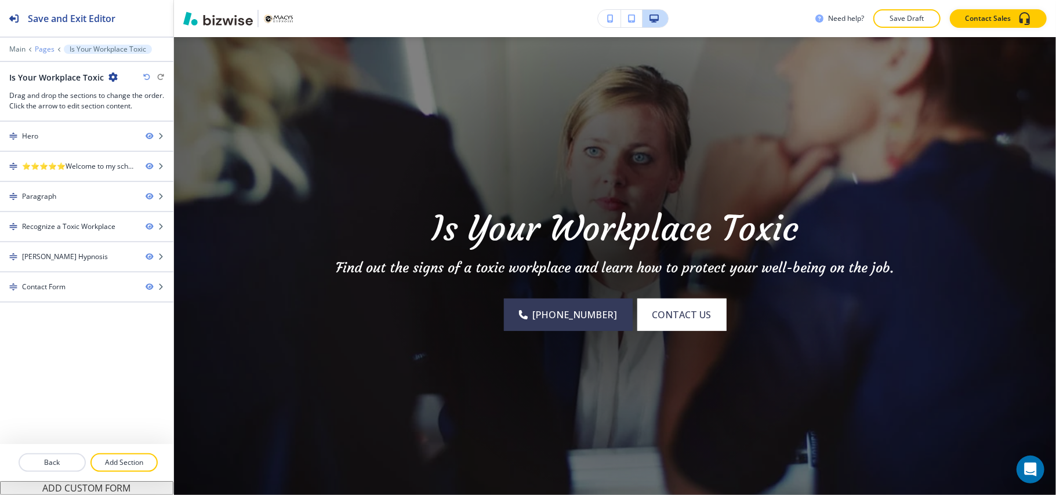
click at [39, 49] on p "Pages" at bounding box center [45, 49] width 20 height 8
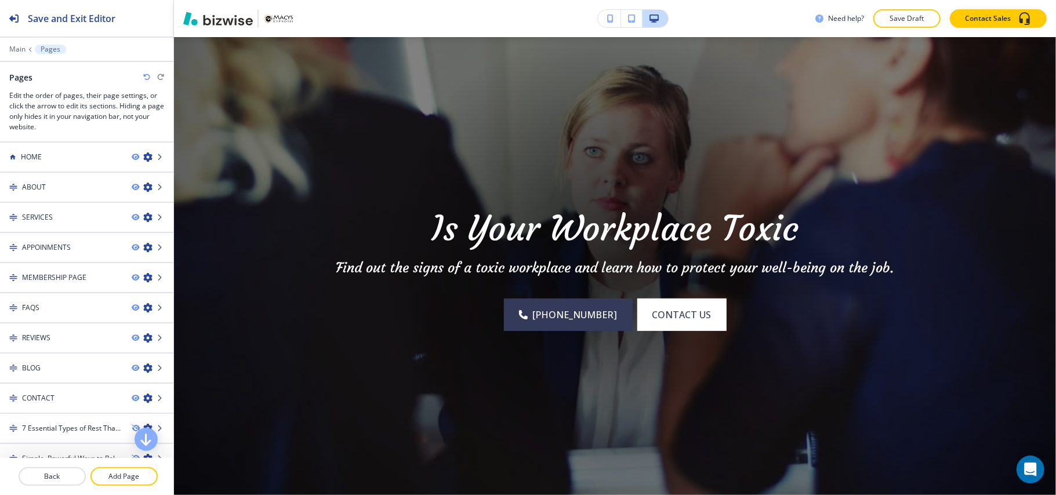
scroll to position [602, 0]
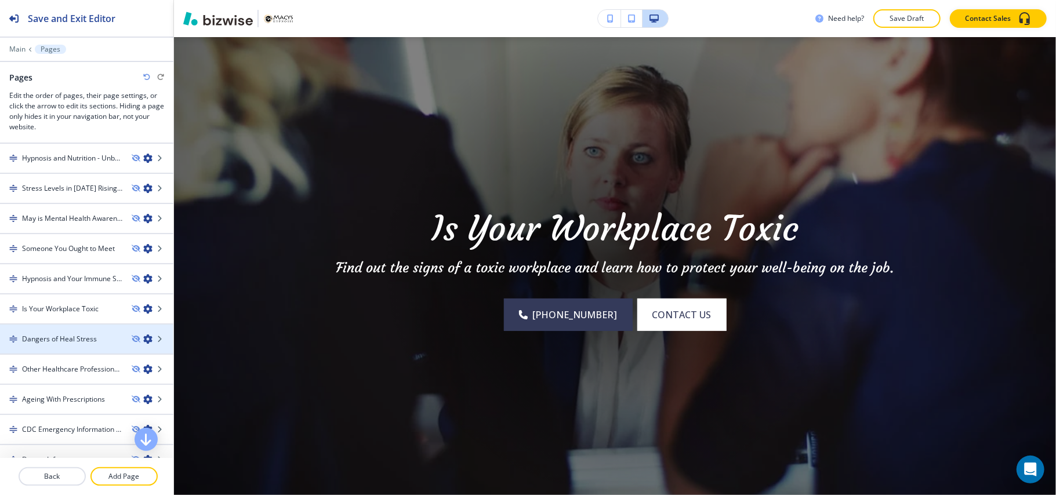
click at [53, 334] on h4 "Dangers of Heal Stress" at bounding box center [59, 339] width 75 height 10
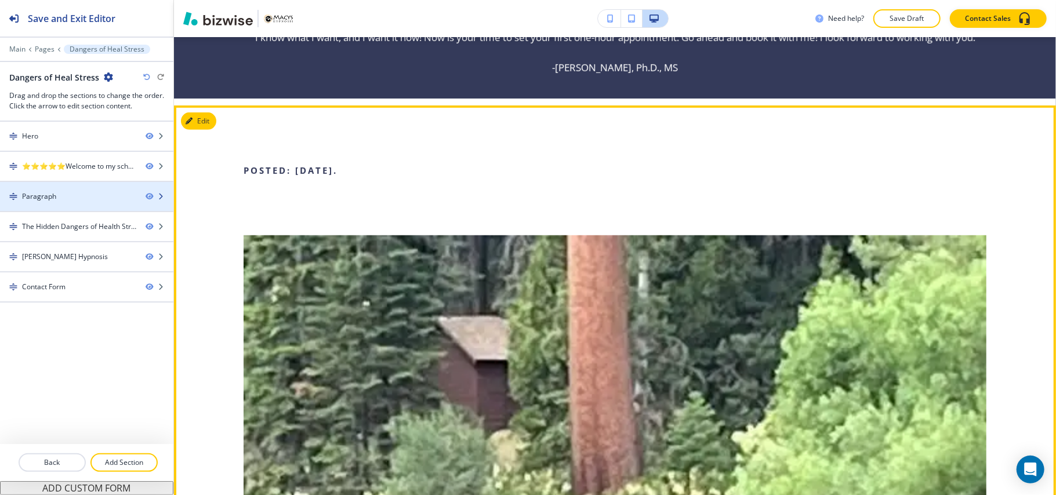
scroll to position [560, 0]
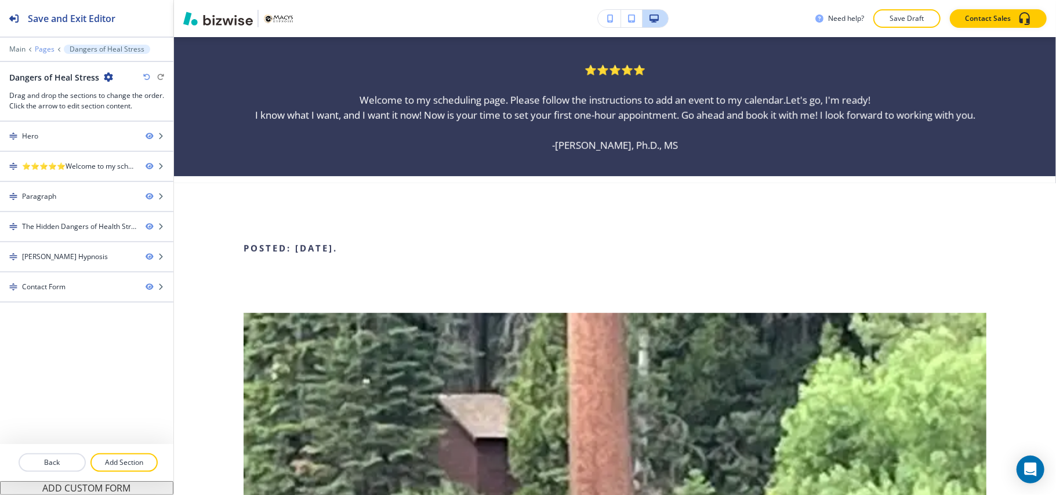
click at [38, 52] on p "Pages" at bounding box center [45, 49] width 20 height 8
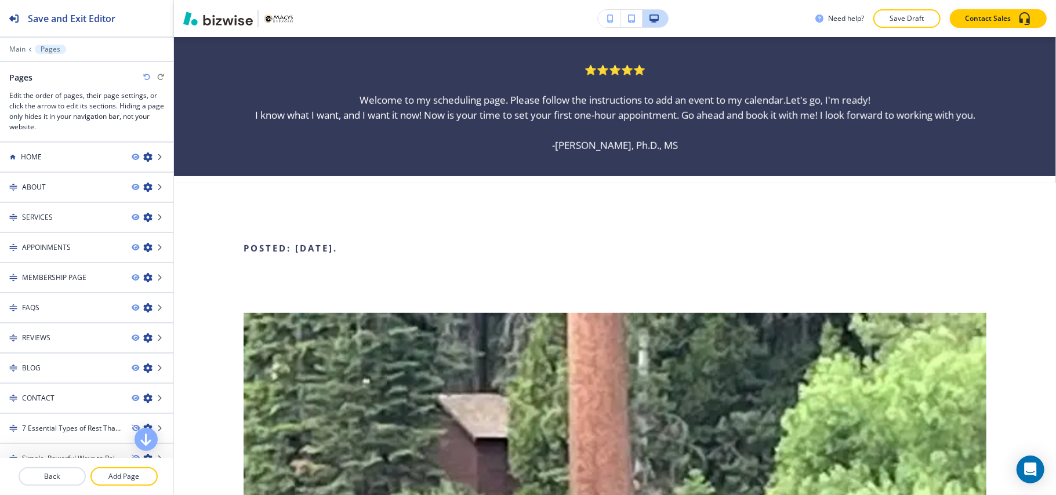
scroll to position [602, 0]
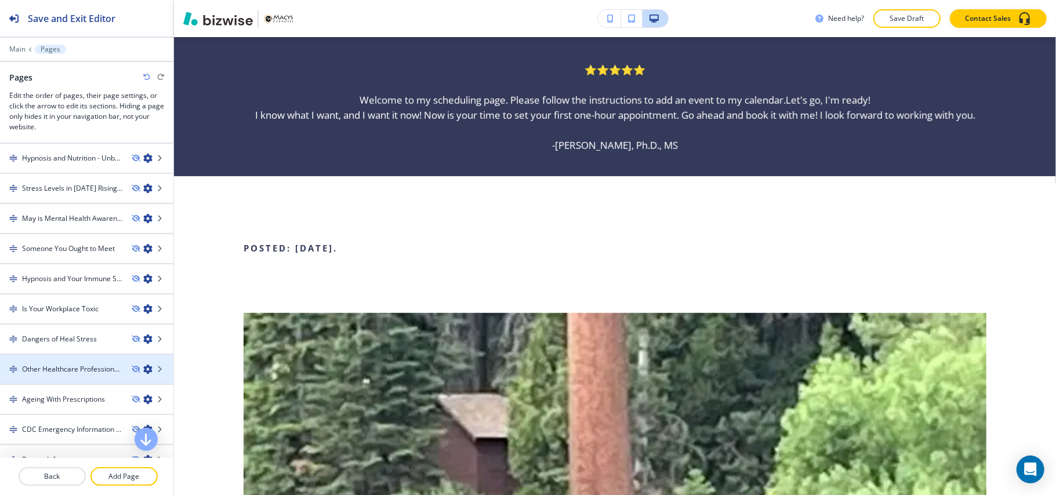
click at [39, 364] on h4 "Other Healthcare Professionals -- [PERSON_NAME]" at bounding box center [72, 369] width 100 height 10
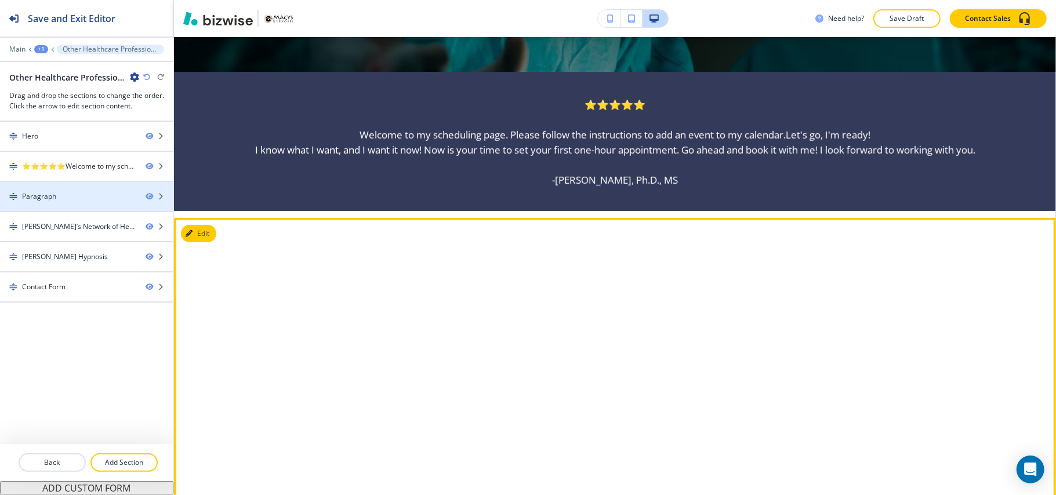
scroll to position [560, 0]
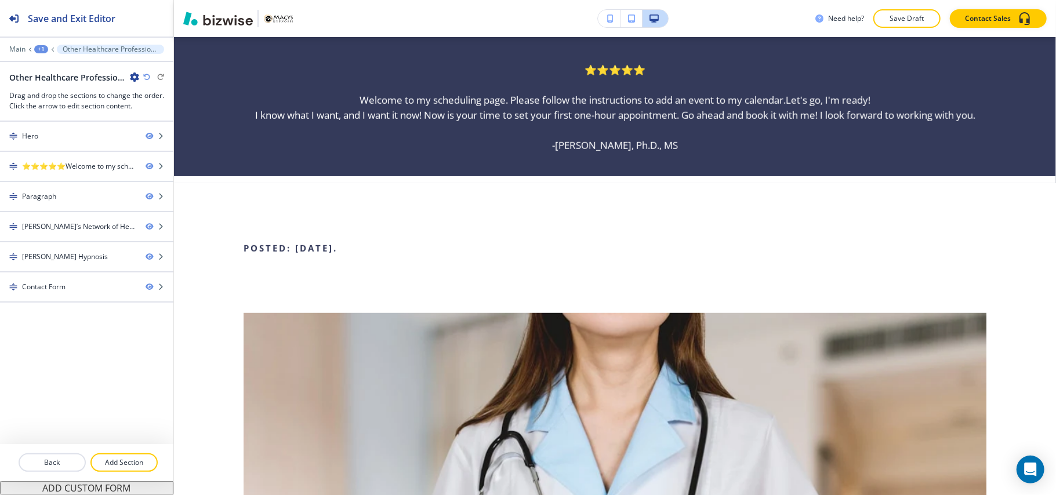
click at [36, 49] on div "+1" at bounding box center [41, 49] width 14 height 8
click at [52, 60] on button "Pages" at bounding box center [71, 68] width 74 height 21
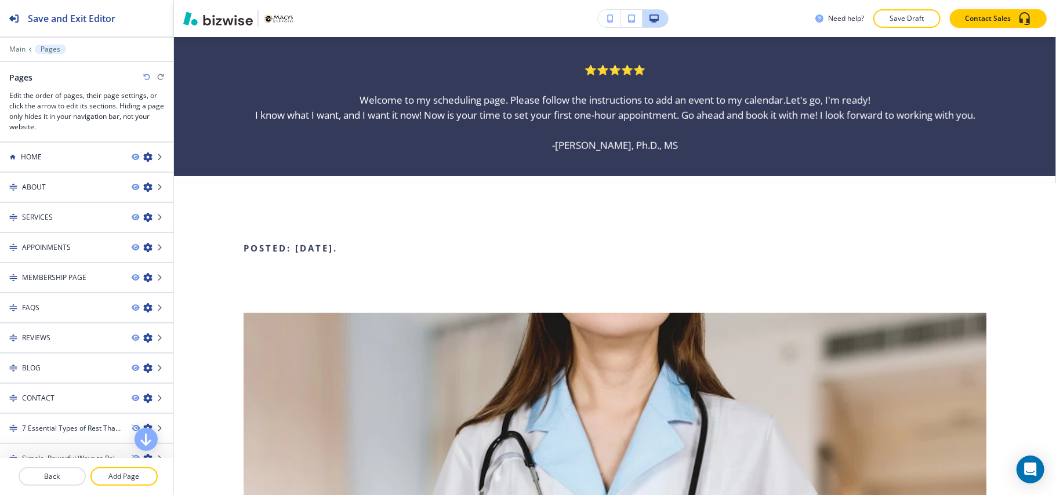
scroll to position [602, 0]
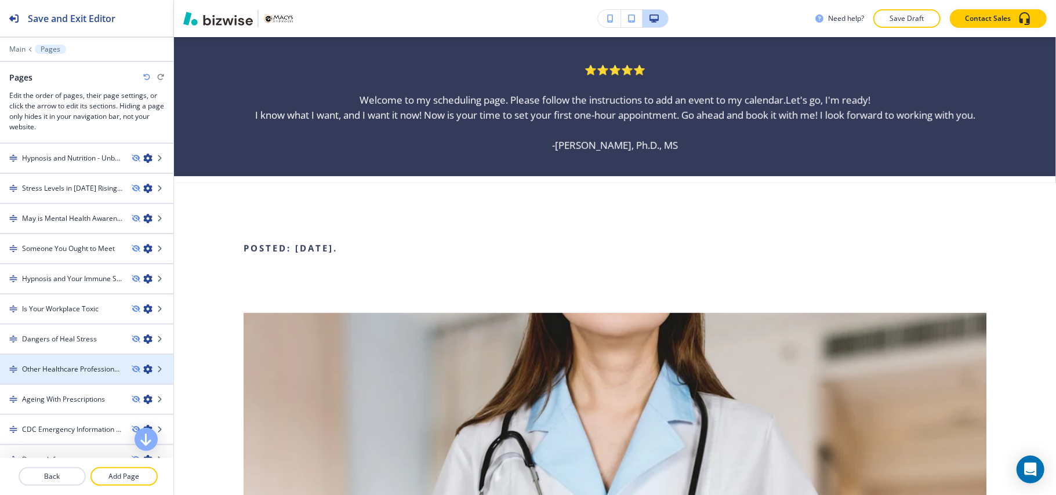
click at [61, 364] on h4 "Other Healthcare Professionals -- [PERSON_NAME]" at bounding box center [72, 369] width 100 height 10
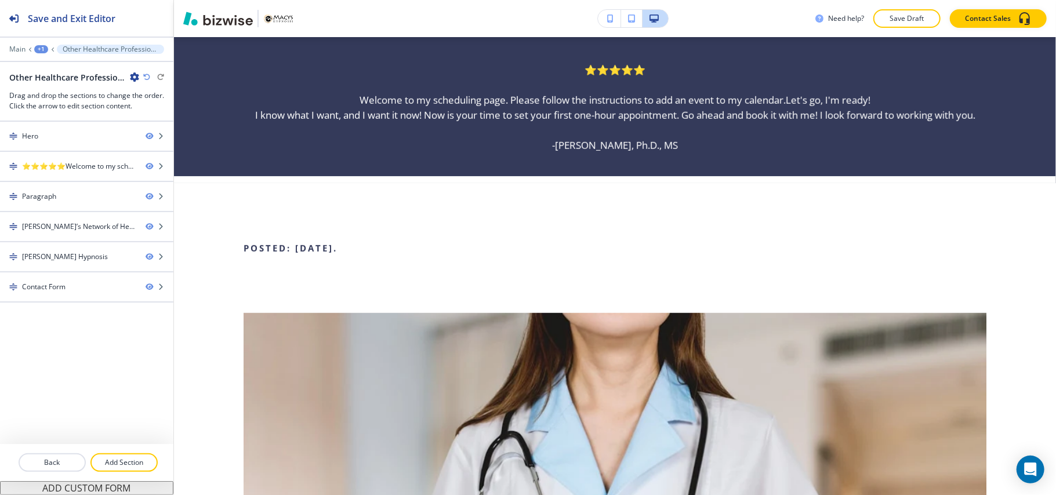
click at [40, 48] on div "+1" at bounding box center [41, 49] width 14 height 8
click at [70, 68] on p "Pages" at bounding box center [71, 68] width 59 height 10
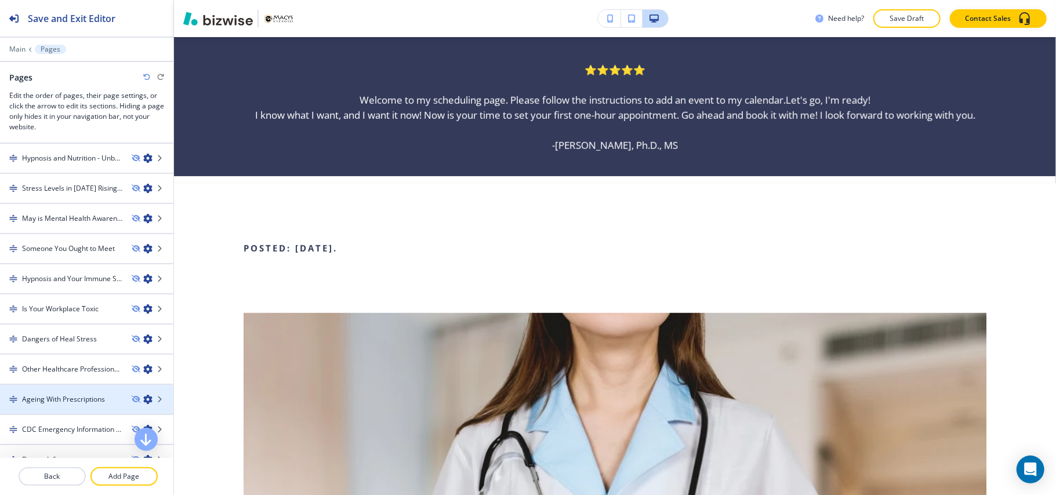
click at [57, 405] on div at bounding box center [86, 409] width 173 height 9
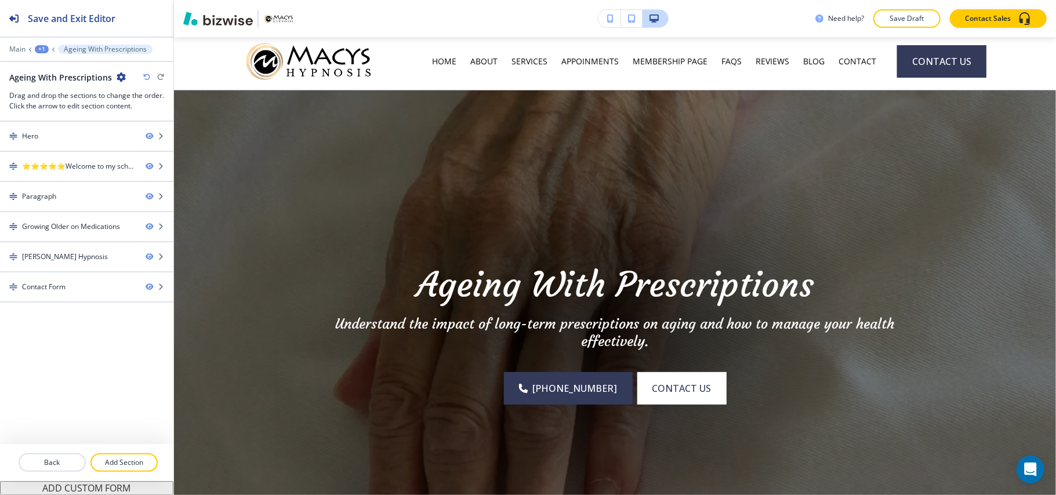
scroll to position [19, 0]
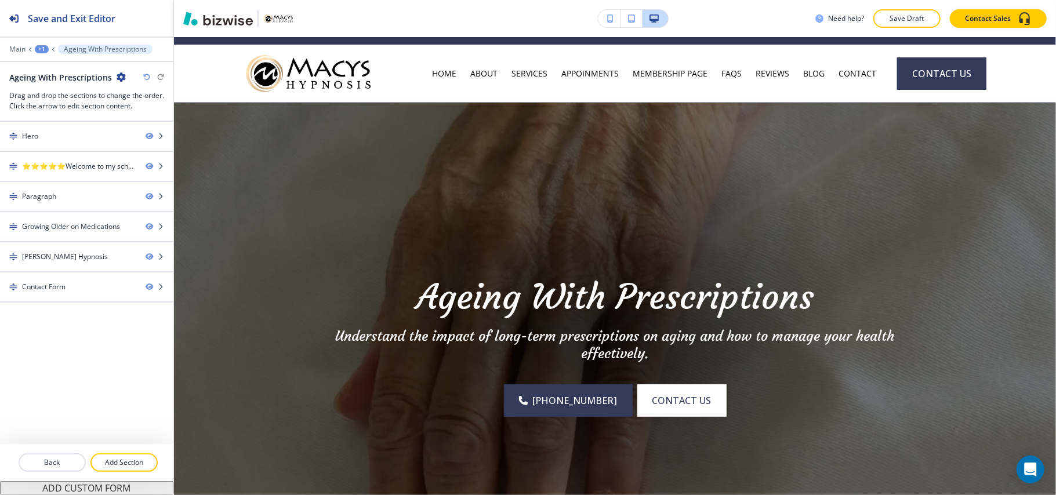
click at [35, 49] on div "+1" at bounding box center [42, 49] width 14 height 8
click at [53, 64] on p "Pages" at bounding box center [71, 68] width 59 height 10
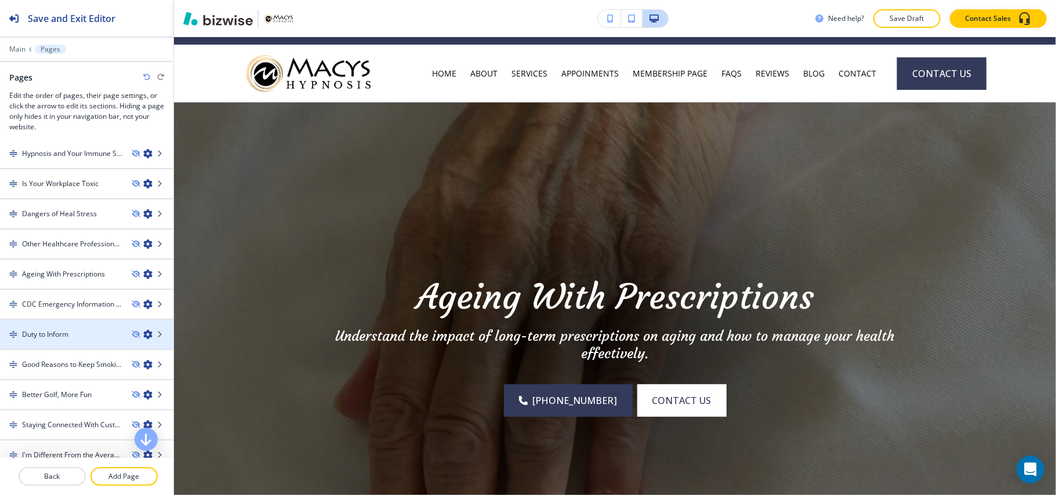
scroll to position [757, 0]
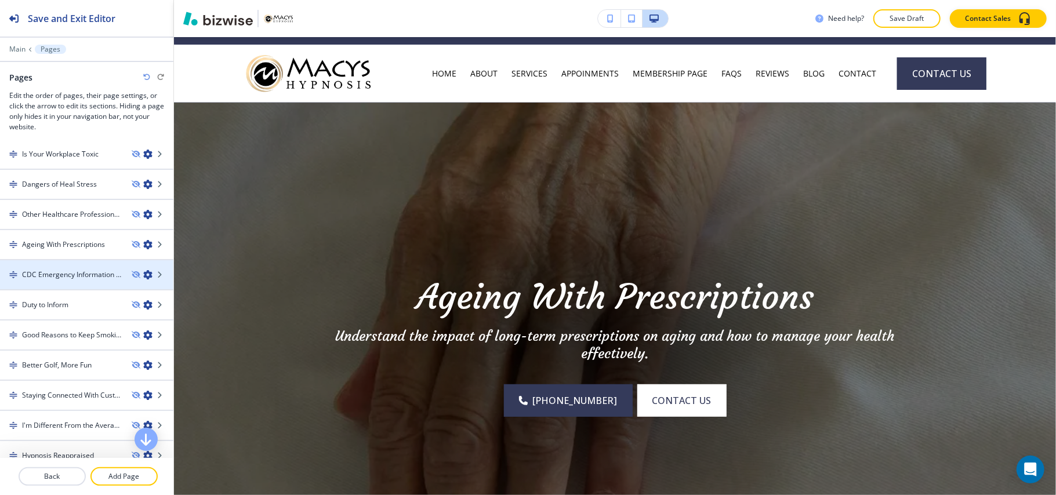
click at [73, 270] on h4 "CDC Emergency Information on Men's [MEDICAL_DATA]" at bounding box center [72, 275] width 100 height 10
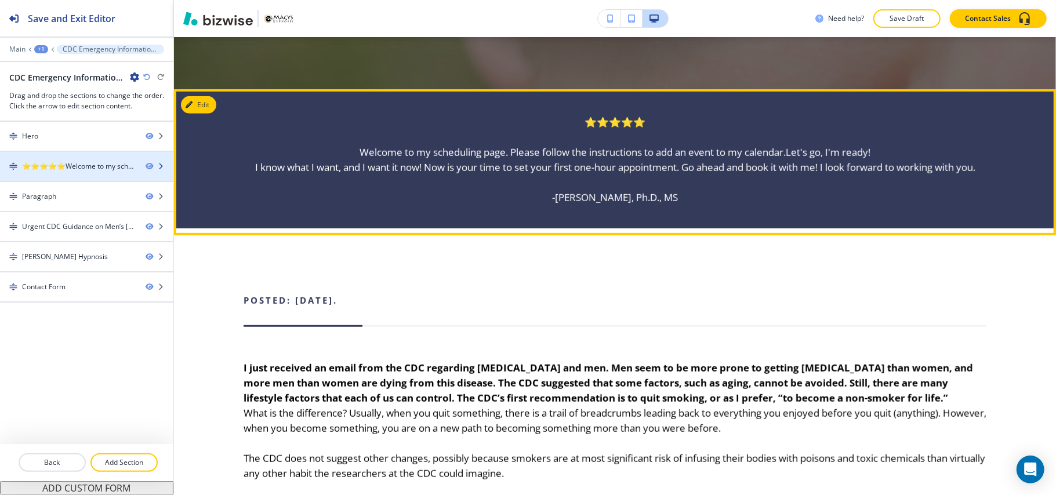
scroll to position [560, 0]
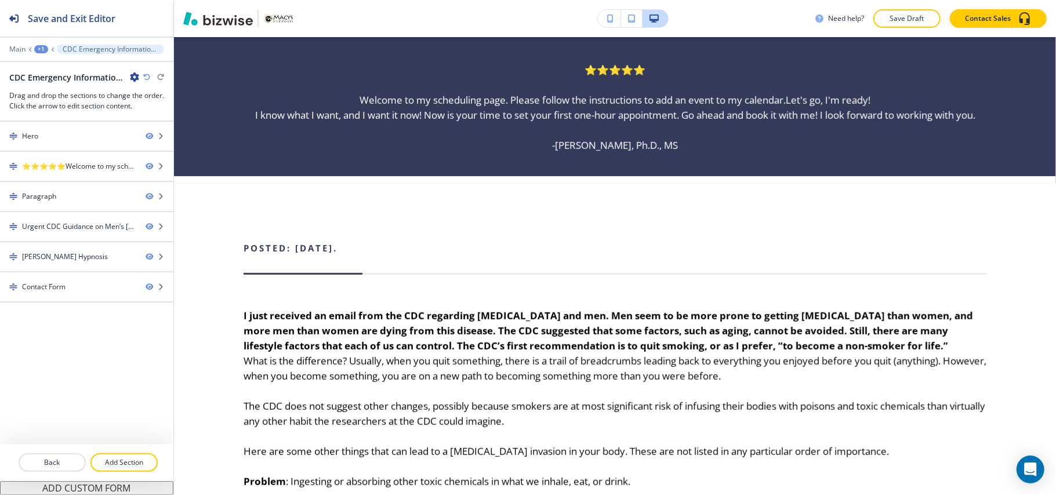
click at [38, 51] on div "+1" at bounding box center [41, 49] width 14 height 8
click at [42, 63] on button "Pages" at bounding box center [71, 68] width 74 height 21
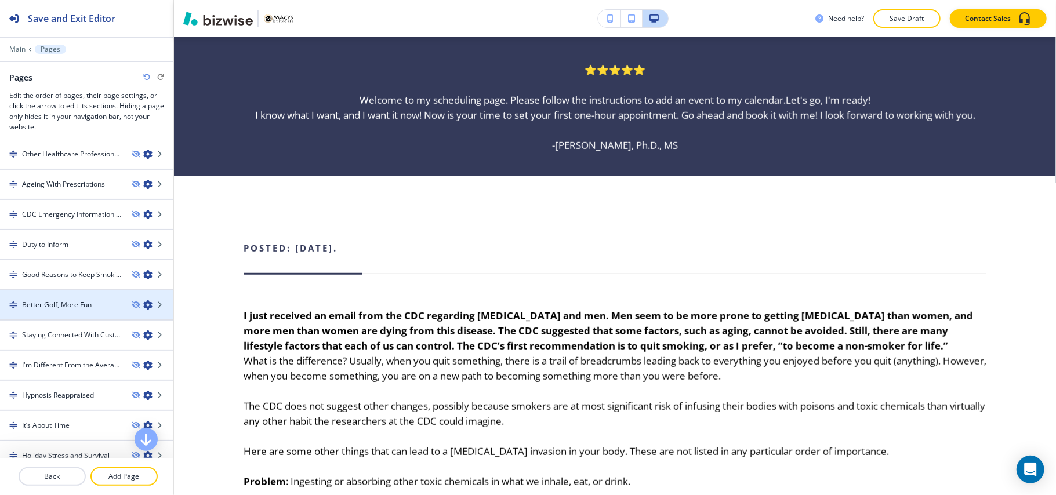
scroll to position [834, 0]
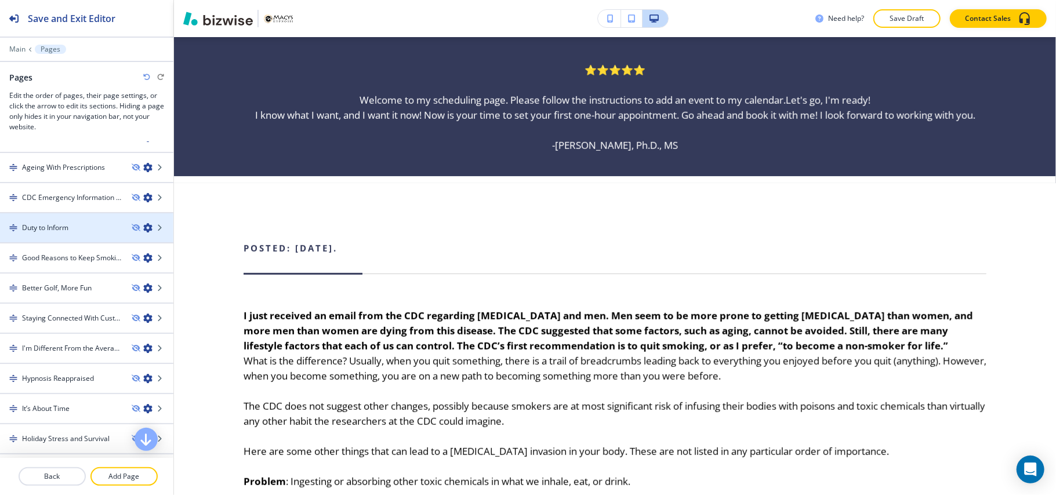
click at [78, 223] on div "Duty to Inform" at bounding box center [61, 228] width 122 height 10
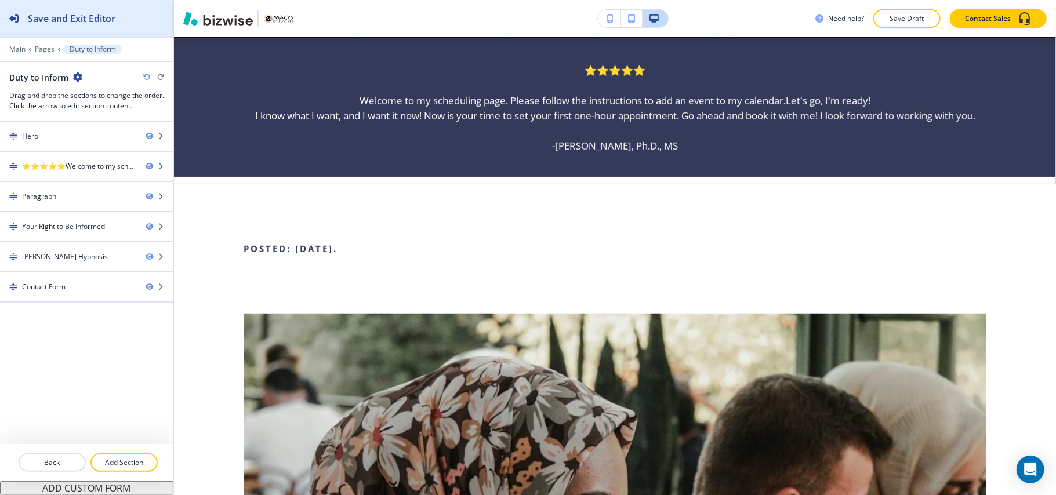
scroll to position [560, 0]
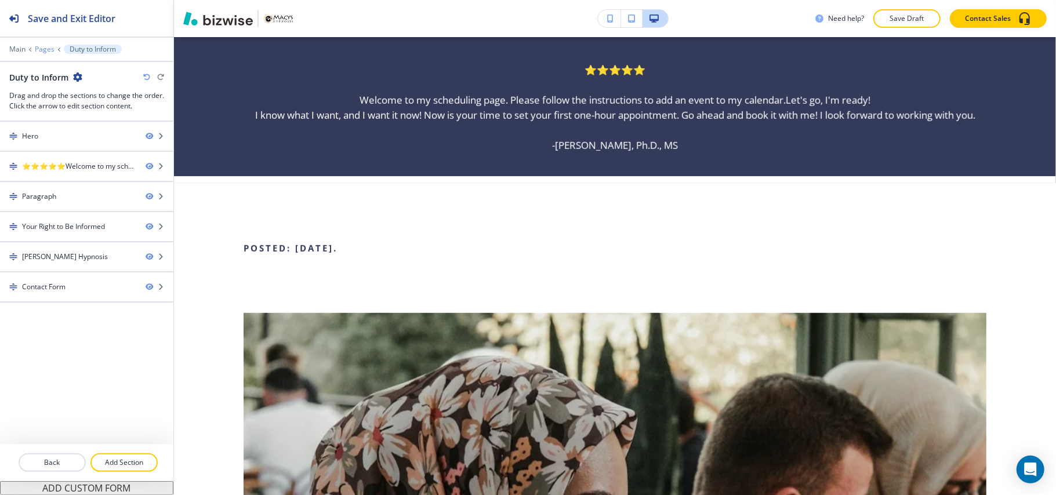
click at [41, 49] on p "Pages" at bounding box center [45, 49] width 20 height 8
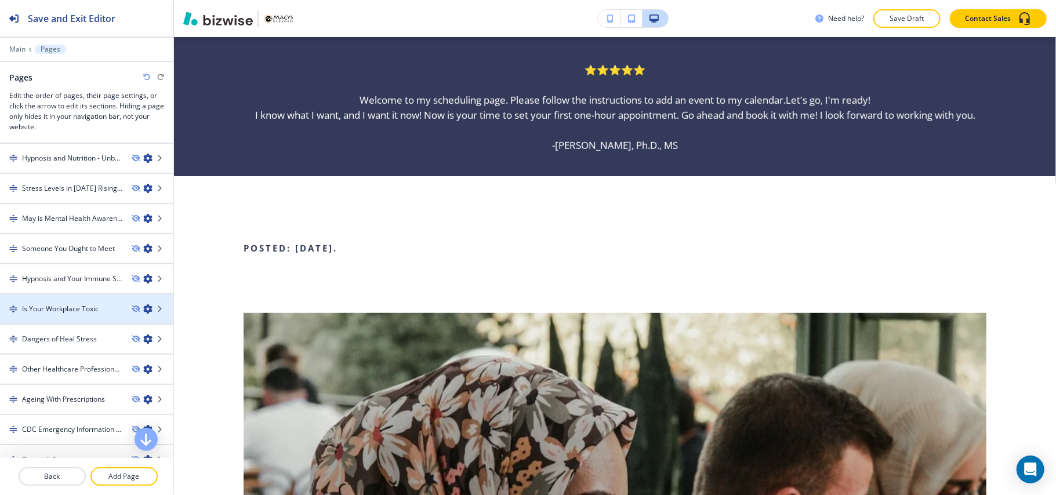
scroll to position [757, 0]
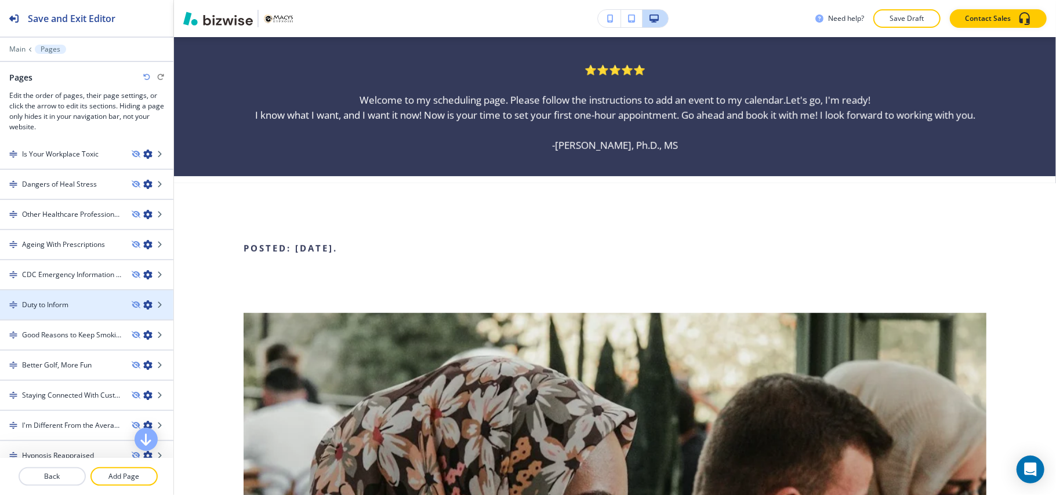
click at [70, 300] on div "Duty to Inform" at bounding box center [61, 305] width 122 height 10
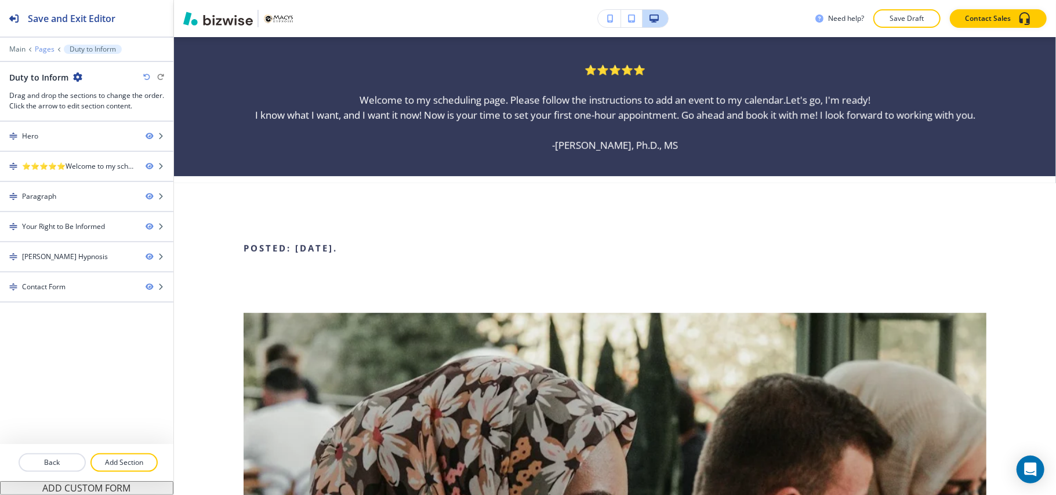
click at [47, 47] on p "Pages" at bounding box center [45, 49] width 20 height 8
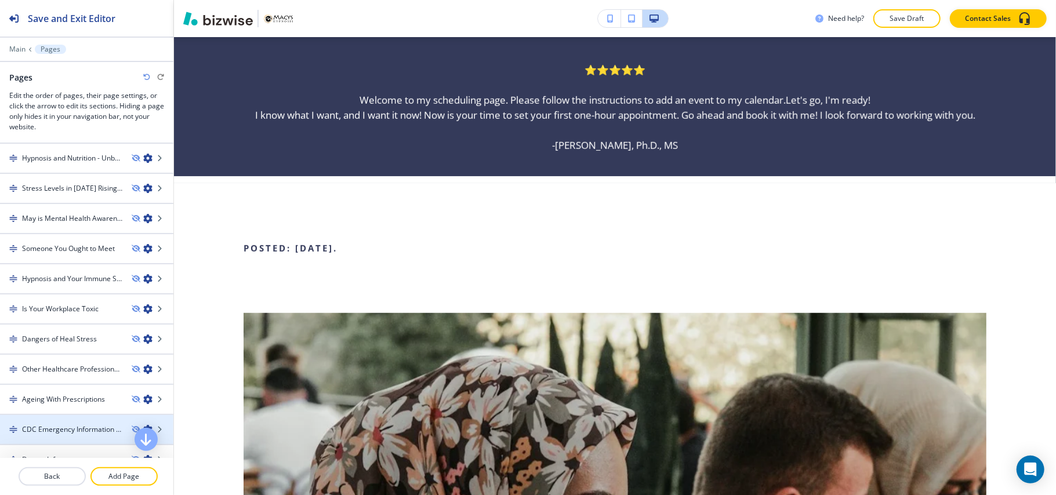
scroll to position [680, 0]
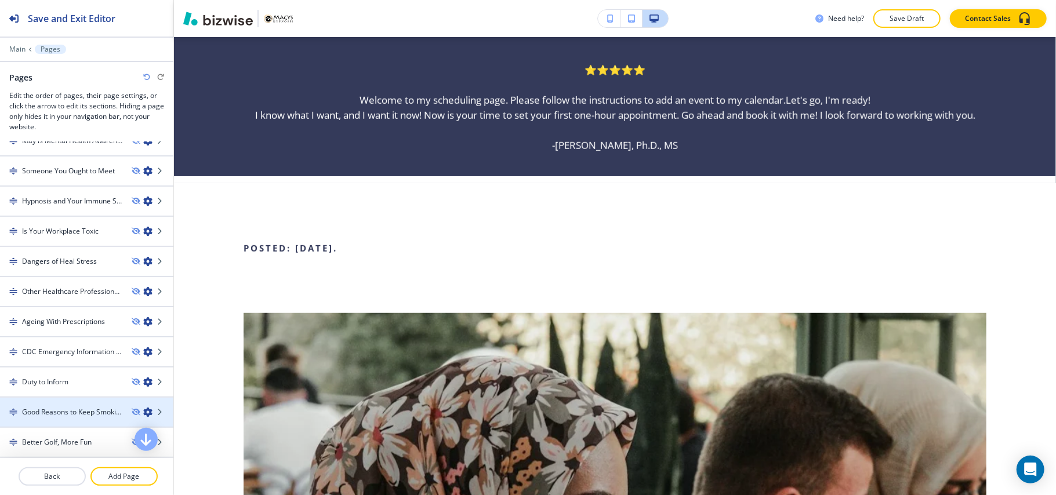
click at [65, 407] on h4 "Good Reasons to Keep Smoking" at bounding box center [72, 412] width 100 height 10
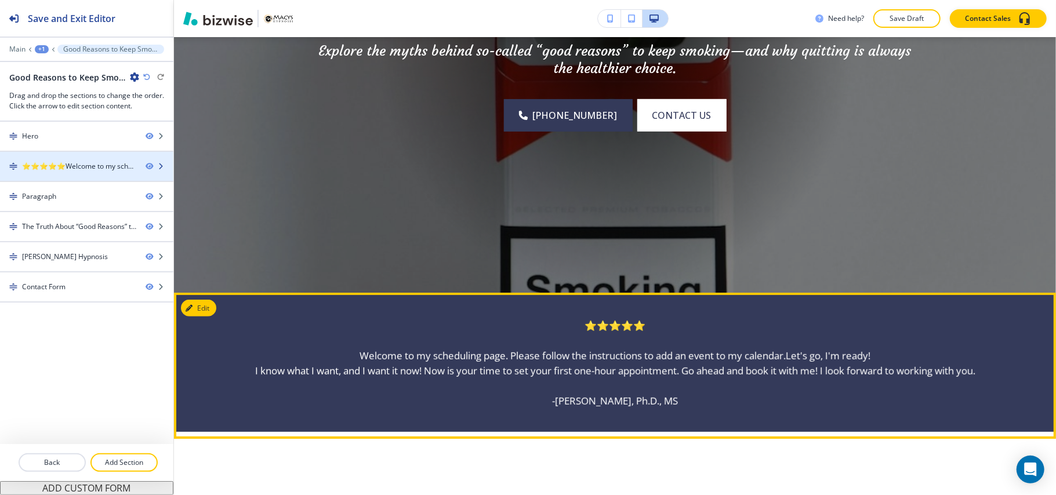
scroll to position [560, 0]
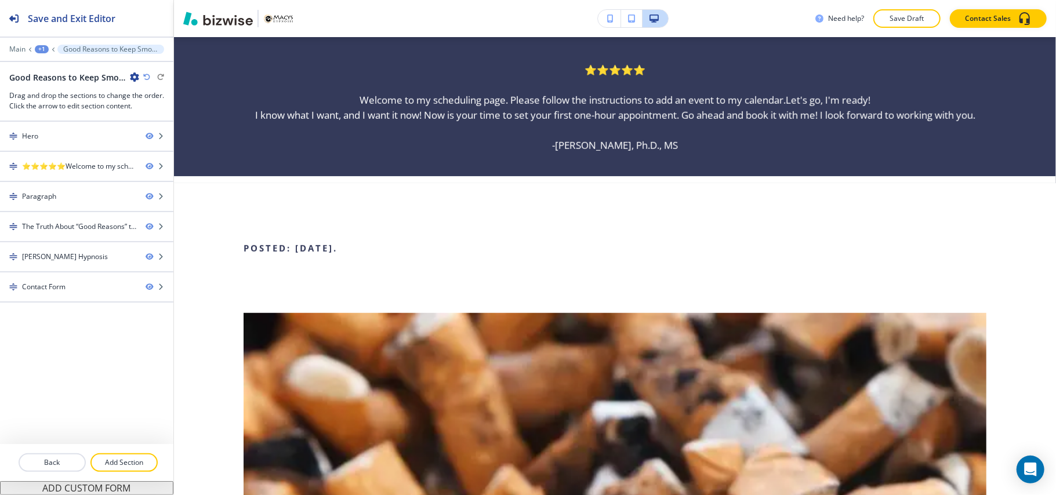
click at [39, 49] on div "+1" at bounding box center [42, 49] width 14 height 8
click at [53, 64] on p "Pages" at bounding box center [71, 68] width 59 height 10
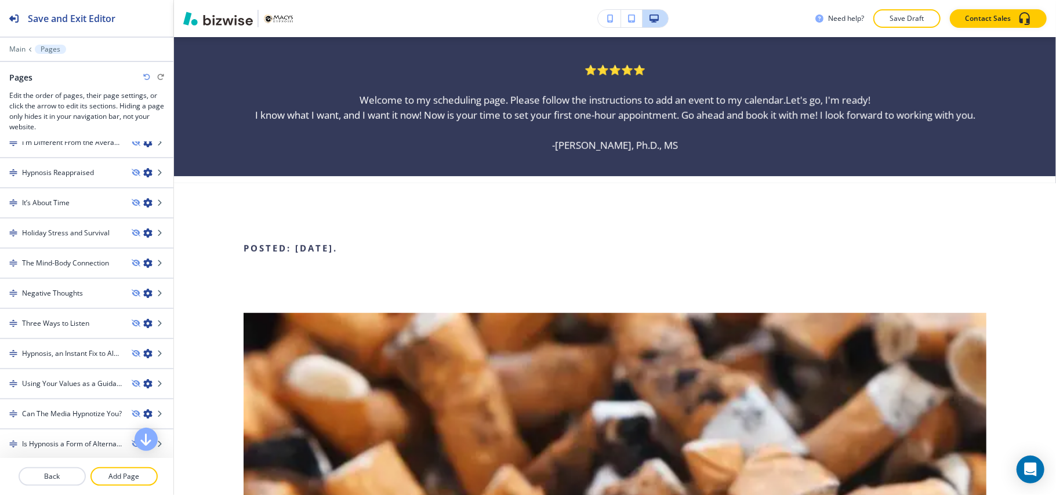
scroll to position [1066, 0]
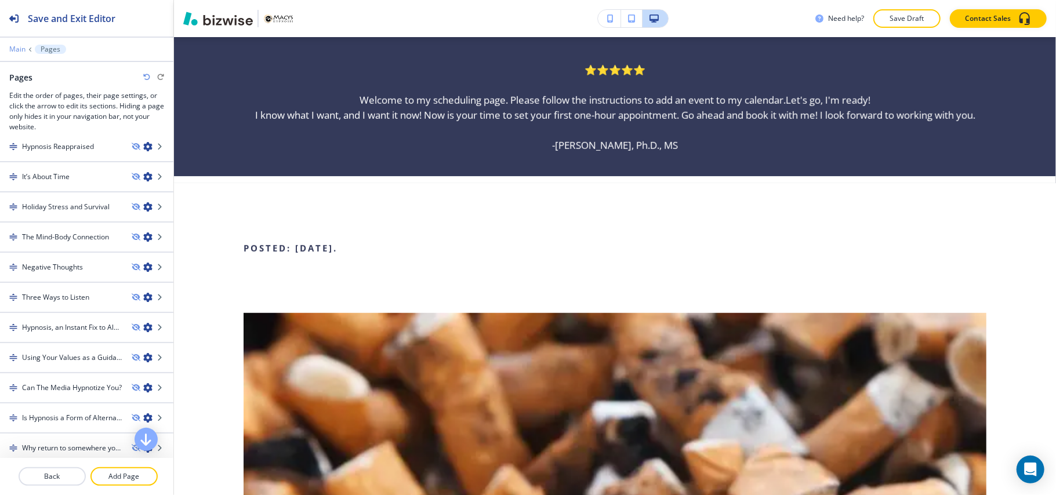
click at [21, 46] on p "Main" at bounding box center [17, 49] width 16 height 8
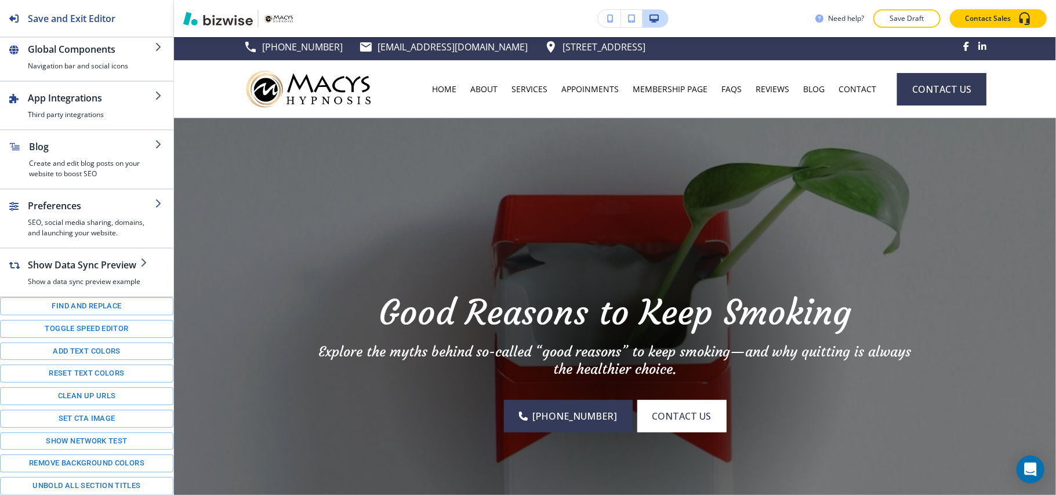
scroll to position [0, 0]
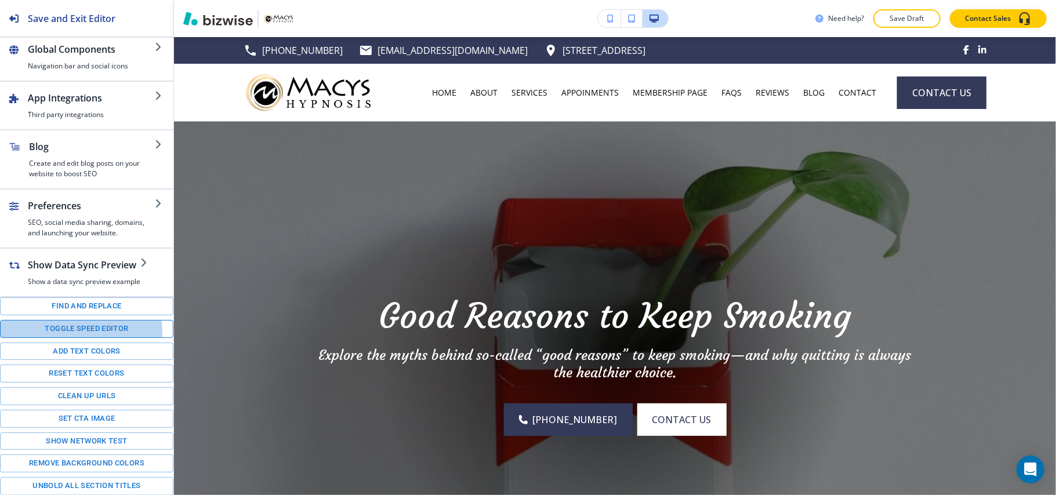
click at [73, 331] on button "Toggle speed editor" at bounding box center [86, 329] width 173 height 18
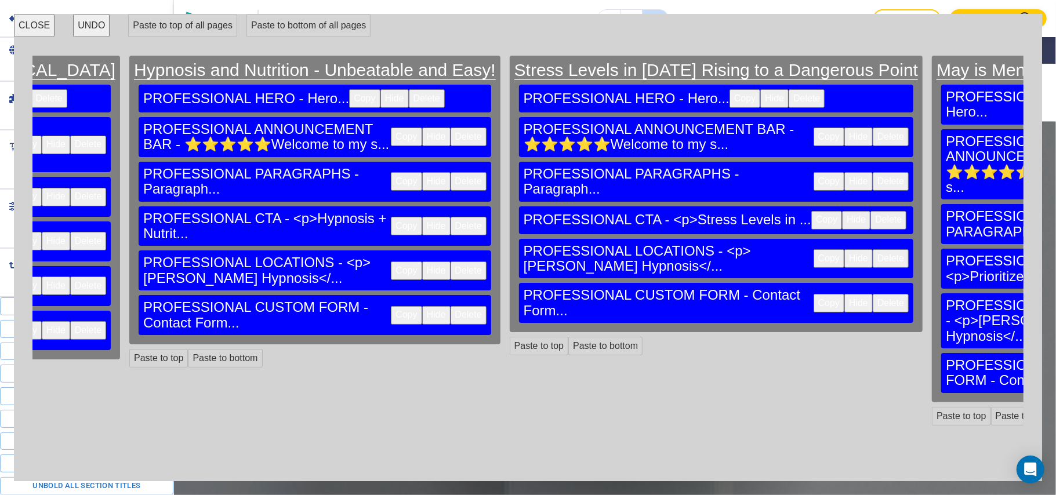
scroll to position [0, 6585]
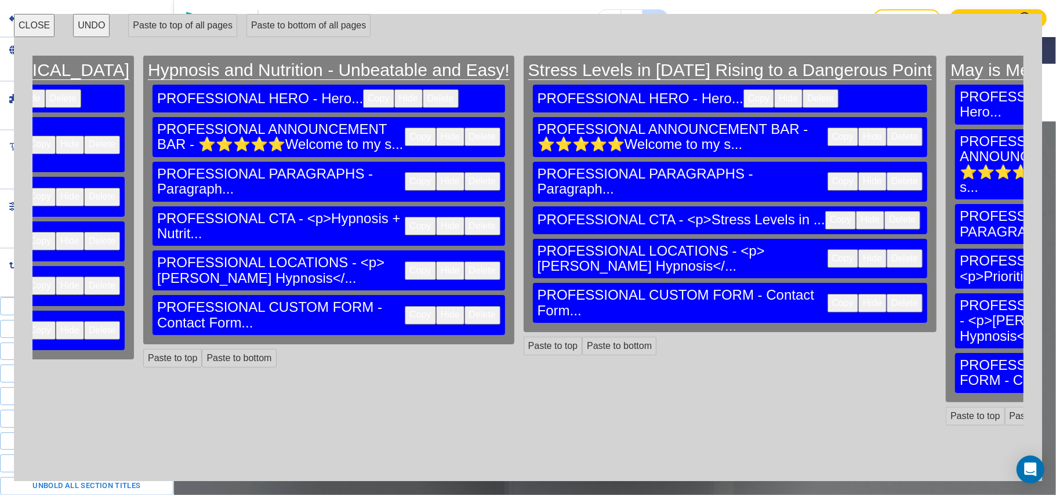
click at [37, 23] on button "CLOSE" at bounding box center [34, 25] width 41 height 23
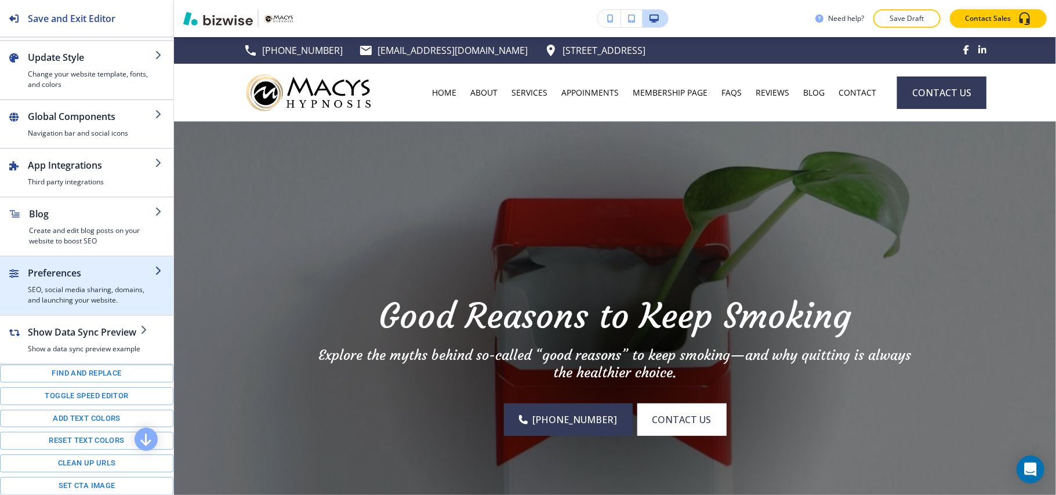
scroll to position [0, 0]
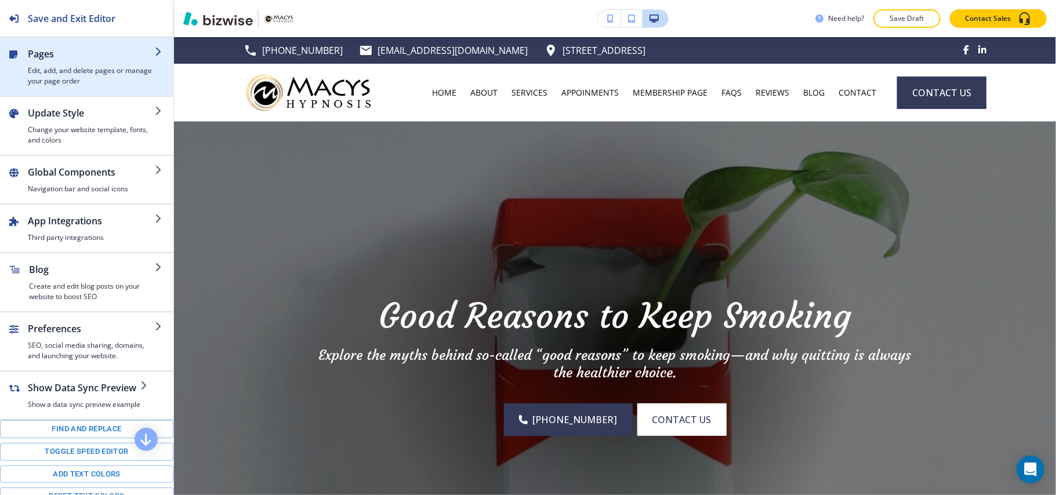
click at [65, 72] on h4 "Edit, add, and delete pages or manage your page order" at bounding box center [91, 76] width 127 height 21
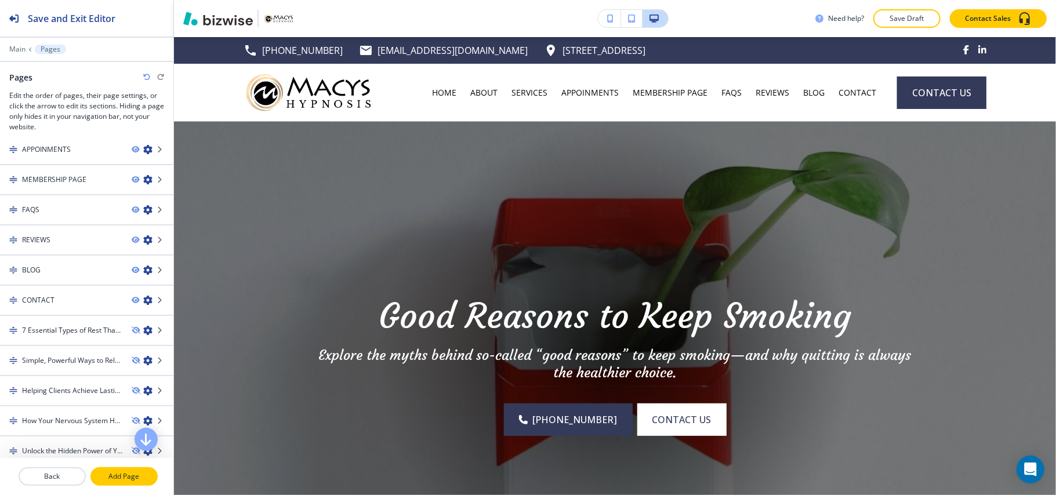
scroll to position [154, 0]
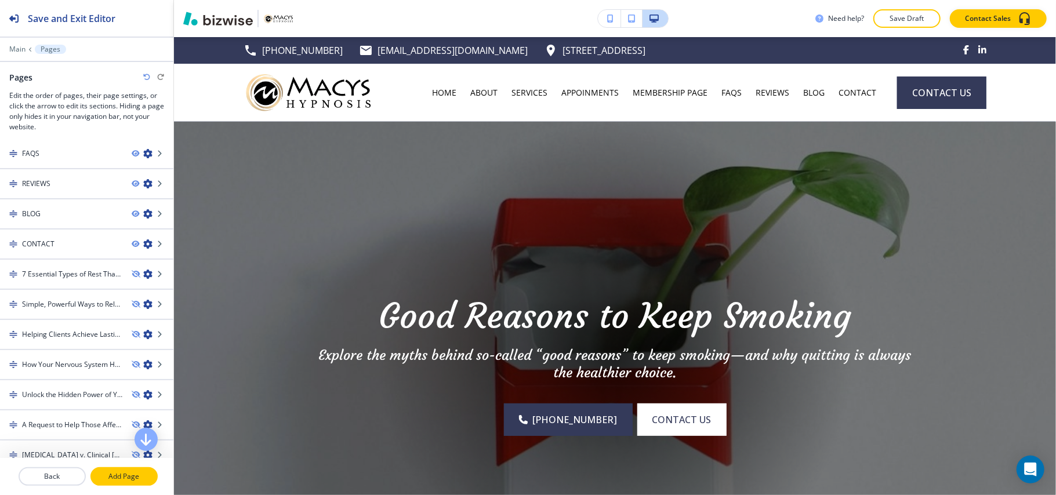
click at [111, 479] on p "Add Page" at bounding box center [124, 476] width 65 height 10
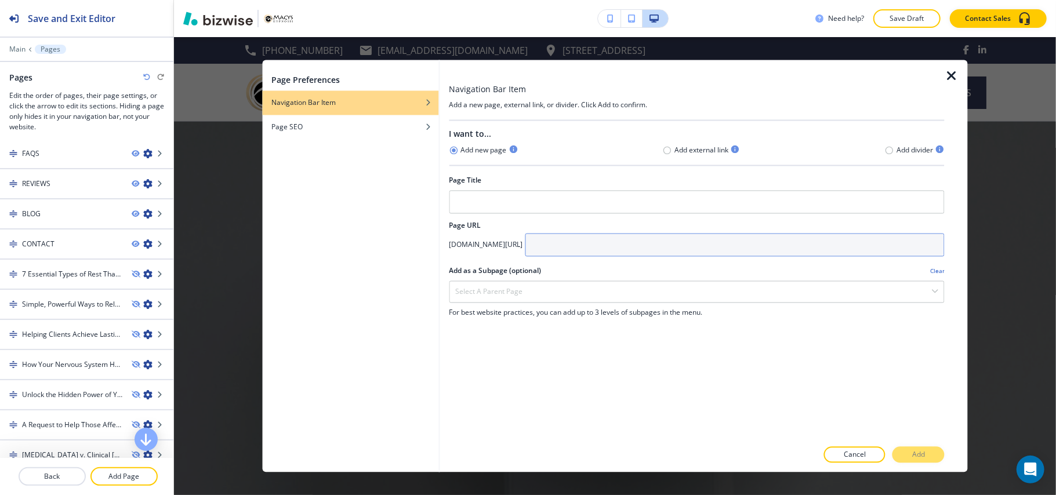
click at [624, 244] on input "text" at bounding box center [735, 245] width 420 height 23
paste input "trauma-small-to-large"
type input "trauma-small-to-large"
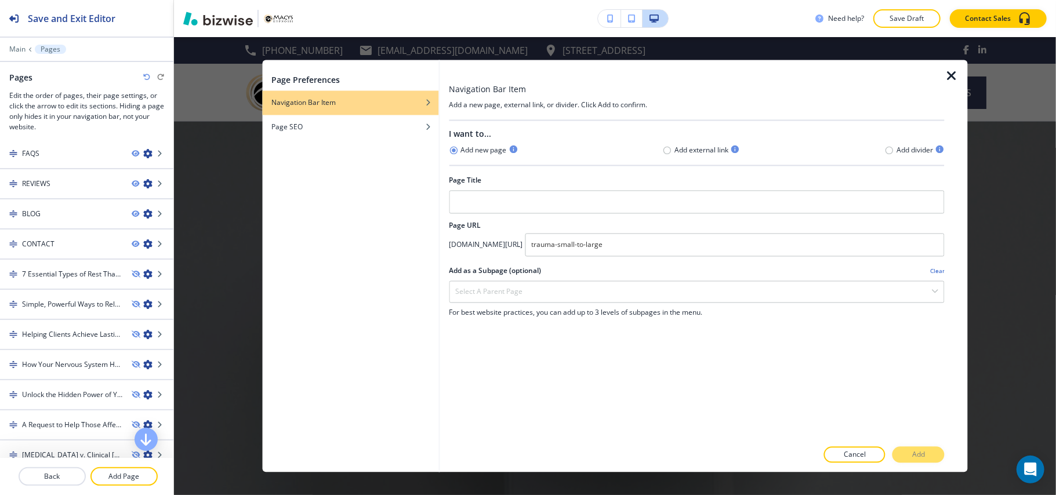
click at [518, 220] on div at bounding box center [697, 217] width 496 height 7
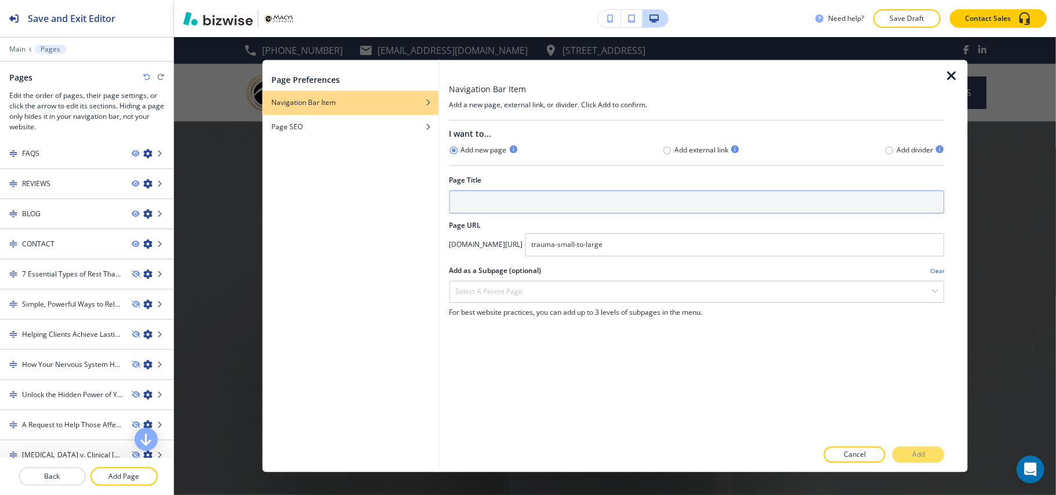
click at [517, 206] on input "text" at bounding box center [697, 202] width 496 height 23
click at [485, 195] on input "text" at bounding box center [697, 202] width 496 height 23
type input "TRAUMA SMALL TO LARGE"
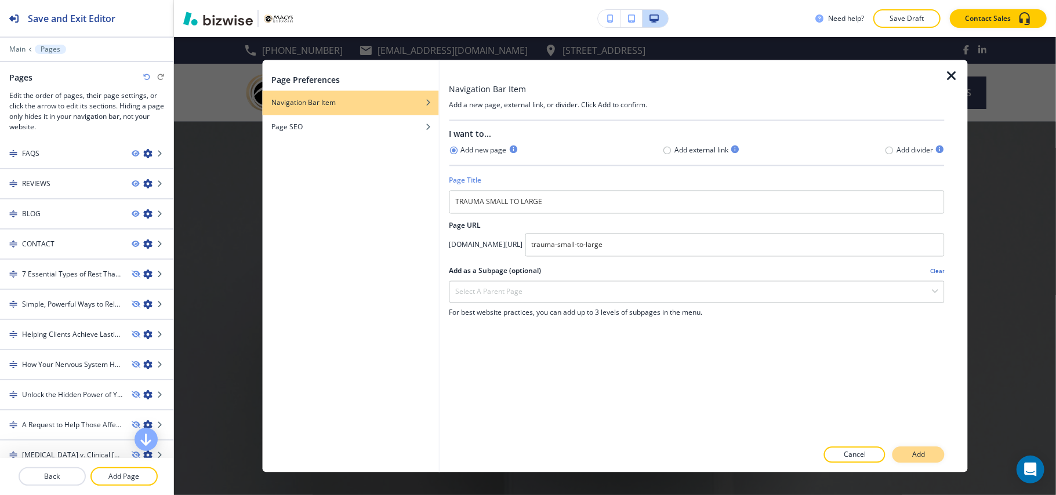
click at [927, 460] on button "Add" at bounding box center [918, 455] width 52 height 16
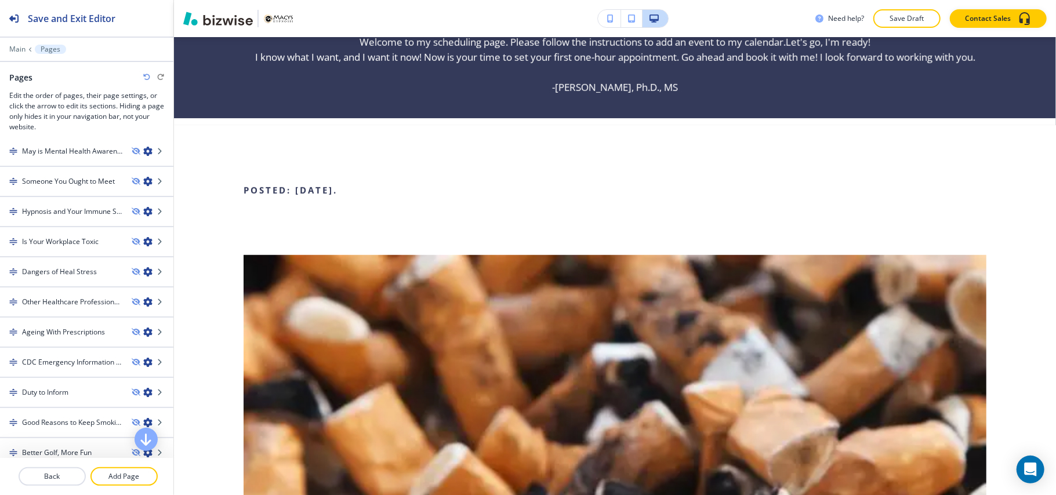
scroll to position [696, 0]
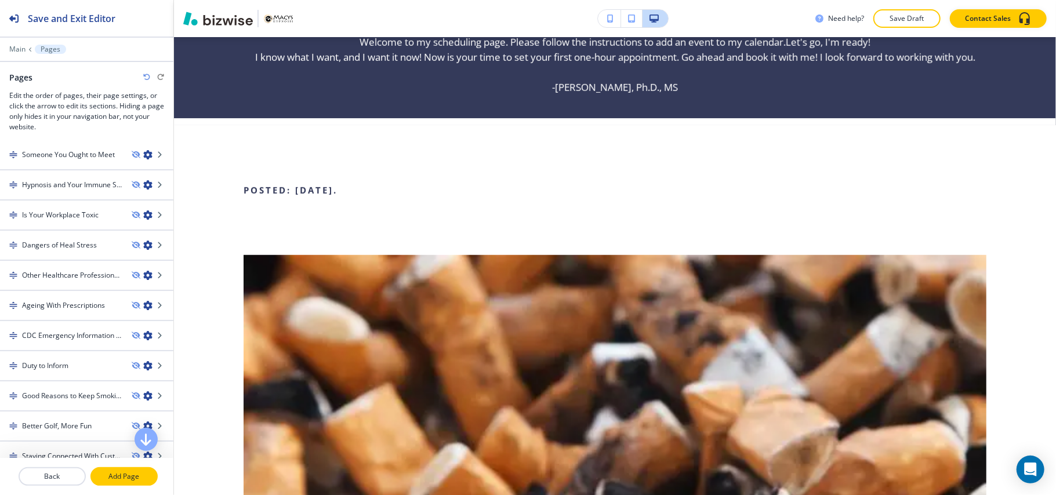
click at [128, 475] on p "Add Page" at bounding box center [124, 476] width 65 height 10
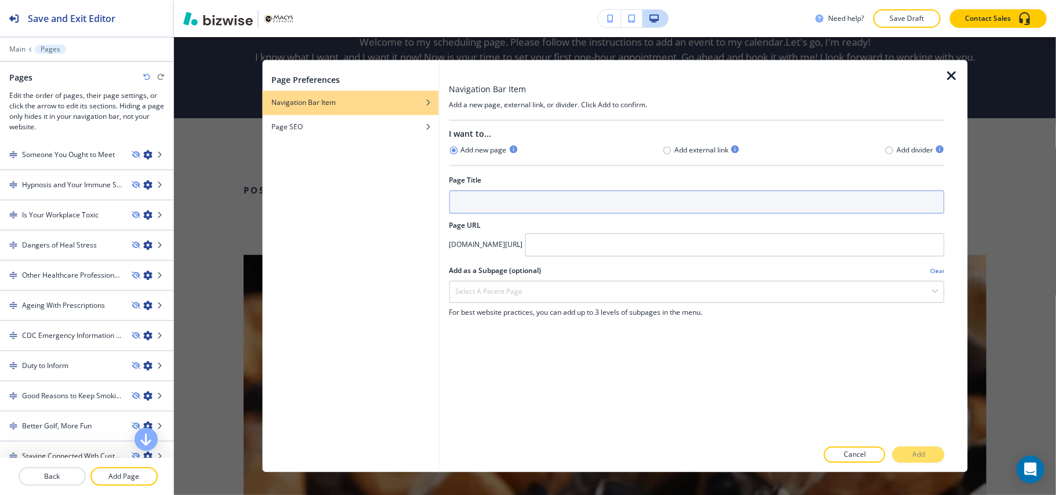
click at [508, 200] on input "text" at bounding box center [697, 202] width 496 height 23
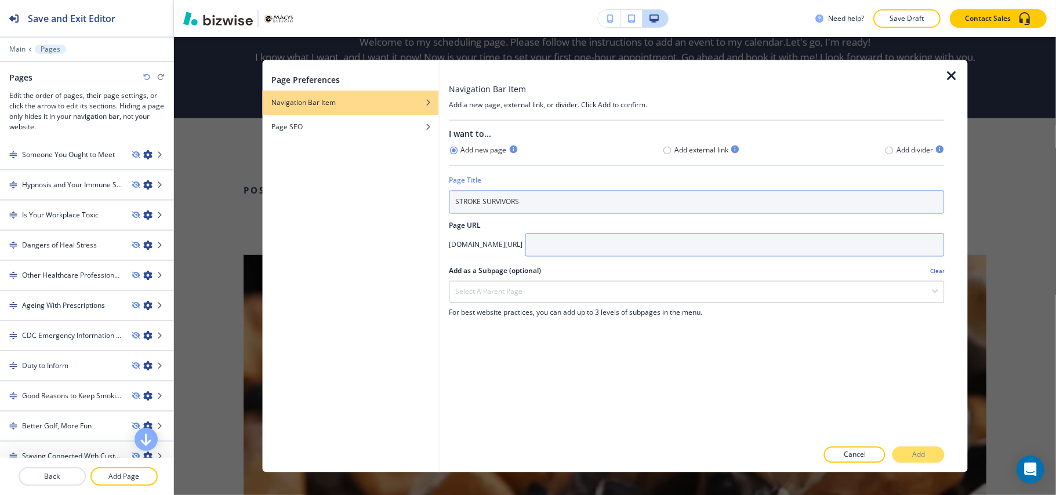
type input "STROKE SURVIVORS"
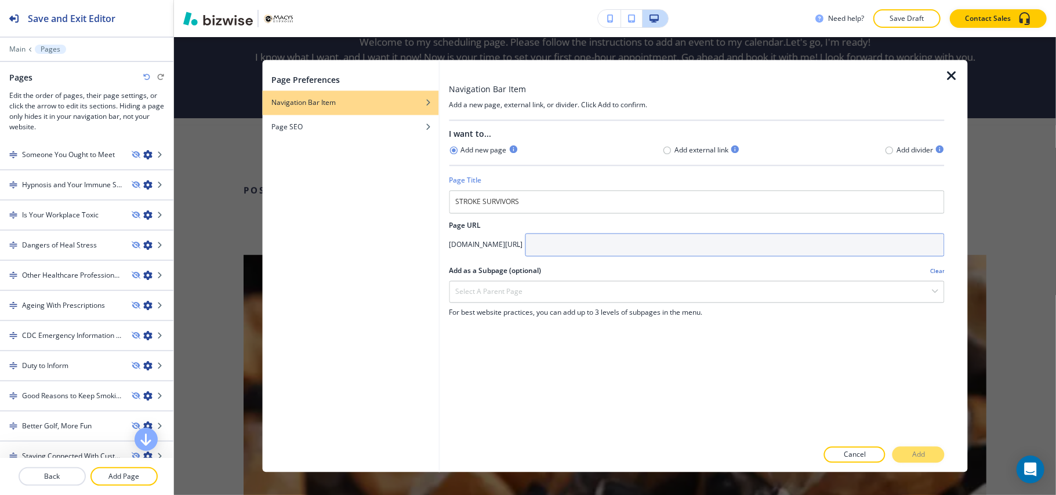
click at [653, 247] on input "text" at bounding box center [735, 245] width 420 height 23
type input "STROKE"
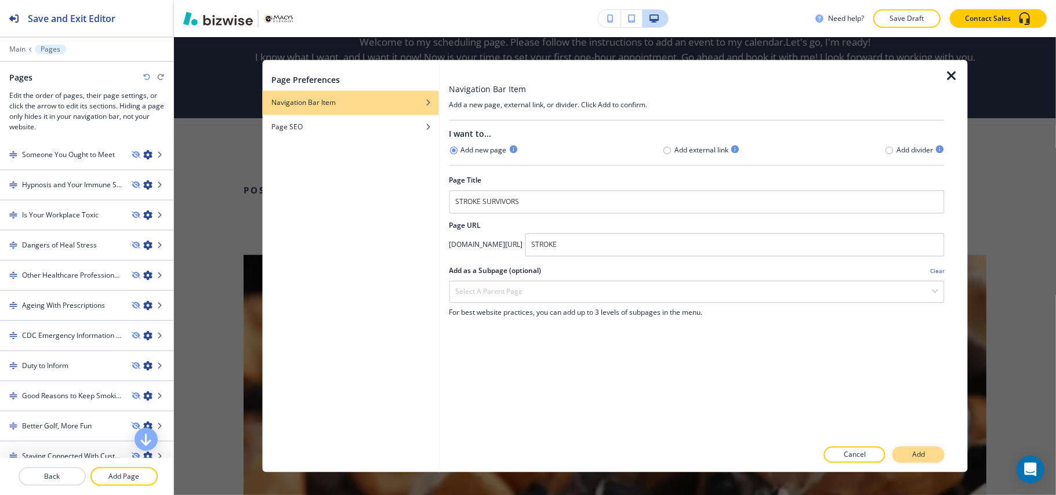
click at [908, 455] on button "Add" at bounding box center [918, 455] width 52 height 16
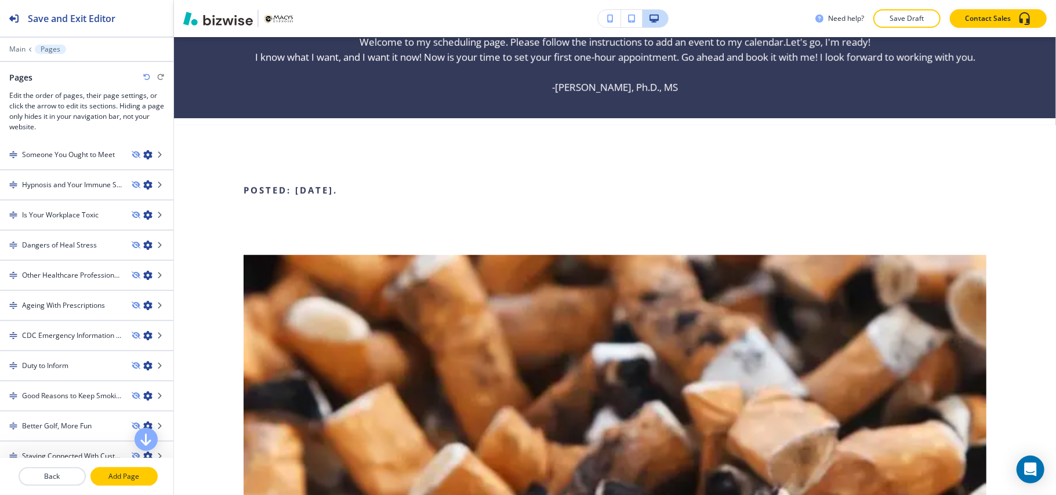
click at [125, 482] on button "Add Page" at bounding box center [123, 476] width 67 height 19
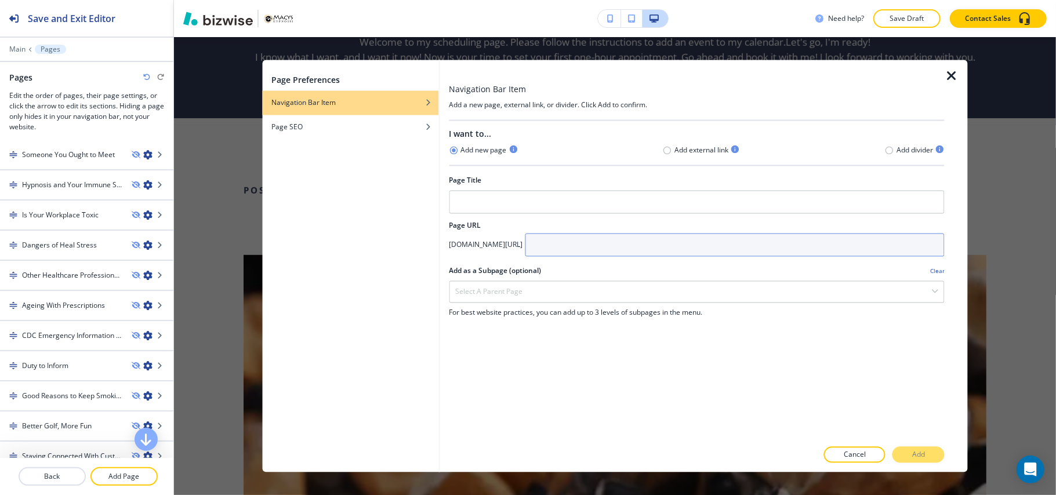
click at [618, 256] on input "text" at bounding box center [735, 245] width 420 height 23
type input "[MEDICAL_DATA]"
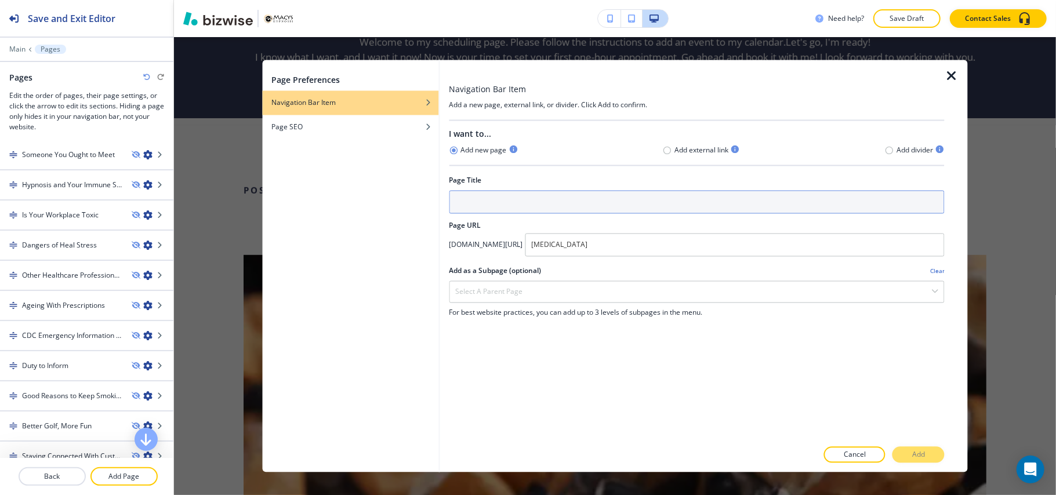
click at [473, 195] on input "text" at bounding box center [697, 202] width 496 height 23
type input "[MEDICAL_DATA]"
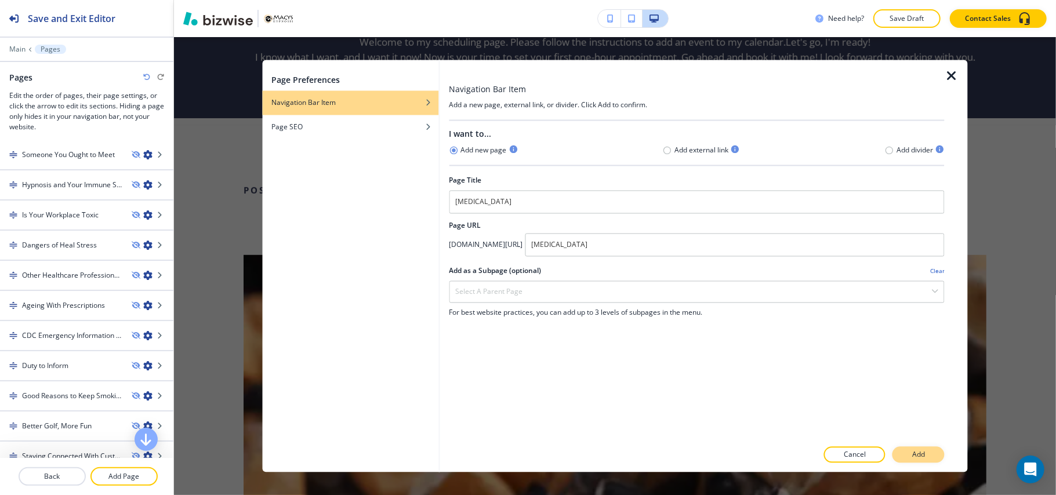
click at [921, 453] on p "Add" at bounding box center [918, 455] width 13 height 10
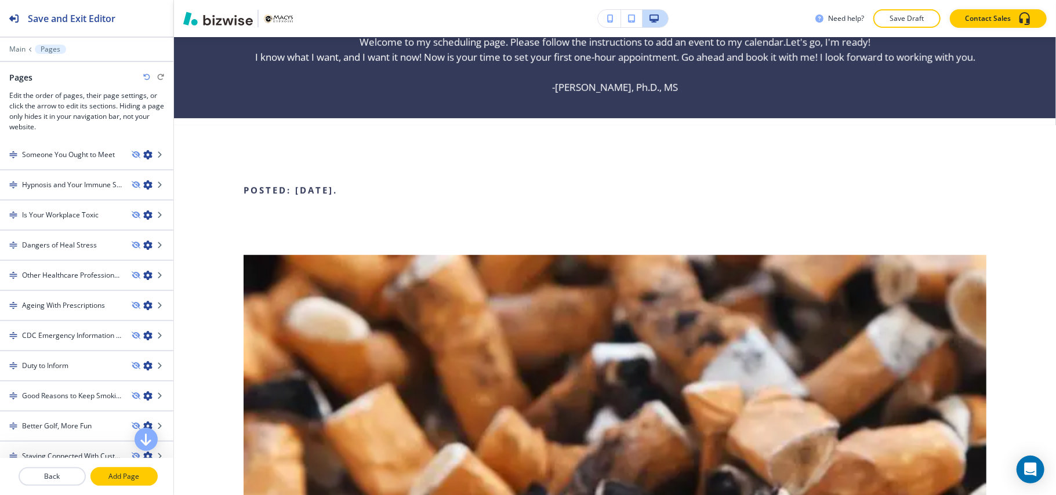
click at [125, 472] on p "Add Page" at bounding box center [124, 476] width 65 height 10
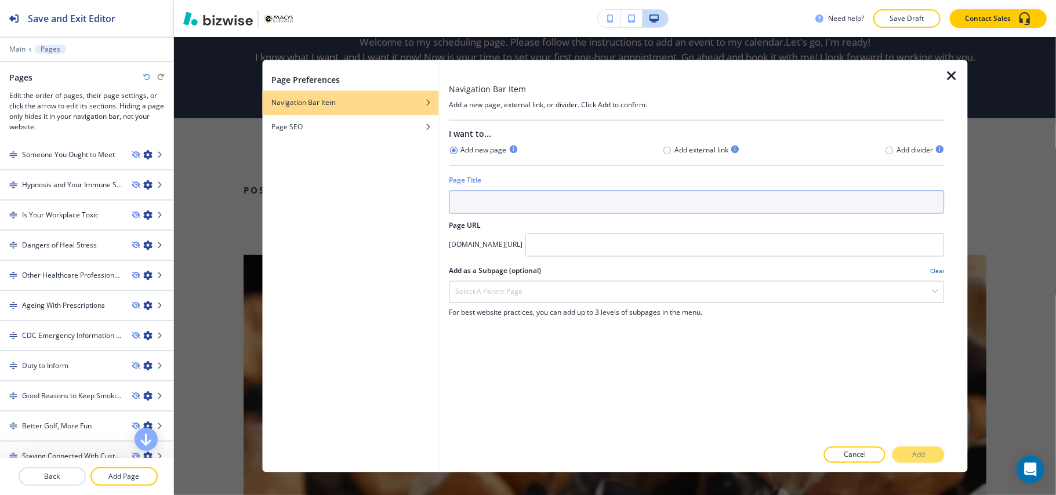
click at [483, 204] on input "text" at bounding box center [697, 202] width 496 height 23
type input "REWIRE"
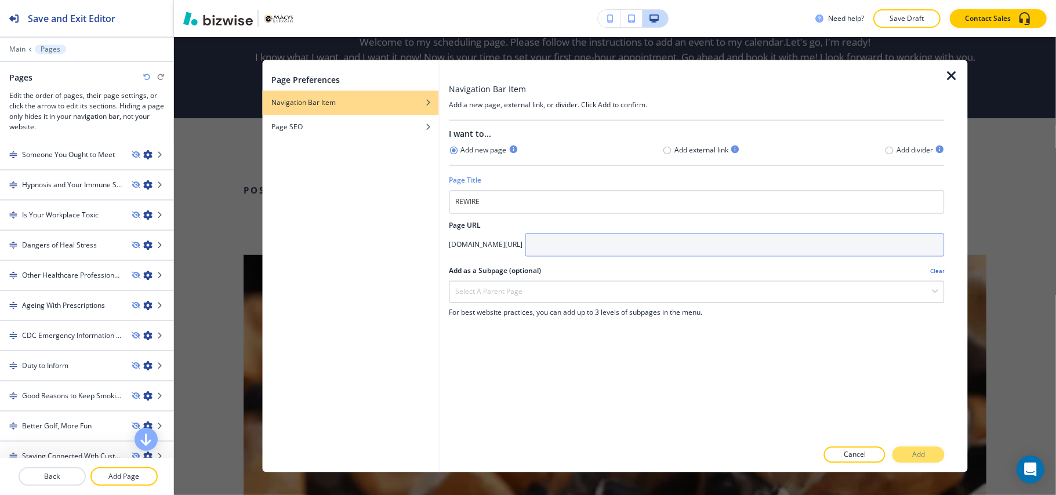
click at [629, 241] on input "text" at bounding box center [735, 245] width 420 height 23
paste input "REWIRE"
type input "REWIRE"
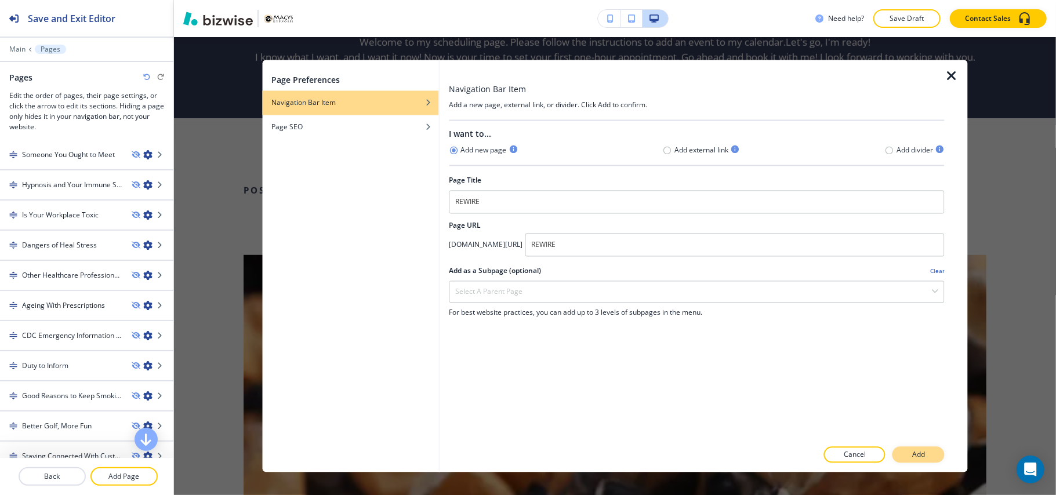
click at [920, 452] on p "Add" at bounding box center [918, 455] width 13 height 10
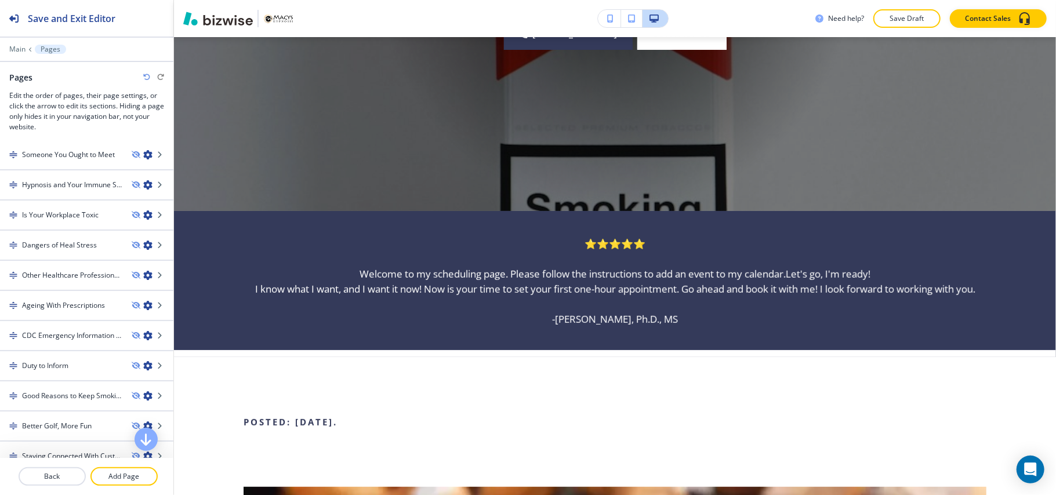
scroll to position [0, 0]
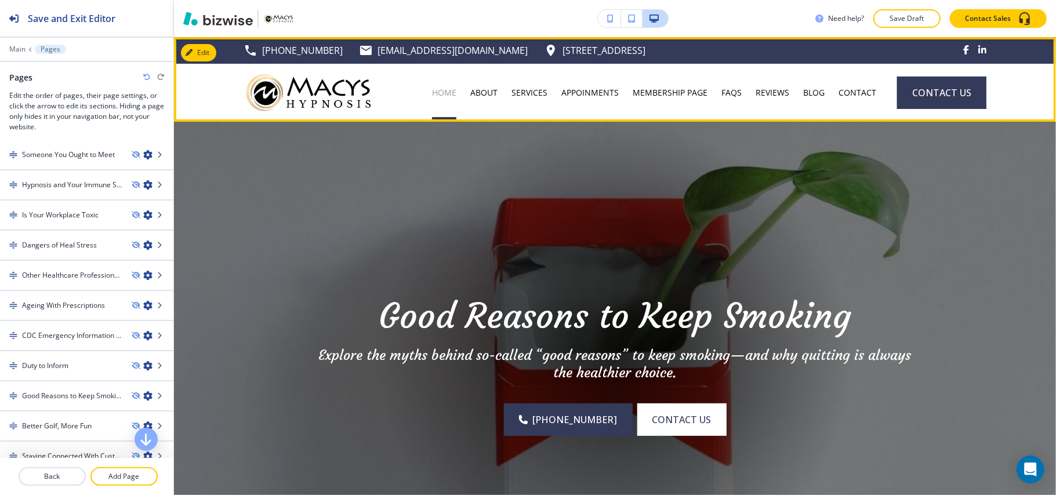
click at [439, 93] on p "HOME" at bounding box center [444, 93] width 24 height 12
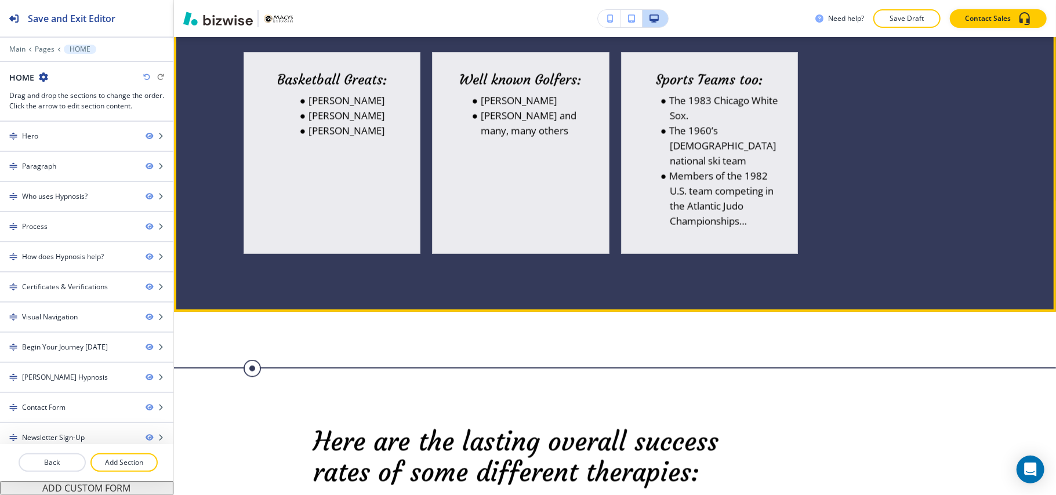
scroll to position [1082, 0]
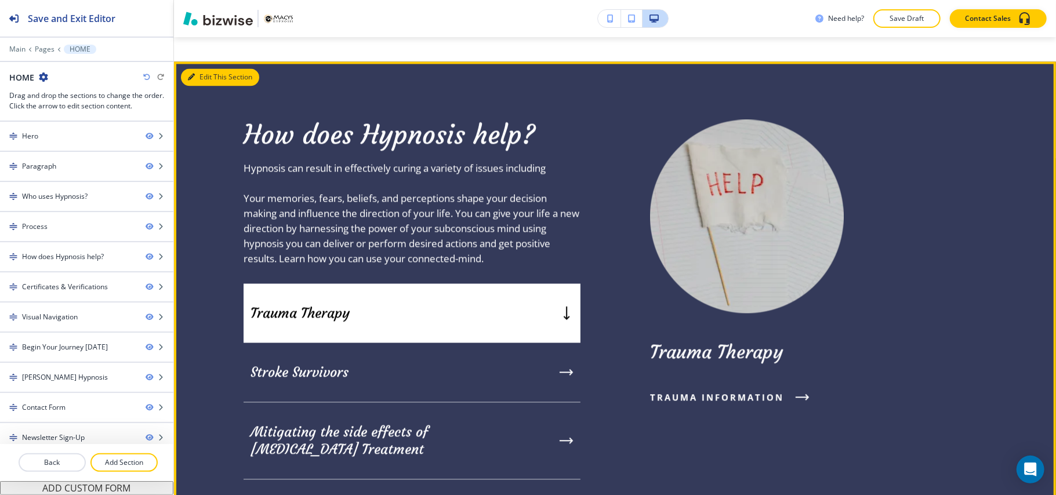
click at [200, 77] on button "Edit This Section" at bounding box center [220, 76] width 78 height 17
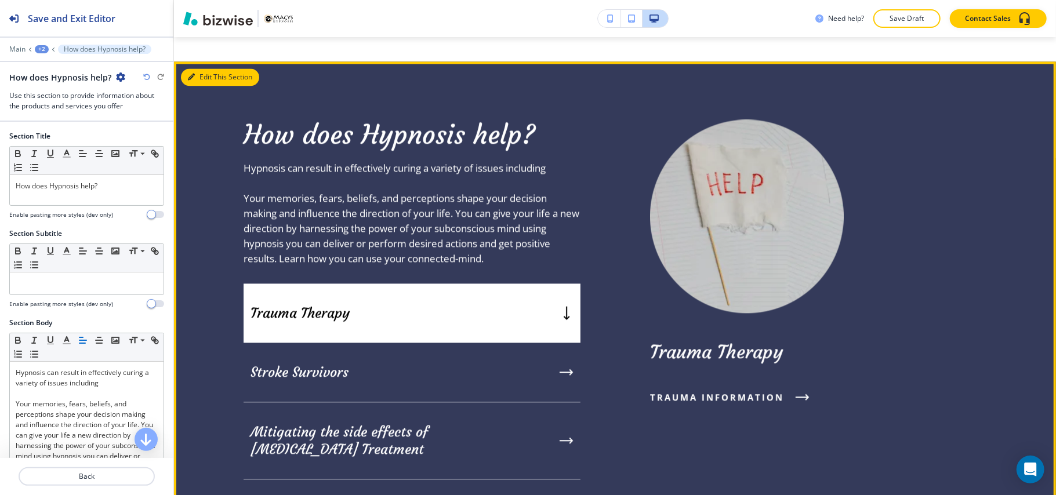
scroll to position [1884, 0]
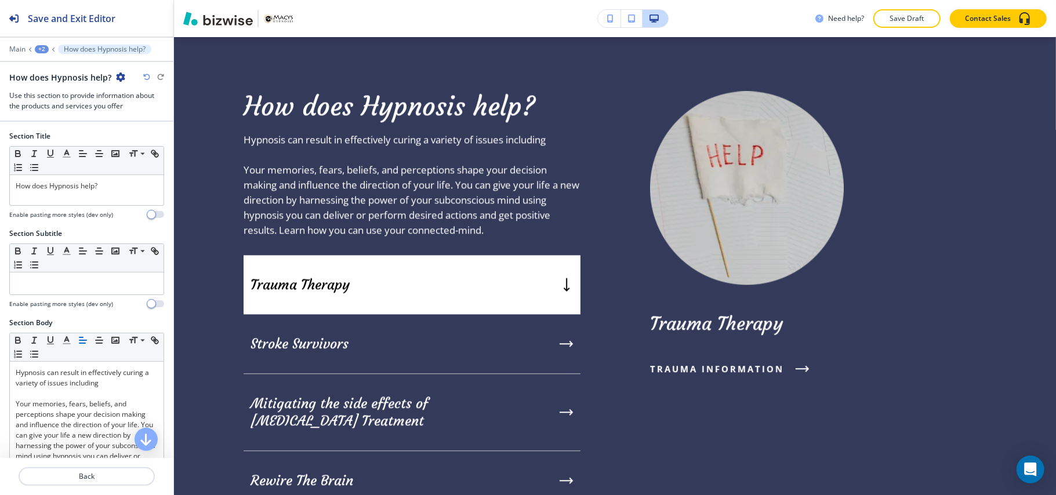
click at [35, 46] on button "+2" at bounding box center [42, 49] width 14 height 8
click at [45, 63] on p "Pages" at bounding box center [71, 68] width 59 height 10
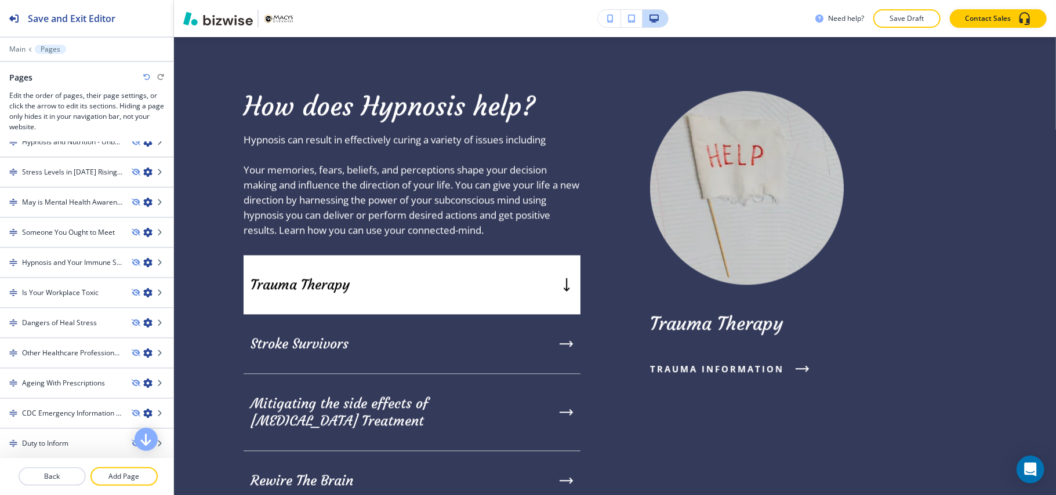
scroll to position [928, 0]
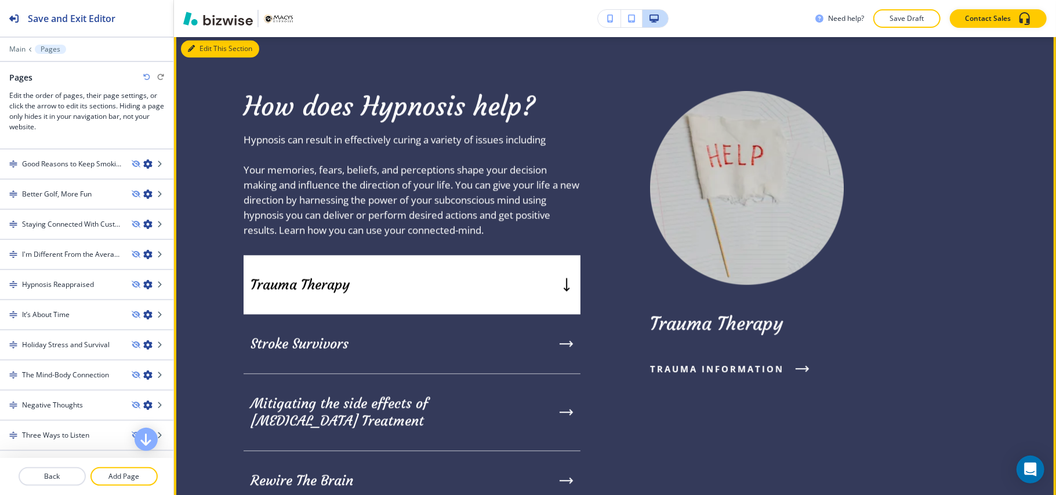
click at [207, 55] on button "Edit This Section" at bounding box center [220, 48] width 78 height 17
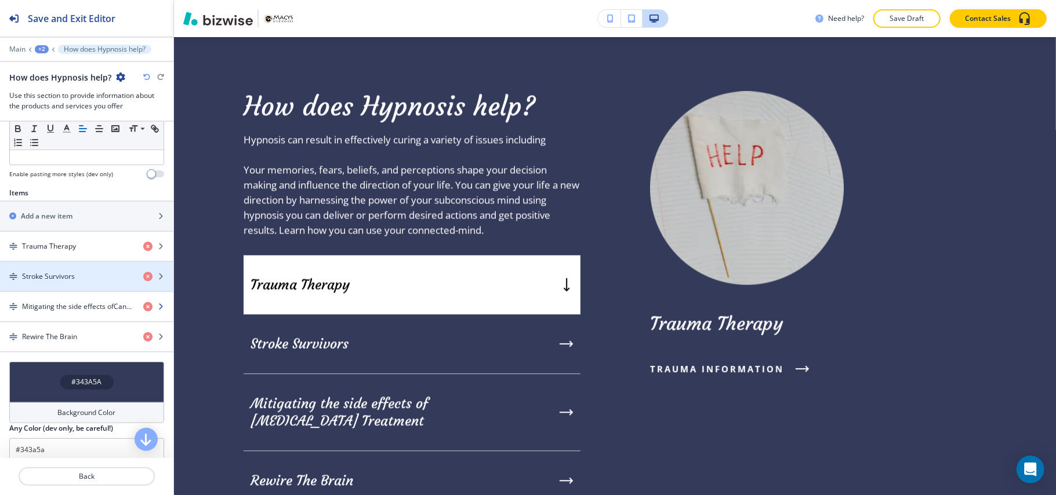
scroll to position [386, 0]
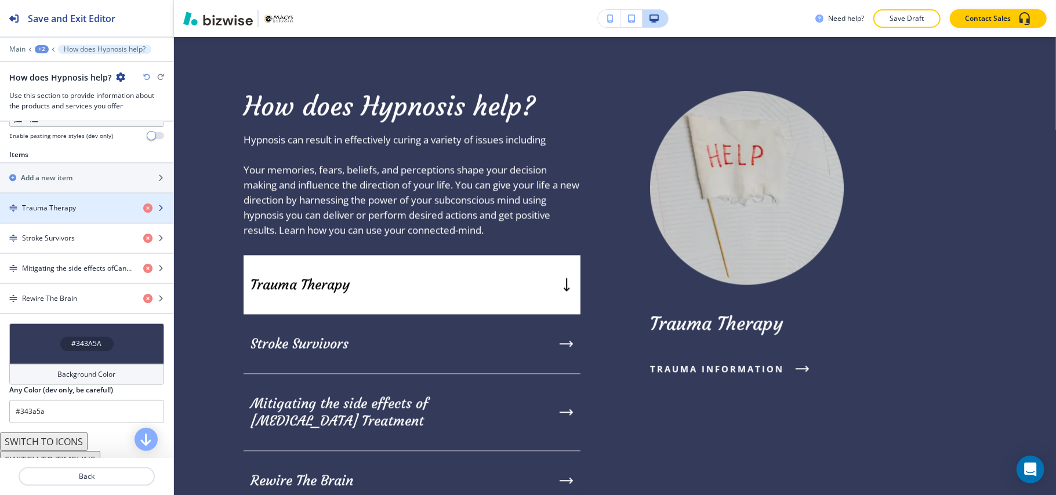
click at [59, 203] on div "button" at bounding box center [86, 198] width 173 height 9
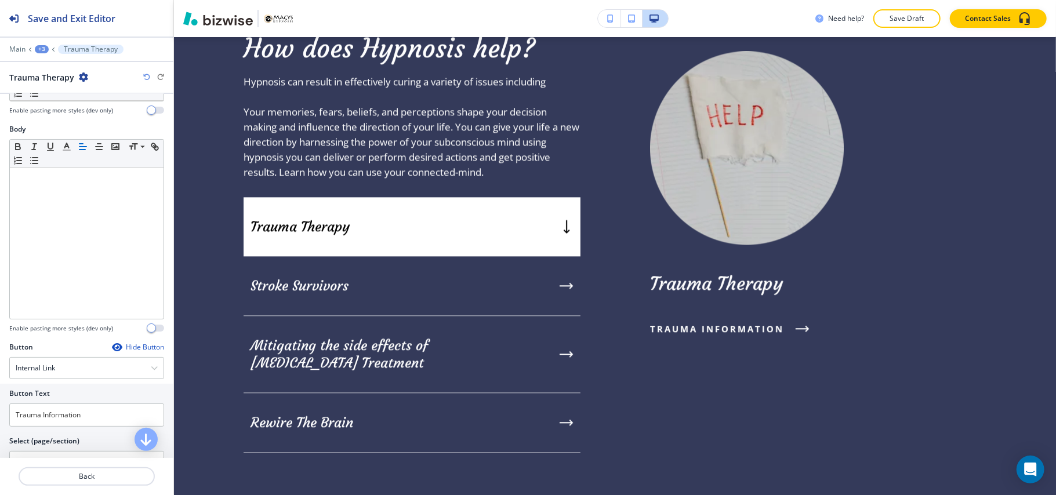
scroll to position [209, 0]
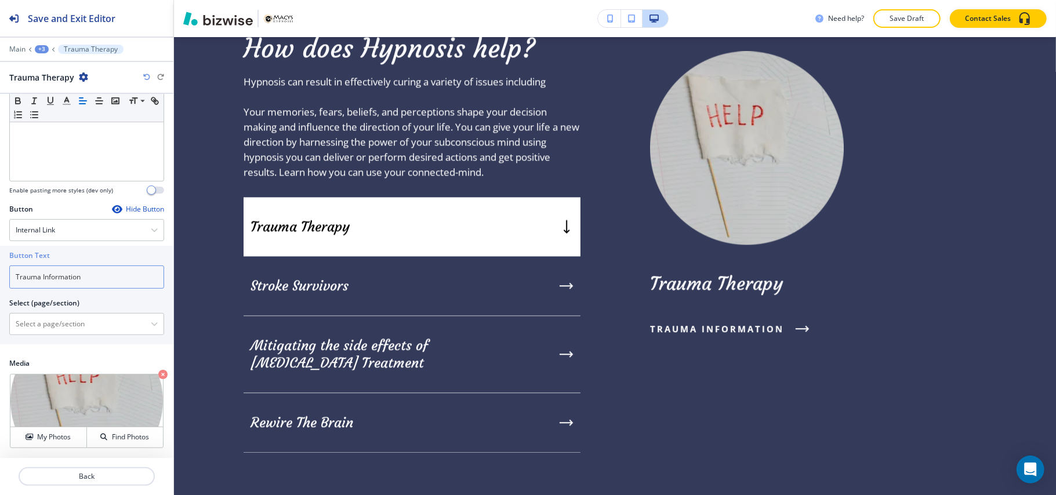
drag, startPoint x: 94, startPoint y: 274, endPoint x: 0, endPoint y: 263, distance: 94.5
click at [0, 263] on div "Button Text Trauma Information Select (page/section) HOME HOME | Hero HOME | Pa…" at bounding box center [86, 295] width 173 height 99
click at [68, 328] on \(page\/section\) "Manual Input" at bounding box center [80, 324] width 141 height 20
paste \(page\/section\) "Trauma Information"
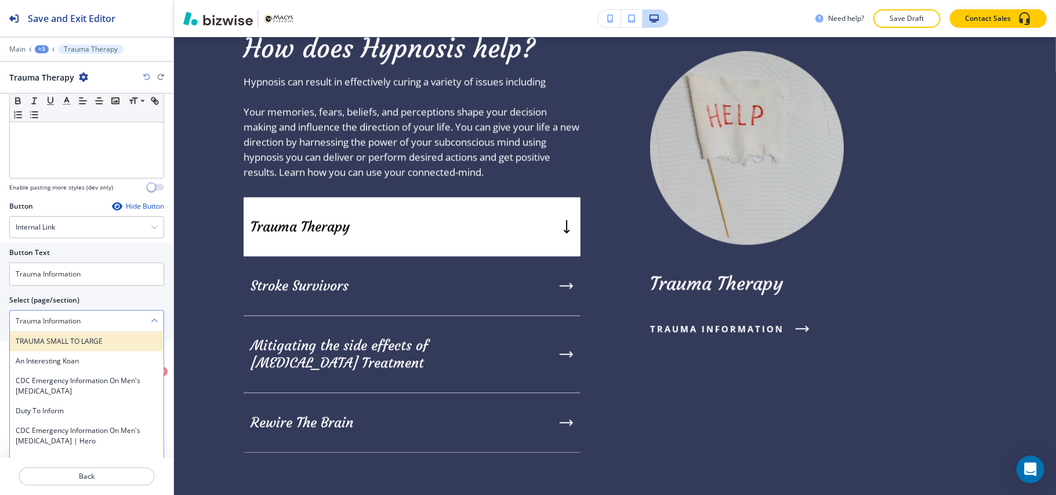
click at [61, 344] on h4 "TRAUMA SMALL TO LARGE" at bounding box center [87, 341] width 142 height 10
type \(page\/section\) "TRAUMA SMALL TO LARGE"
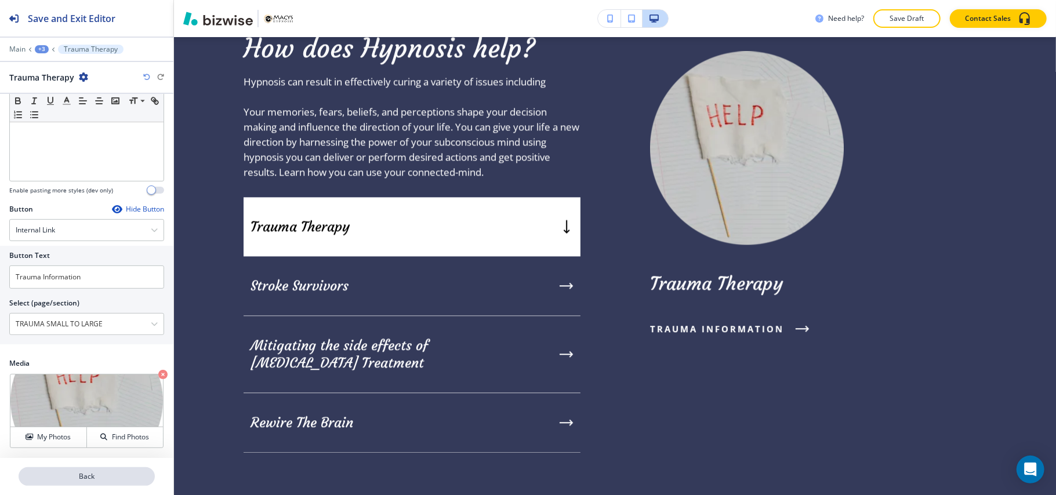
click at [87, 474] on p "Back" at bounding box center [87, 476] width 134 height 10
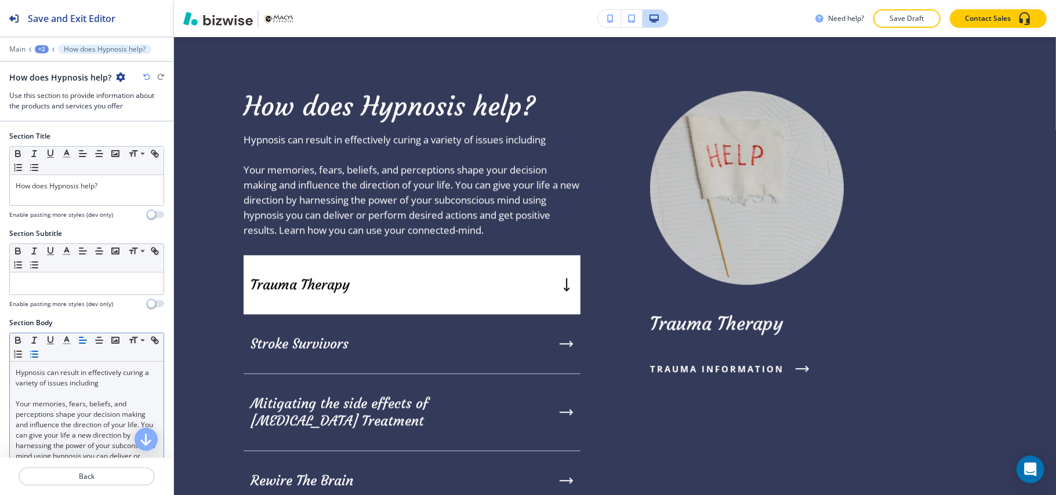
scroll to position [309, 0]
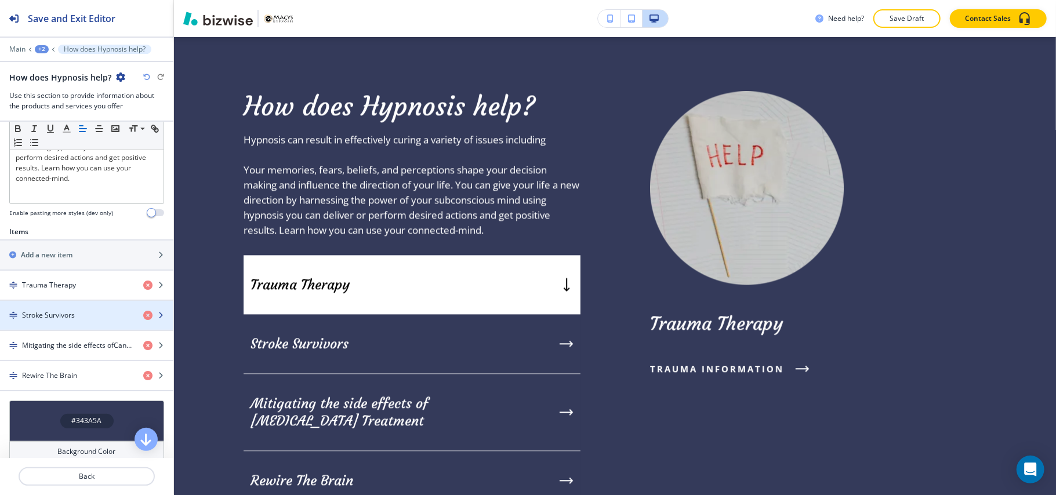
click at [60, 320] on h4 "Stroke Survivors" at bounding box center [48, 315] width 53 height 10
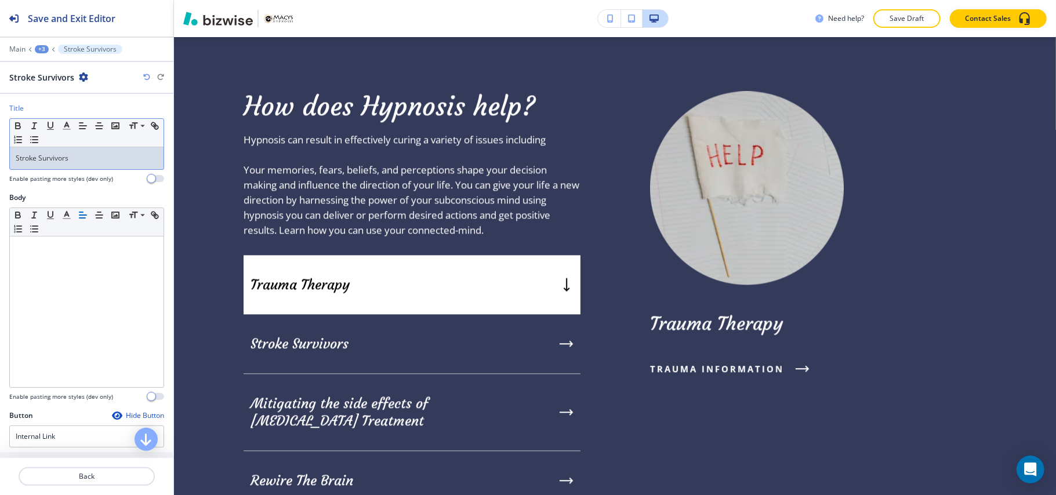
drag, startPoint x: 72, startPoint y: 161, endPoint x: 0, endPoint y: 161, distance: 71.9
click at [0, 161] on div "Title Small Normal Large Huge Stroke Survivors Enable pasting more styles (dev …" at bounding box center [86, 147] width 173 height 89
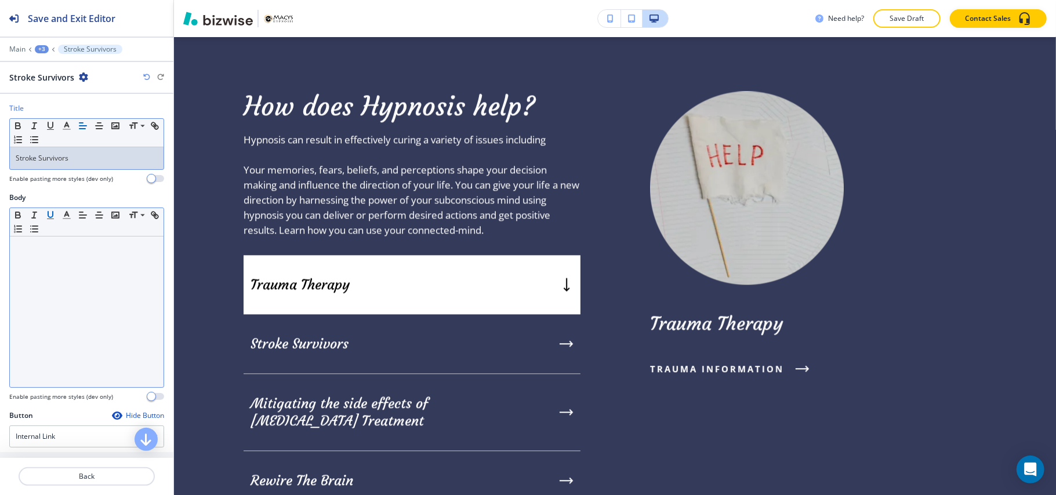
copy p "Stroke Survivors"
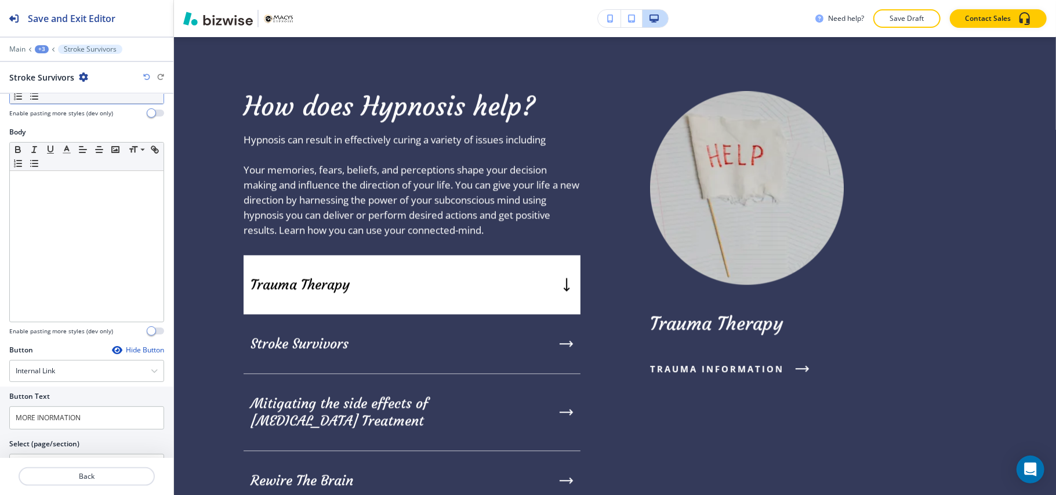
scroll to position [209, 0]
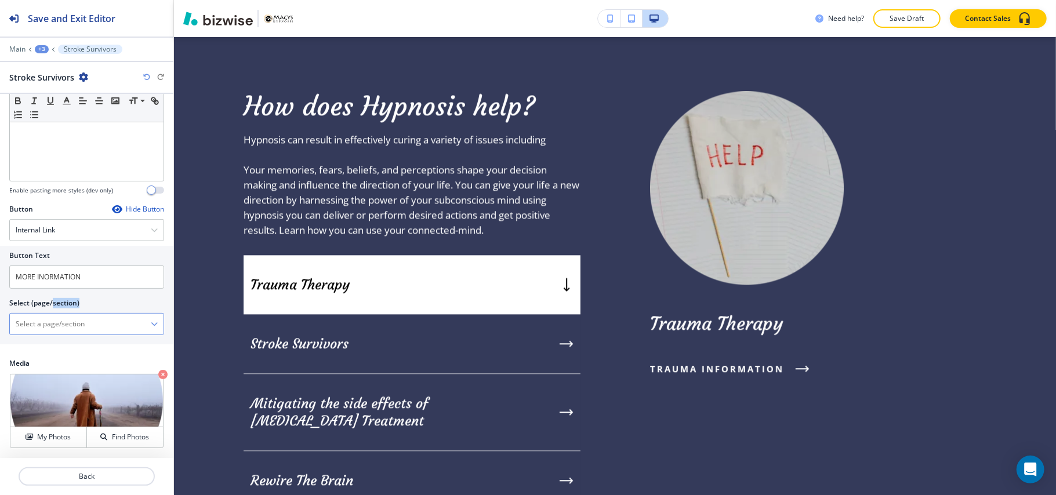
drag, startPoint x: 53, startPoint y: 306, endPoint x: 55, endPoint y: 321, distance: 14.5
click at [55, 321] on div "Select (page/section) HOME HOME | Hero HOME | Paragraph HOME | Who uses Hypnosi…" at bounding box center [86, 316] width 155 height 37
click at [55, 321] on \(page\/section\) "Manual Input" at bounding box center [80, 324] width 141 height 20
paste \(page\/section\) "Stroke Survivors"
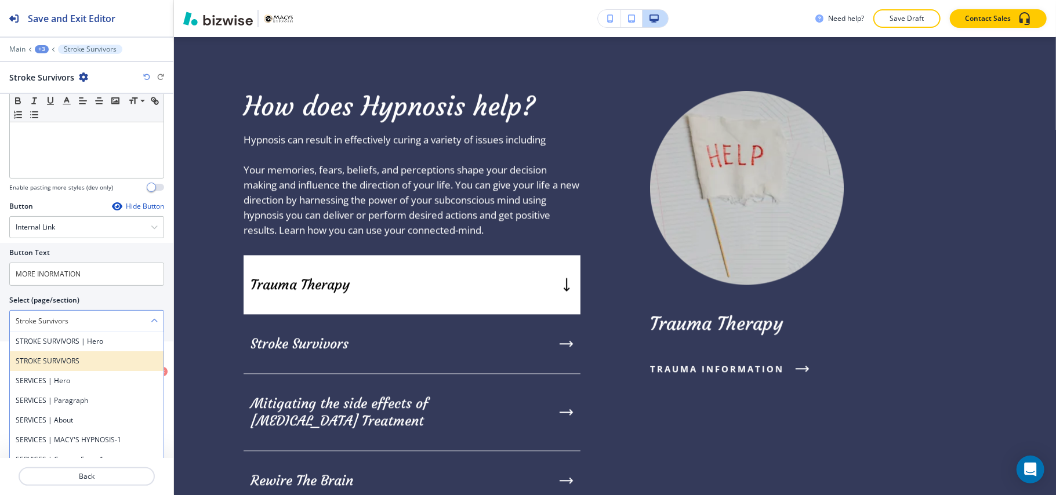
click at [57, 362] on h4 "STROKE SURVIVORS" at bounding box center [87, 361] width 142 height 10
type \(page\/section\) "STROKE SURVIVORS"
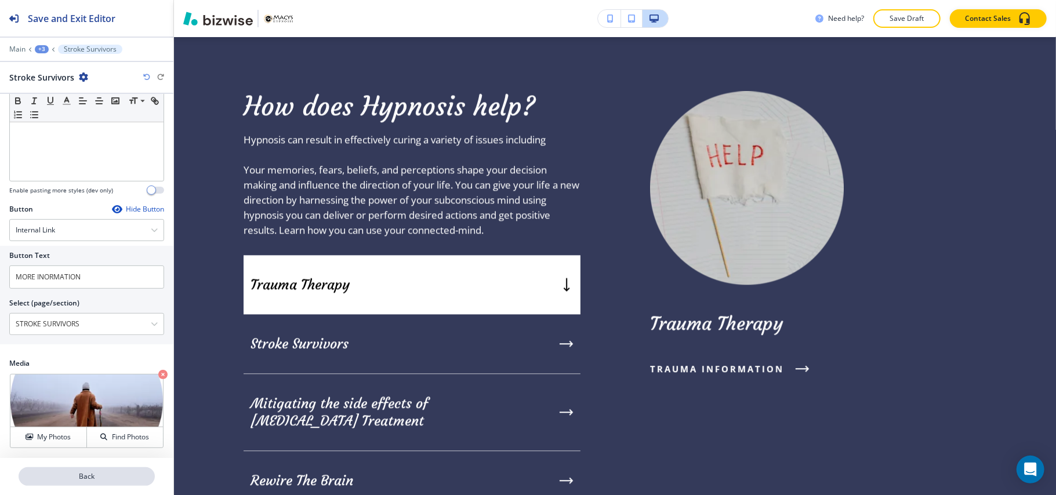
click at [119, 481] on p "Back" at bounding box center [87, 476] width 134 height 10
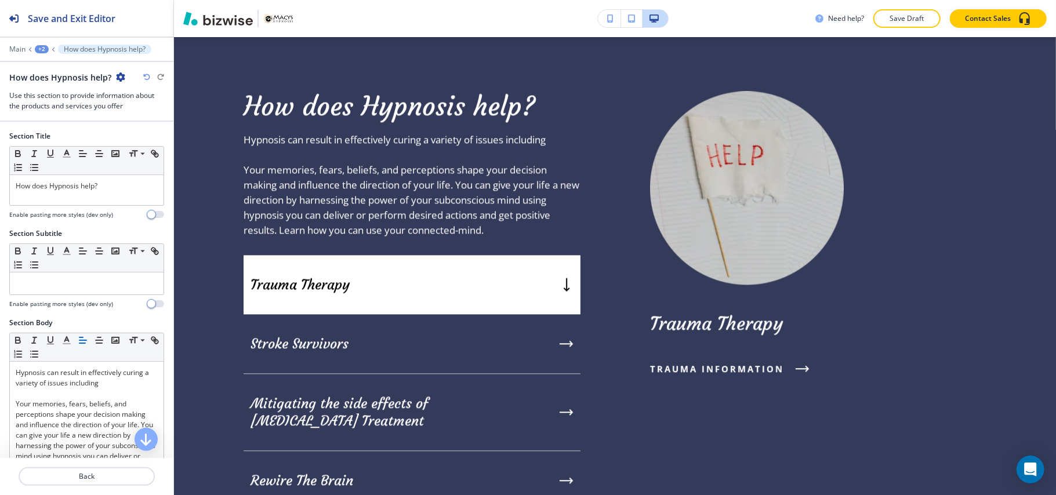
scroll to position [309, 0]
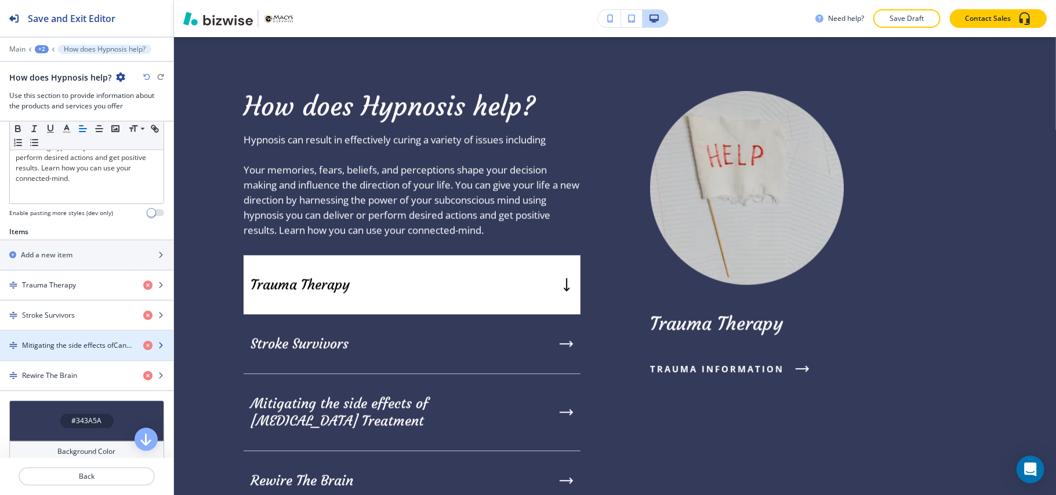
click at [72, 351] on h4 "Mitigating the side effects ofCancer Treatment" at bounding box center [78, 345] width 112 height 10
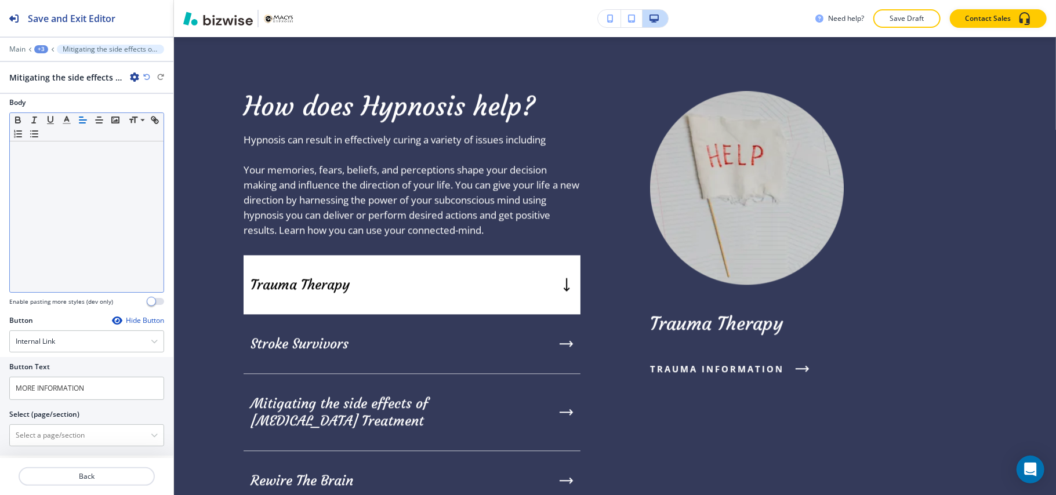
scroll to position [220, 0]
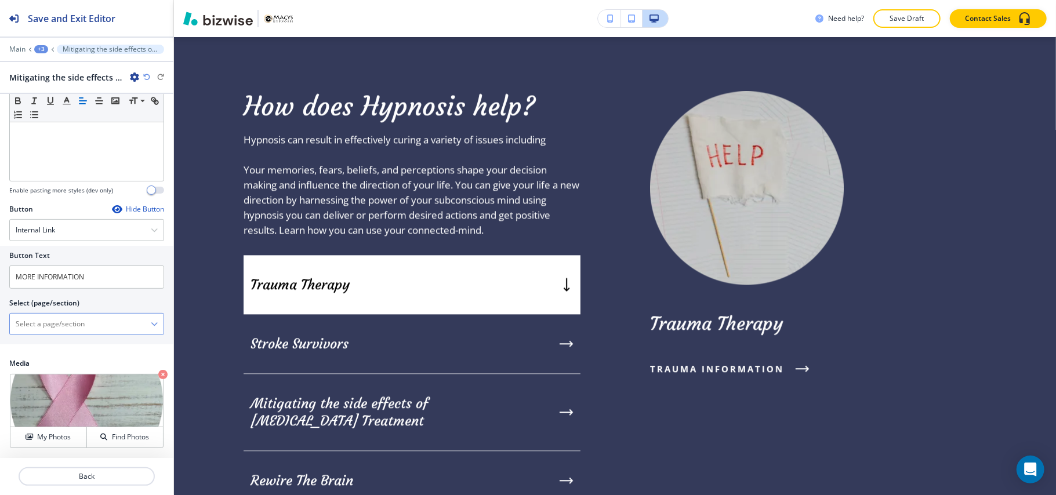
click at [72, 332] on \(page\/section\) "Manual Input" at bounding box center [80, 324] width 141 height 20
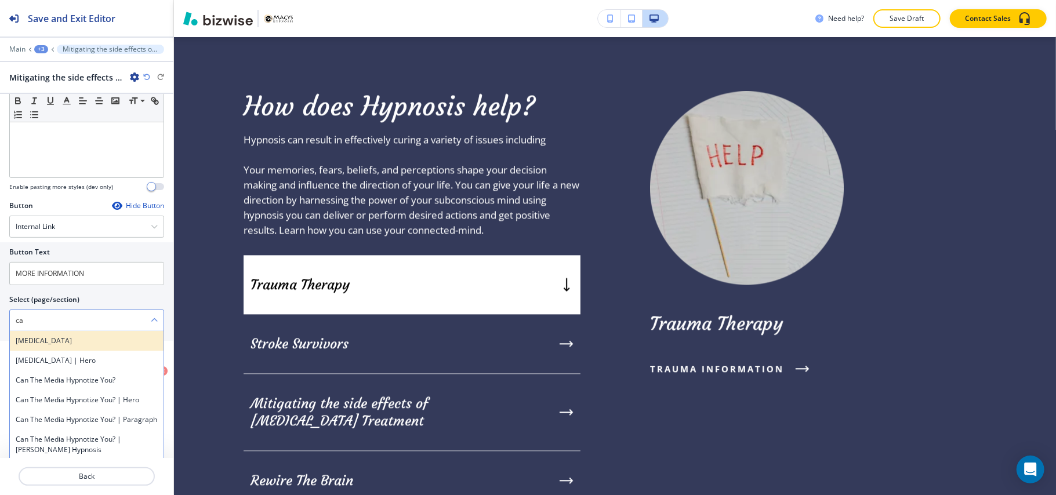
click at [41, 339] on h4 "[MEDICAL_DATA]" at bounding box center [87, 341] width 142 height 10
type \(page\/section\) "[MEDICAL_DATA]"
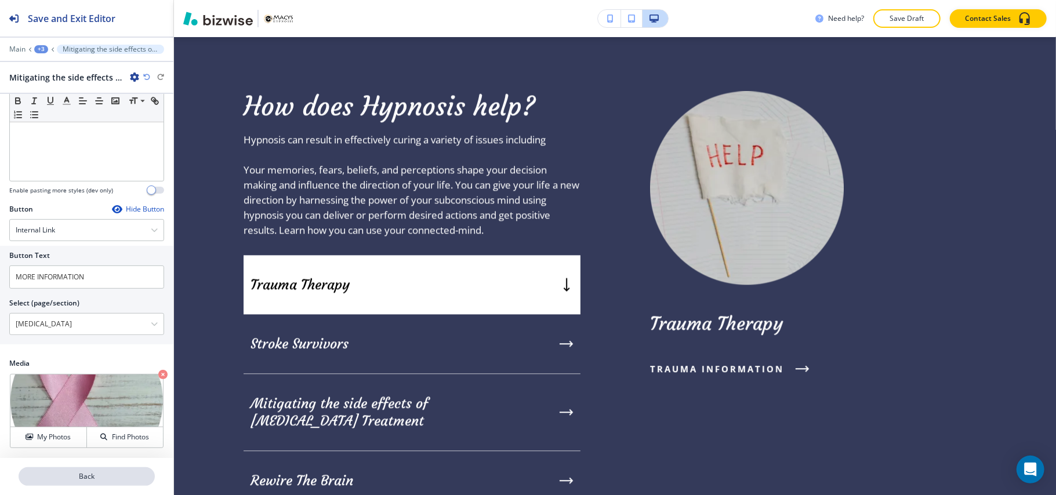
click at [82, 478] on p "Back" at bounding box center [87, 476] width 134 height 10
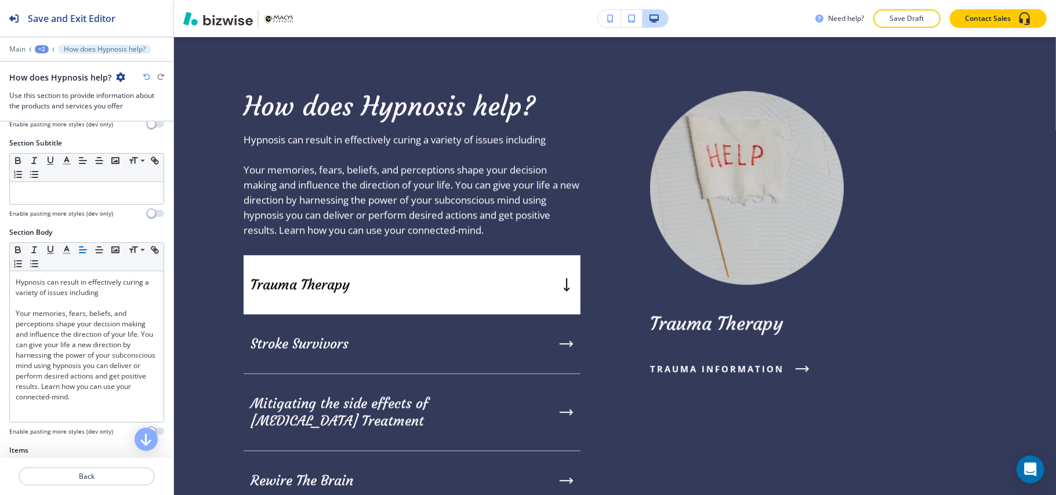
scroll to position [309, 0]
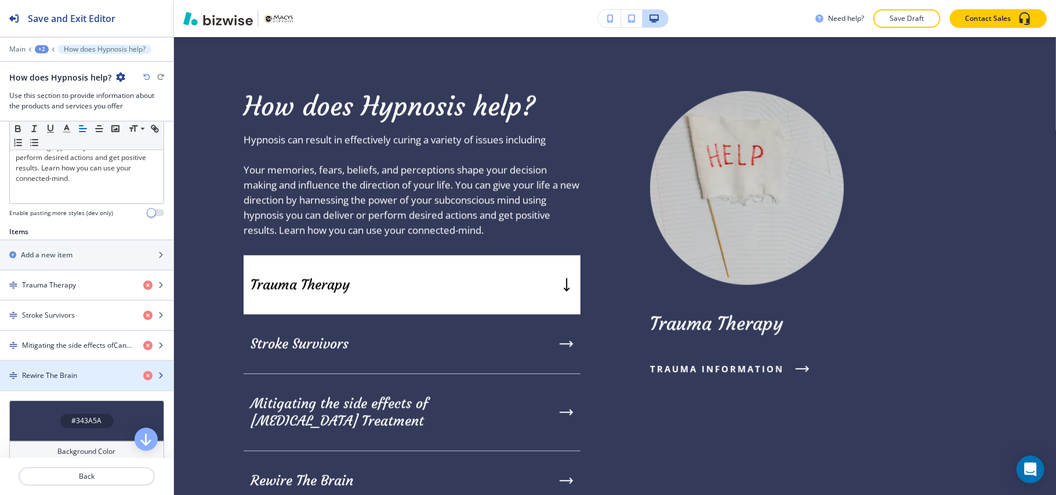
click at [56, 380] on h4 "Rewire The Brain" at bounding box center [49, 376] width 55 height 10
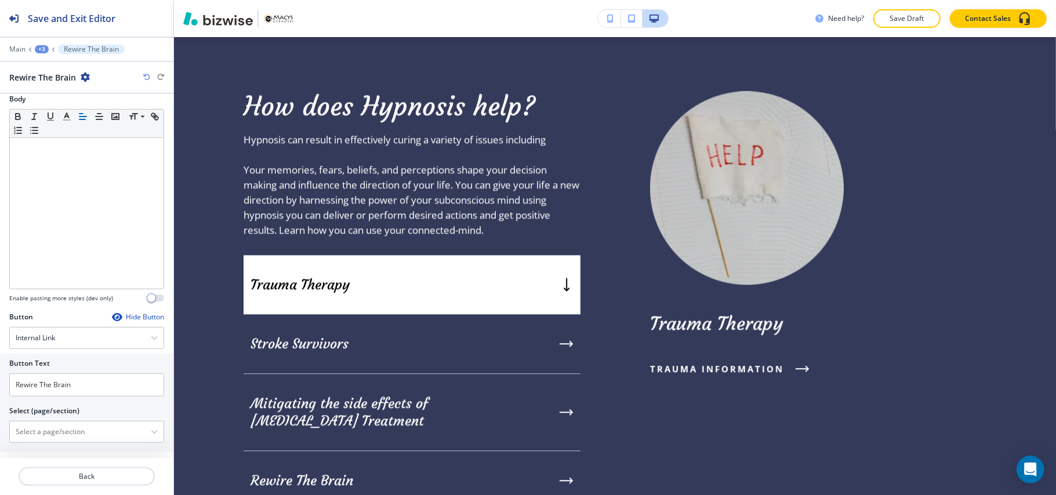
scroll to position [209, 0]
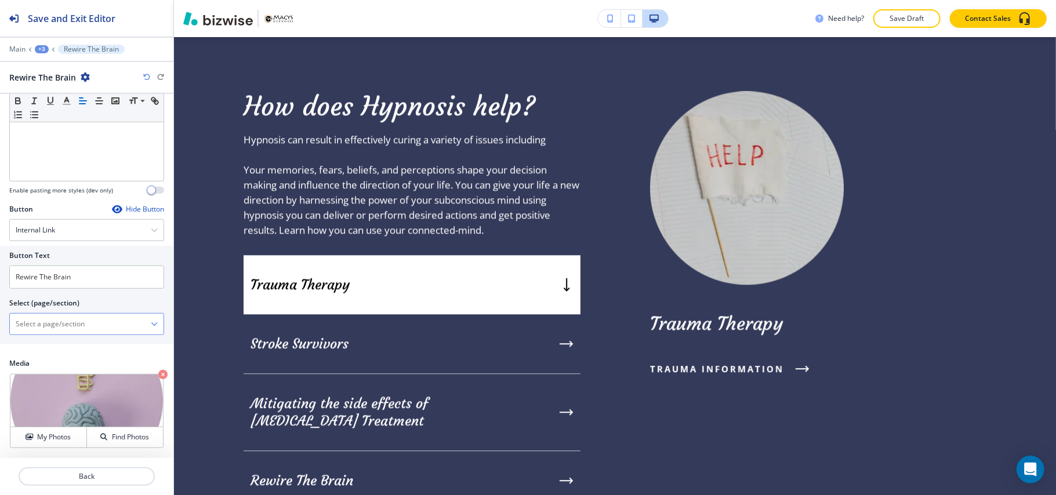
click at [54, 334] on \(page\/section\) "Manual Input" at bounding box center [80, 324] width 141 height 20
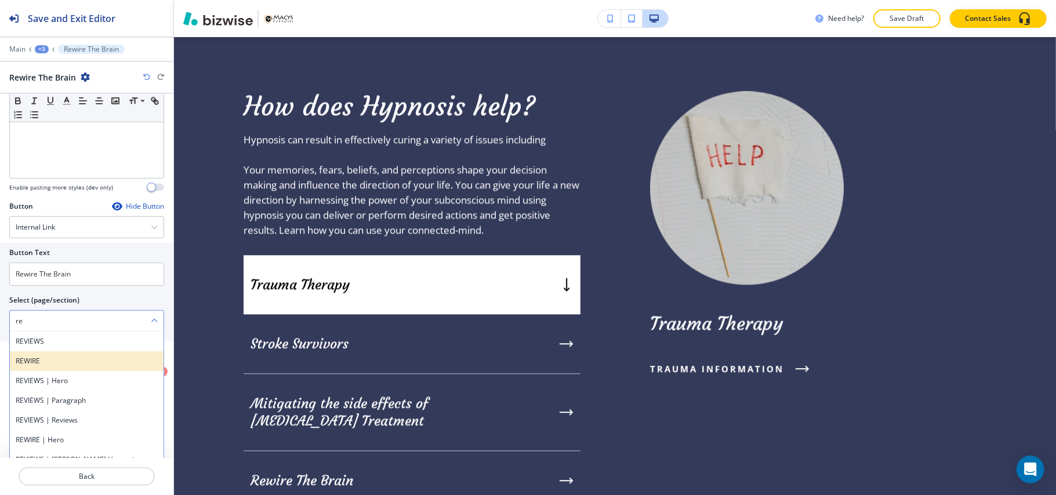
click at [50, 366] on h4 "REWIRE" at bounding box center [87, 361] width 142 height 10
type \(page\/section\) "REWIRE"
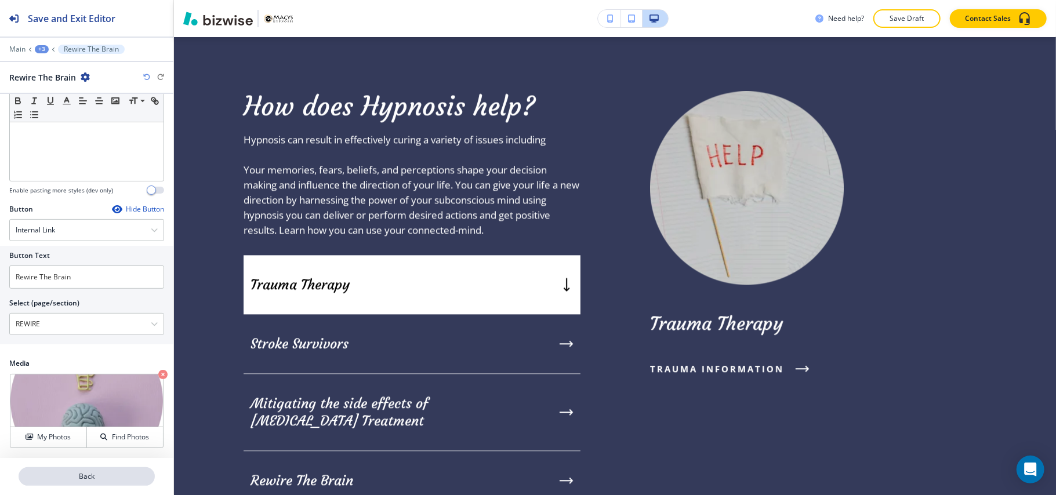
click at [101, 473] on p "Back" at bounding box center [87, 476] width 134 height 10
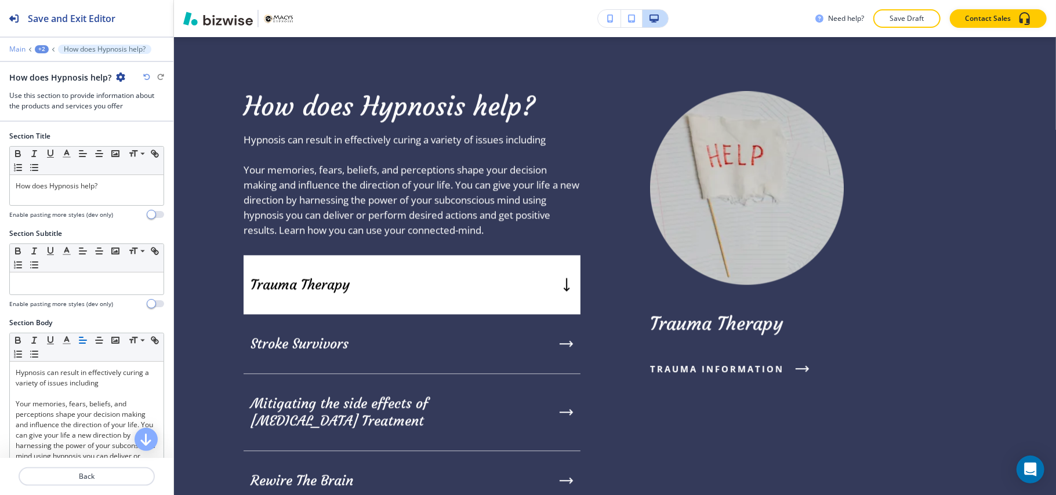
click at [19, 49] on p "Main" at bounding box center [17, 49] width 16 height 8
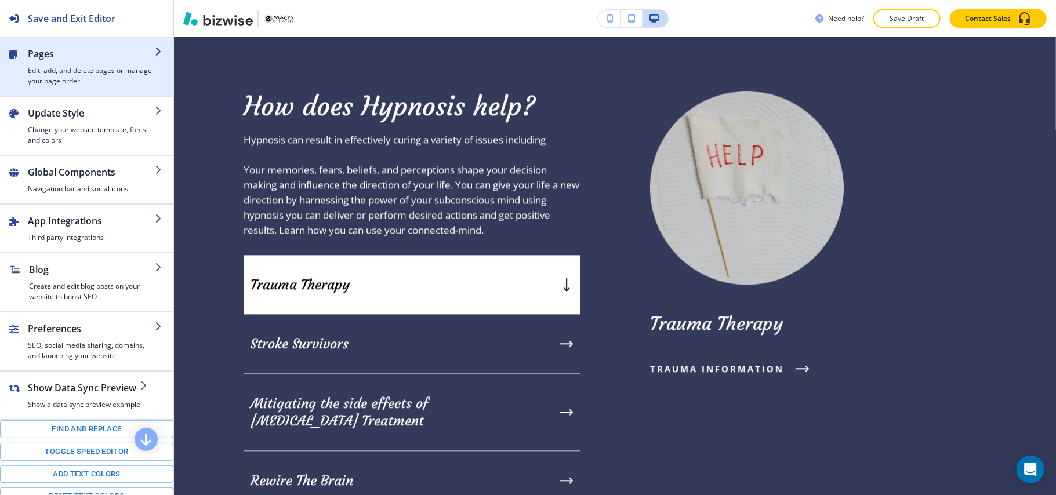
click at [72, 72] on h4 "Edit, add, and delete pages or manage your page order" at bounding box center [91, 76] width 127 height 21
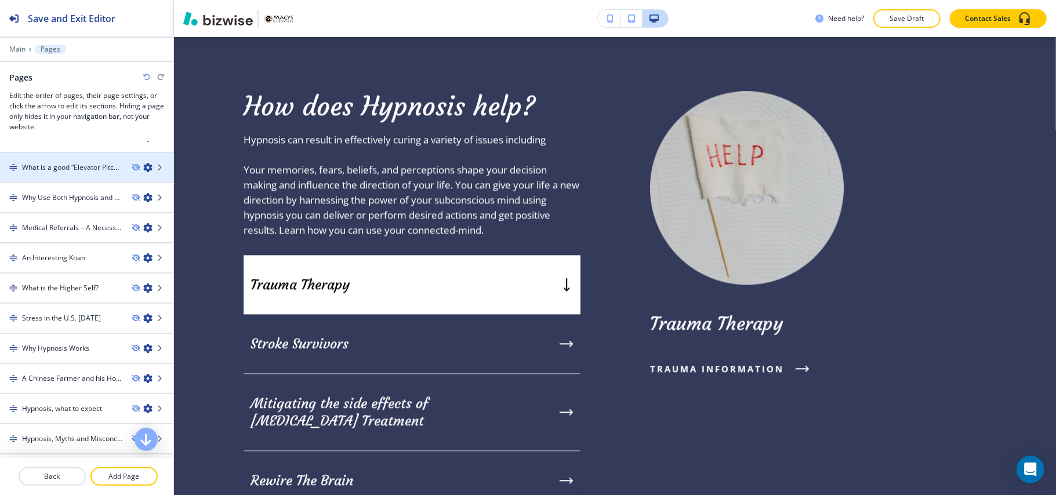
scroll to position [1679, 0]
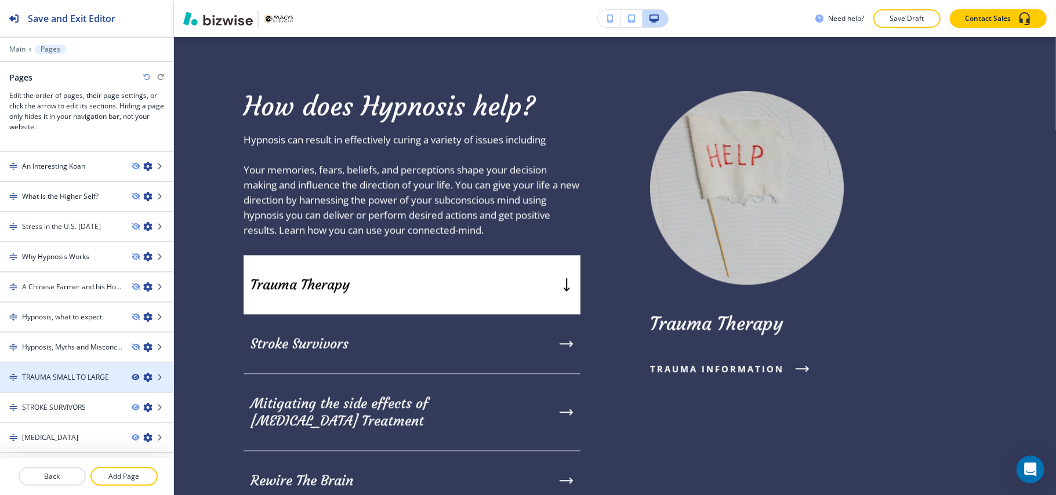
click at [132, 374] on icon "button" at bounding box center [135, 377] width 7 height 7
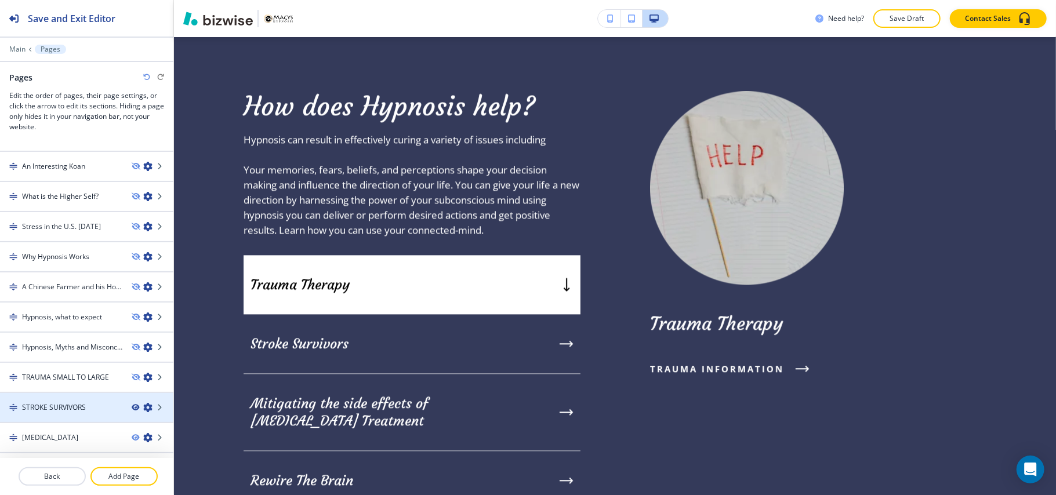
click at [132, 404] on icon "button" at bounding box center [135, 407] width 7 height 7
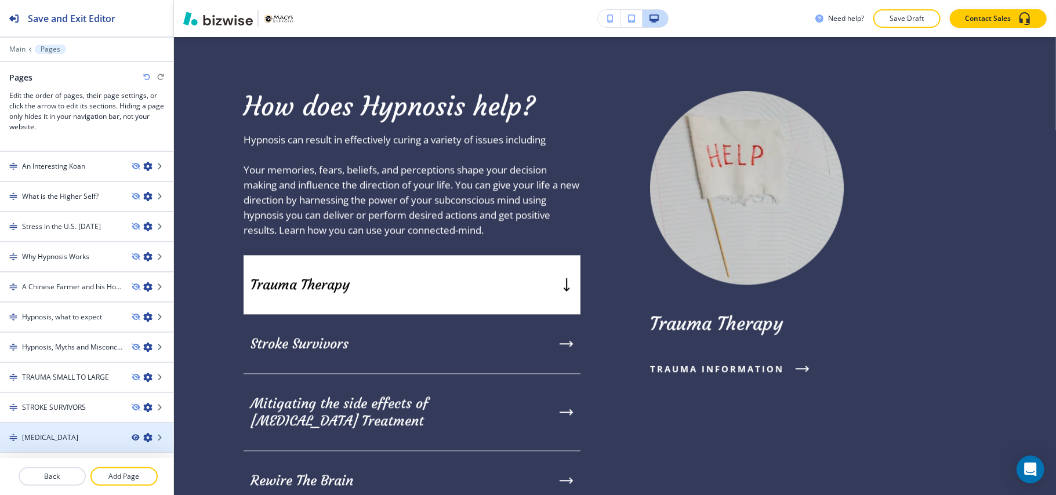
click at [132, 434] on icon "button" at bounding box center [135, 437] width 7 height 7
click at [132, 464] on icon "button" at bounding box center [135, 467] width 7 height 7
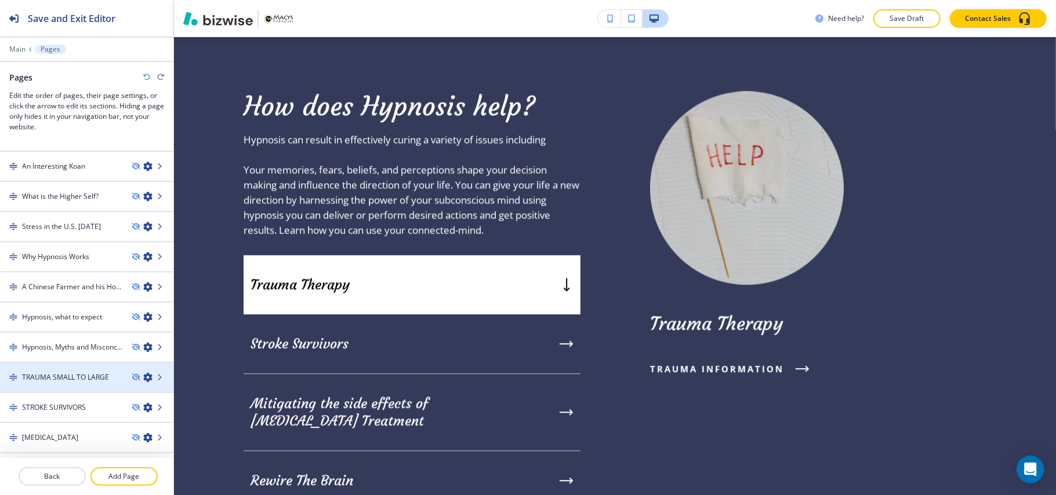
click at [47, 372] on h4 "TRAUMA SMALL TO LARGE" at bounding box center [65, 377] width 87 height 10
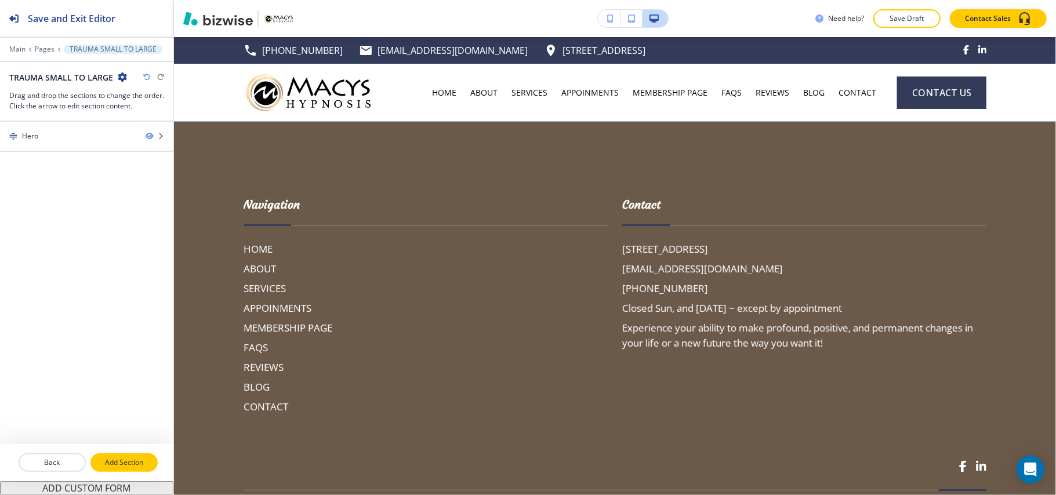
click at [143, 462] on p "Add Section" at bounding box center [124, 462] width 65 height 10
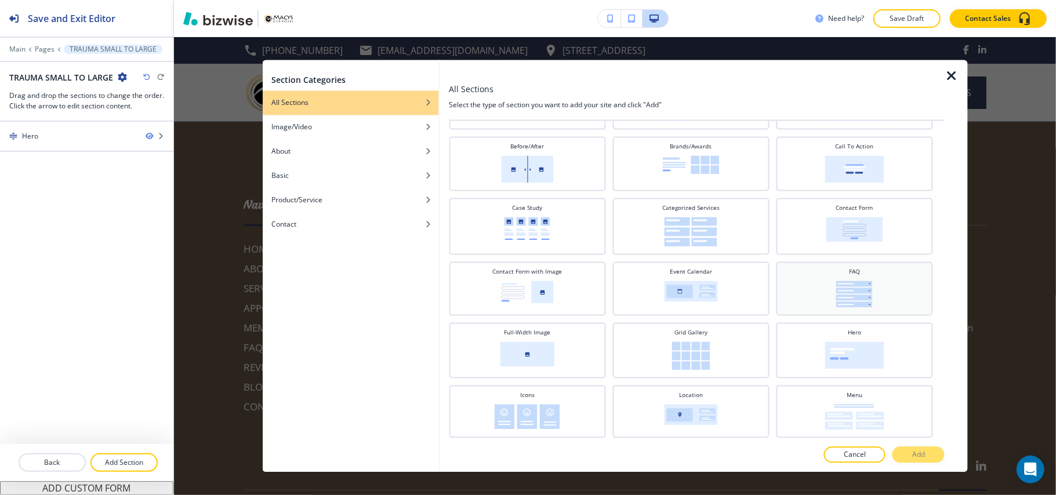
scroll to position [232, 0]
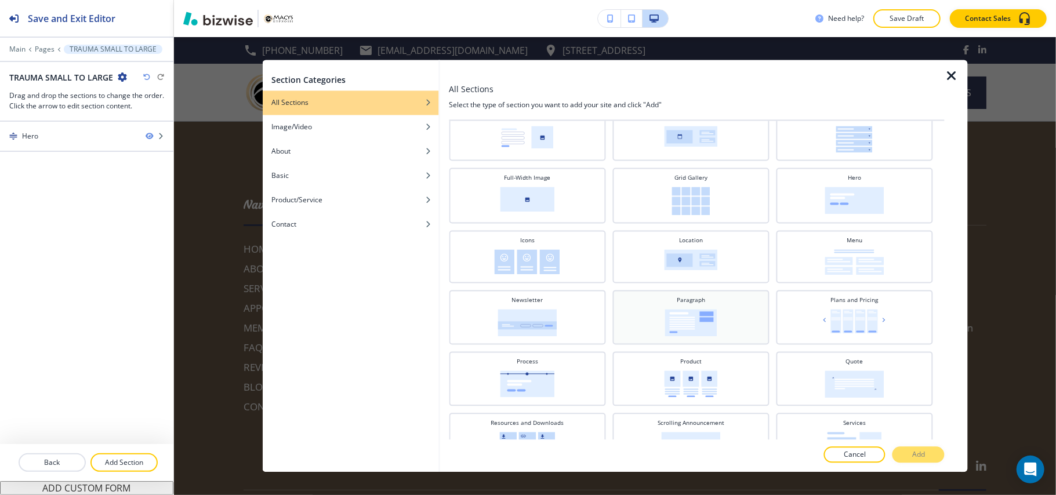
click at [708, 314] on img at bounding box center [690, 323] width 52 height 27
click at [918, 455] on p "Add" at bounding box center [918, 455] width 13 height 10
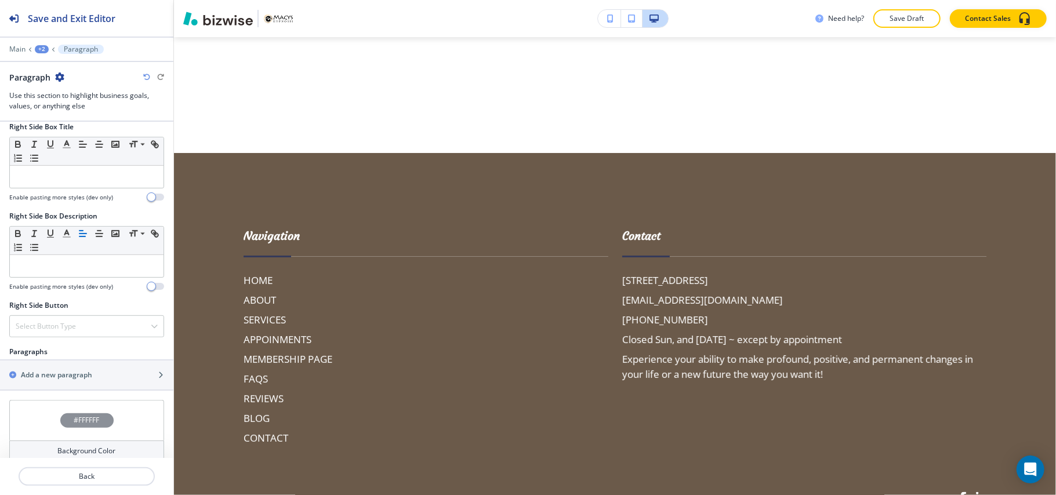
scroll to position [610, 0]
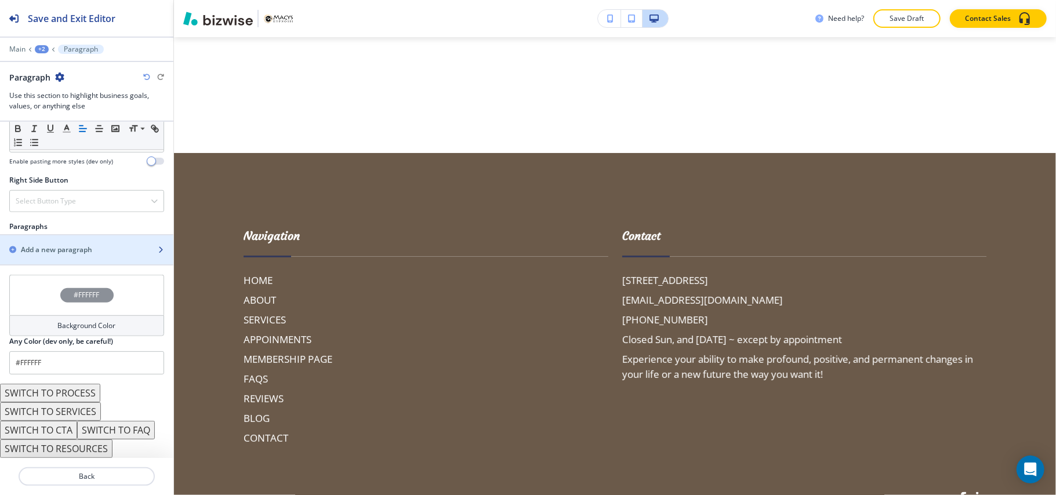
click at [63, 249] on h2 "Add a new paragraph" at bounding box center [56, 250] width 71 height 10
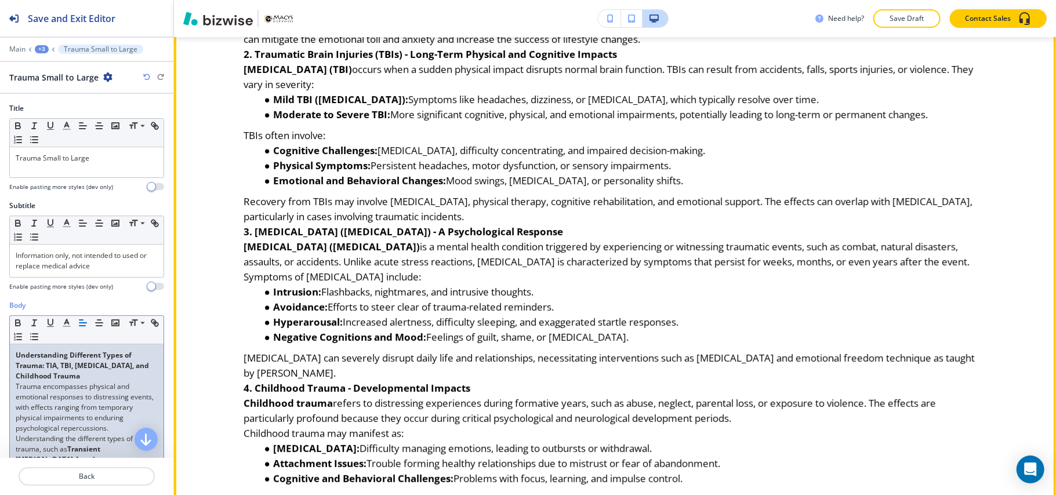
scroll to position [394, 0]
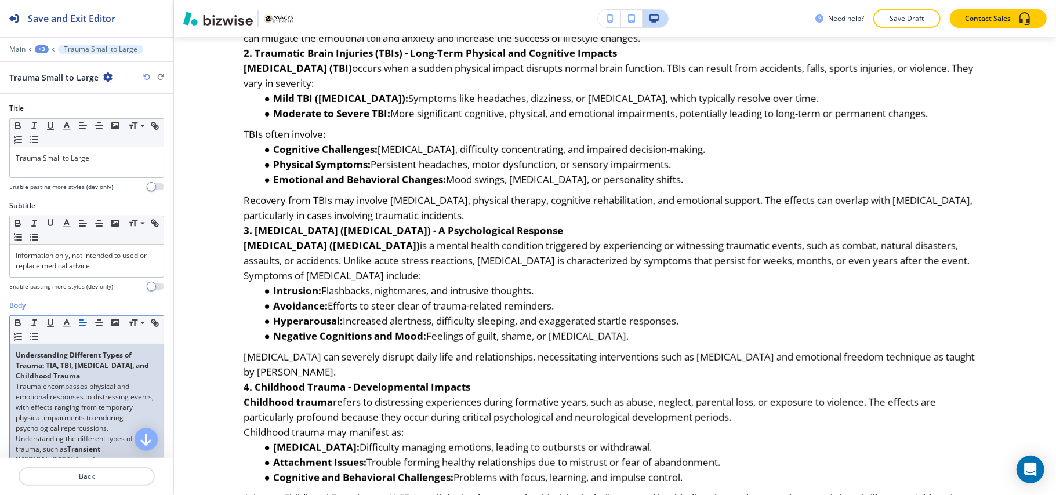
click at [96, 388] on p "Trauma encompasses physical and emotional responses to distressing events, with…" at bounding box center [87, 450] width 142 height 136
click at [93, 381] on p "Understanding Different Types of Trauma: TIA, TBI, [MEDICAL_DATA], and Childhoo…" at bounding box center [87, 365] width 142 height 31
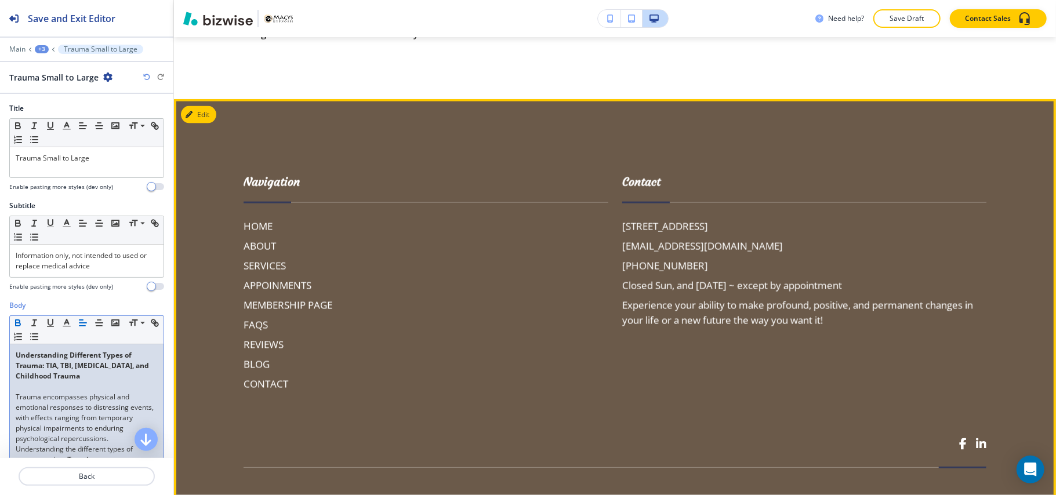
scroll to position [1012, 0]
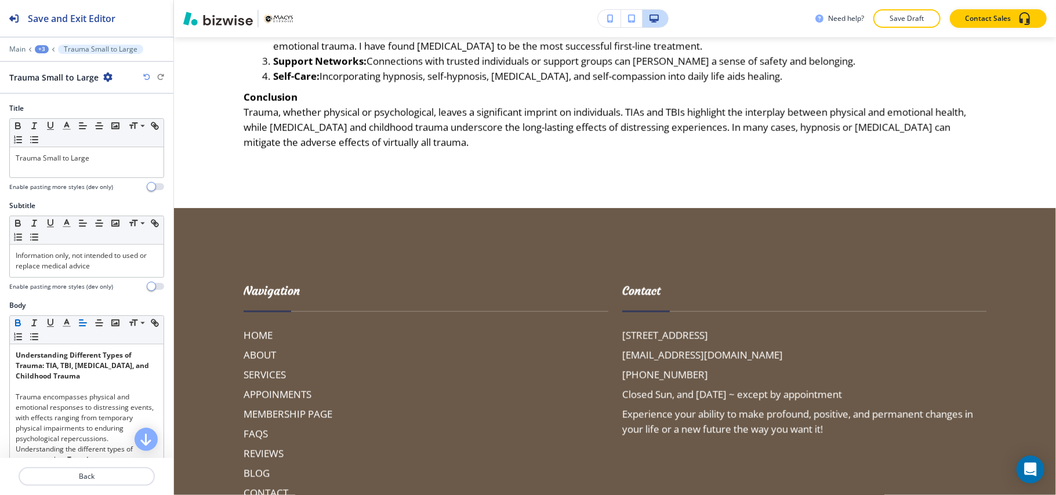
click at [40, 47] on div "+3" at bounding box center [42, 49] width 14 height 8
click at [52, 86] on p "TRAUMA SMALL TO LARGE" at bounding box center [71, 88] width 59 height 10
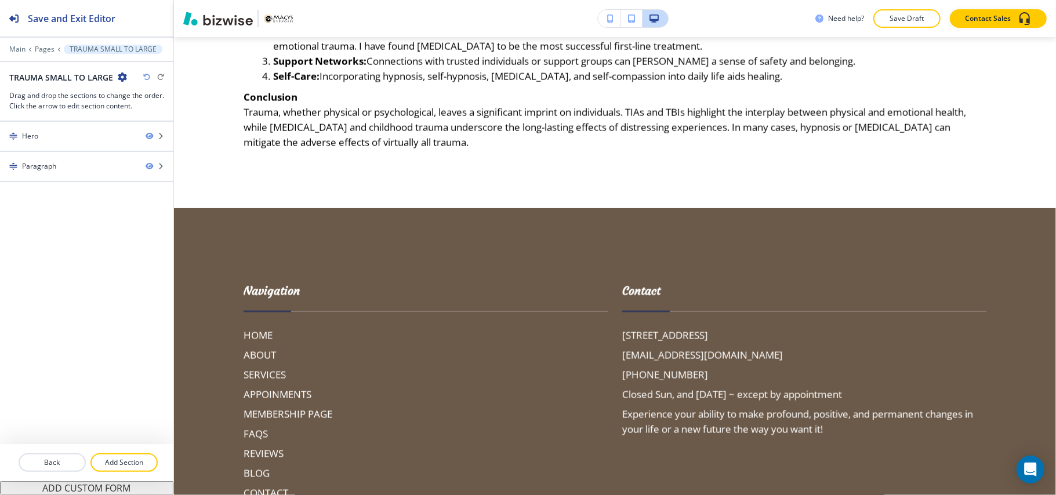
click at [117, 472] on div at bounding box center [86, 476] width 173 height 9
click at [102, 464] on p "Add Section" at bounding box center [124, 462] width 65 height 10
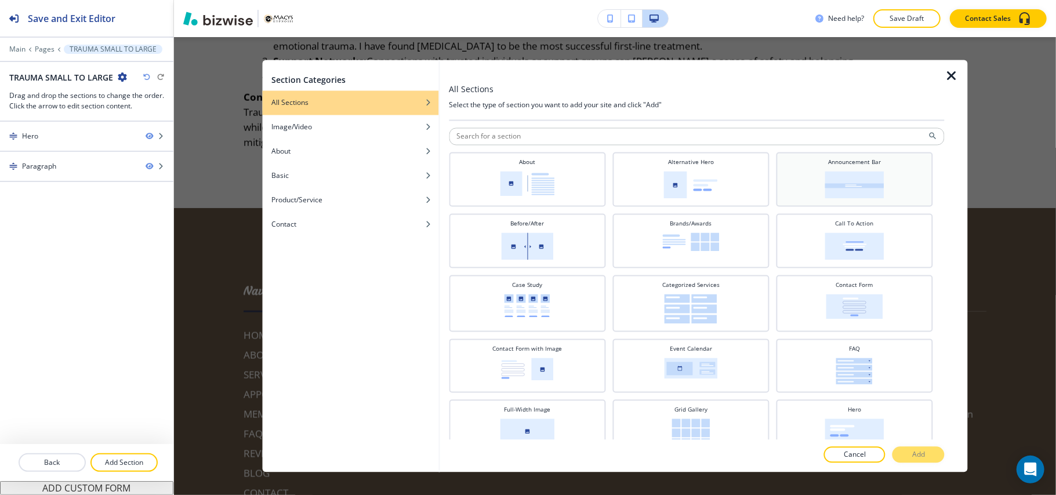
click at [844, 170] on div "Announcement Bar" at bounding box center [854, 178] width 145 height 41
click at [924, 453] on p "Add" at bounding box center [918, 455] width 13 height 10
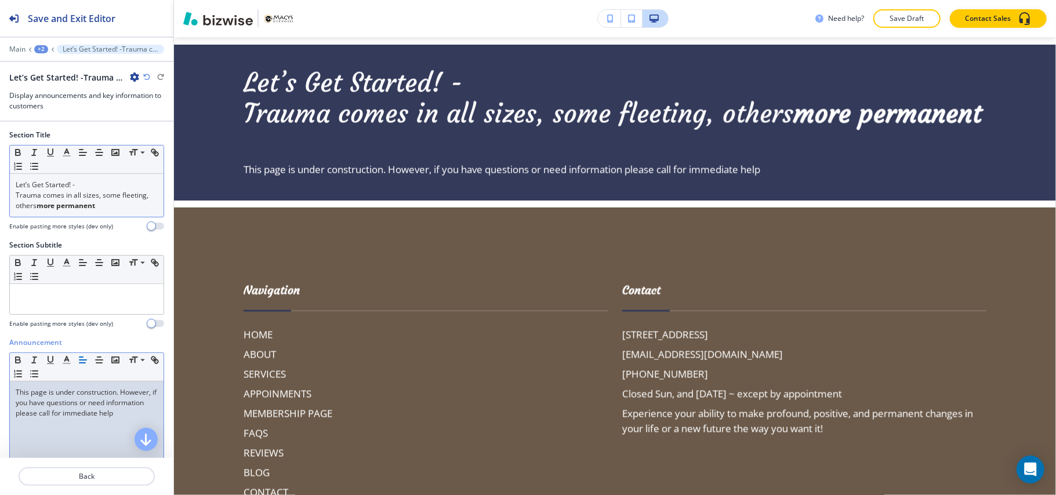
scroll to position [0, 0]
click at [147, 207] on div "Let’s Get Started! - Trauma comes in all sizes, some fleeting, others more perm…" at bounding box center [87, 196] width 154 height 43
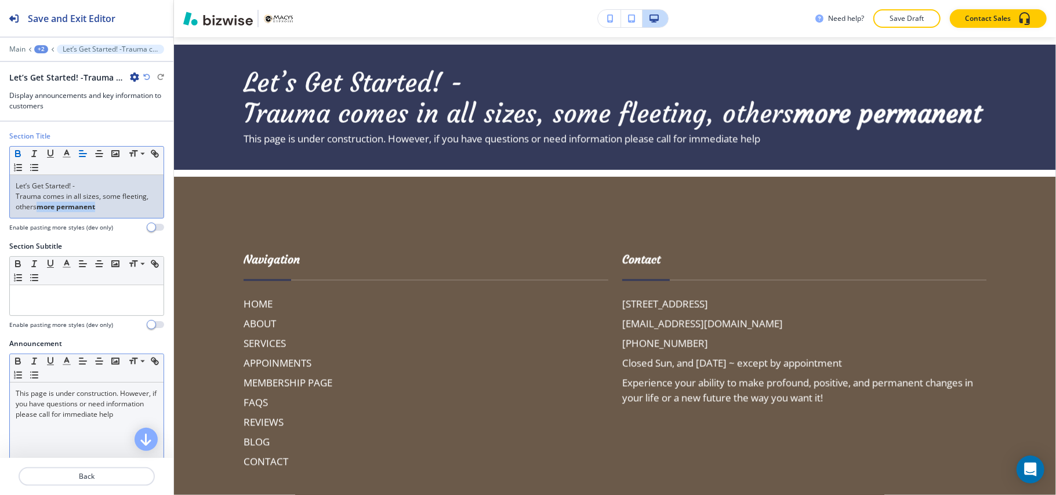
drag, startPoint x: 128, startPoint y: 208, endPoint x: 67, endPoint y: 212, distance: 61.0
click at [67, 212] on p "Trauma comes in all sizes, some fleeting, others more permanent" at bounding box center [87, 201] width 142 height 21
click at [19, 153] on icon "button" at bounding box center [18, 153] width 10 height 10
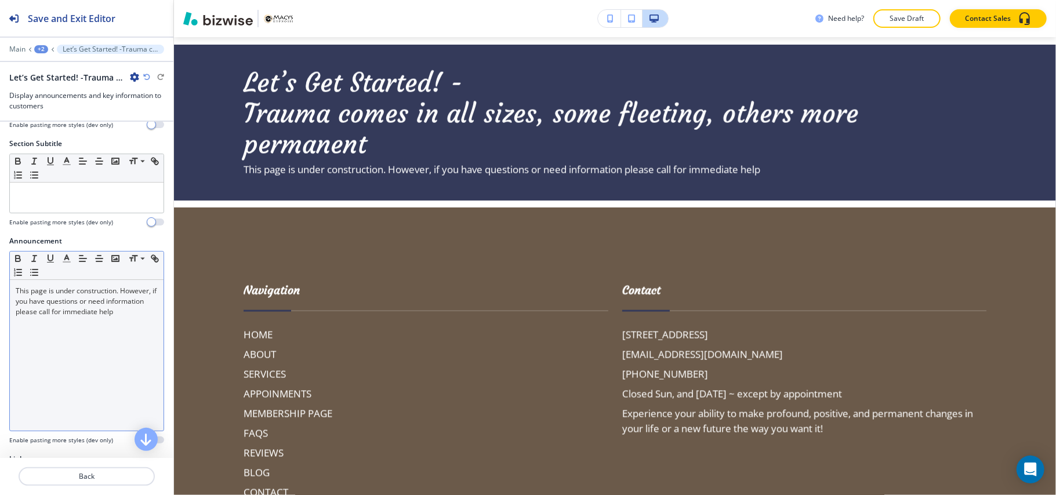
scroll to position [232, 0]
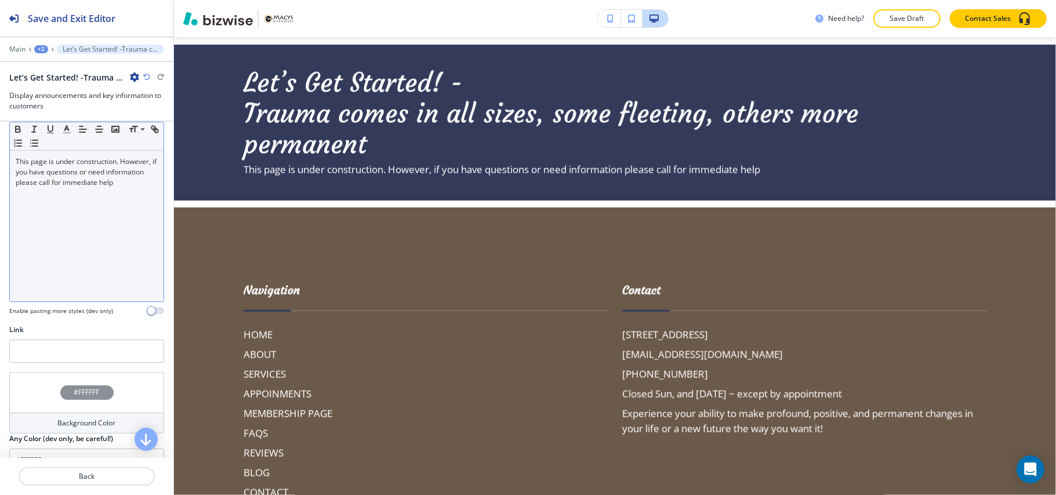
click at [45, 49] on div "+2" at bounding box center [41, 49] width 14 height 8
click at [53, 87] on p "TRAUMA SMALL TO LARGE" at bounding box center [71, 88] width 59 height 10
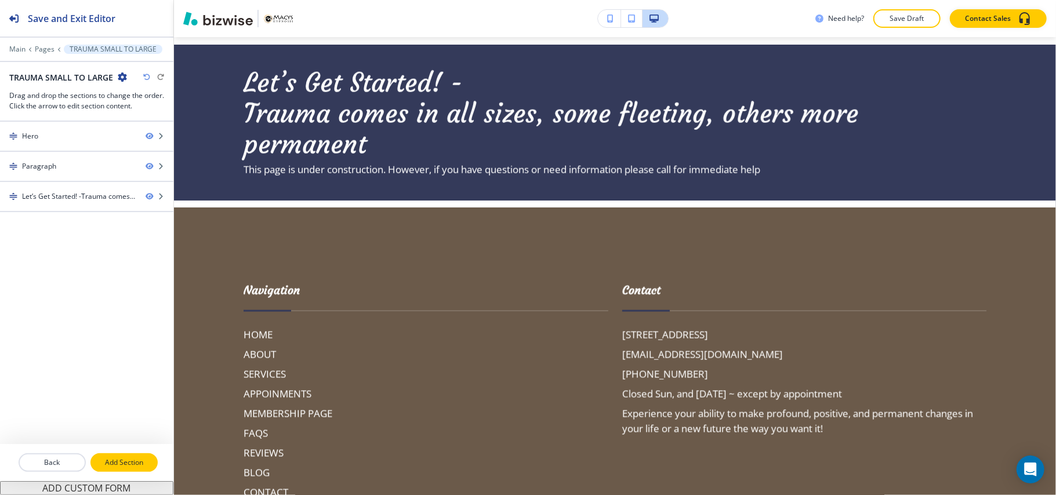
click at [119, 459] on p "Add Section" at bounding box center [124, 462] width 65 height 10
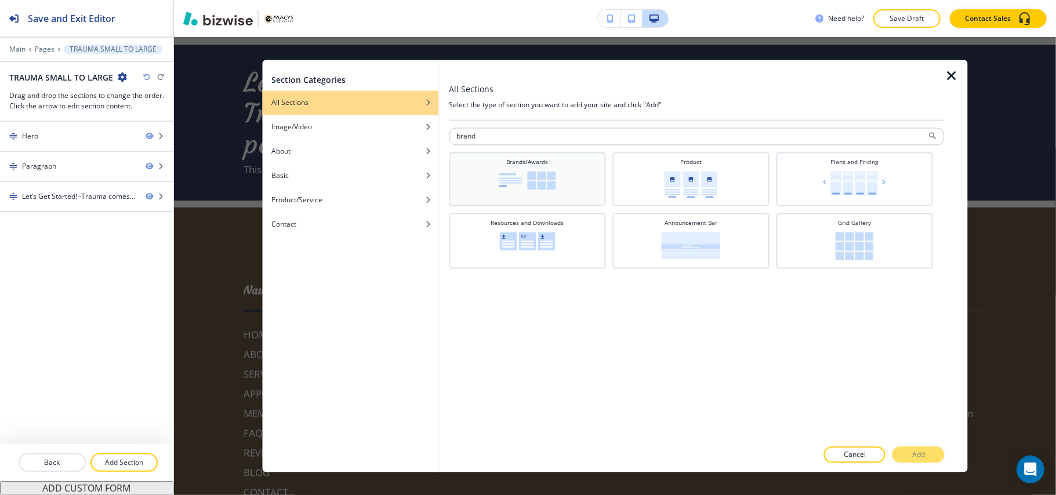
type input "brand"
click at [536, 177] on img at bounding box center [527, 181] width 57 height 19
click at [924, 448] on button "Add" at bounding box center [918, 455] width 52 height 16
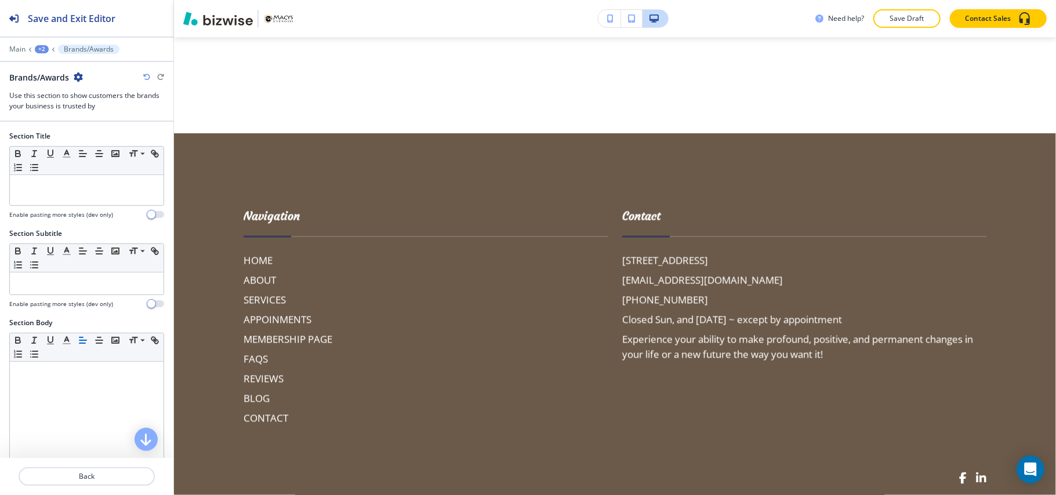
scroll to position [1416, 0]
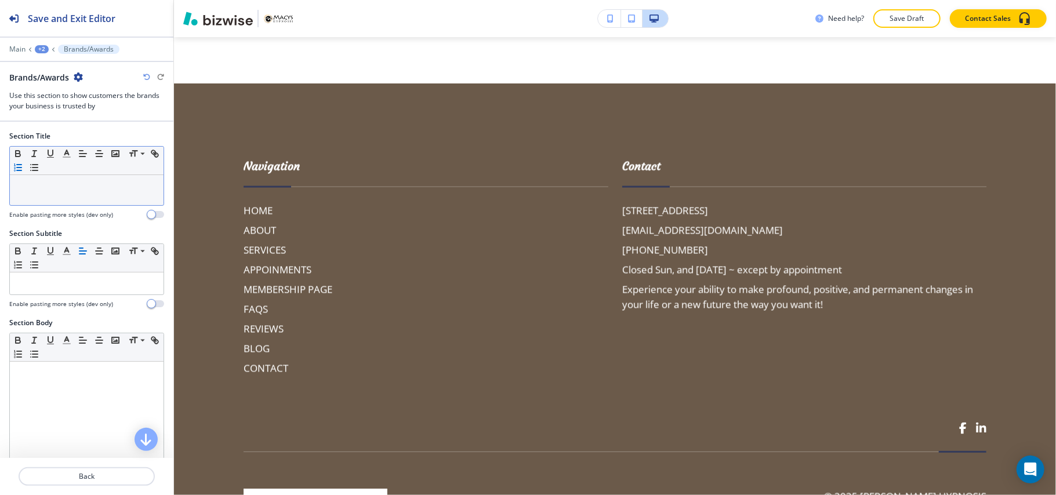
drag, startPoint x: 59, startPoint y: 288, endPoint x: 28, endPoint y: 170, distance: 121.8
click at [26, 170] on button "button" at bounding box center [18, 168] width 16 height 14
drag, startPoint x: 23, startPoint y: 180, endPoint x: 17, endPoint y: 179, distance: 6.4
click at [17, 179] on div at bounding box center [87, 190] width 154 height 30
click at [23, 168] on icon "button" at bounding box center [18, 167] width 10 height 10
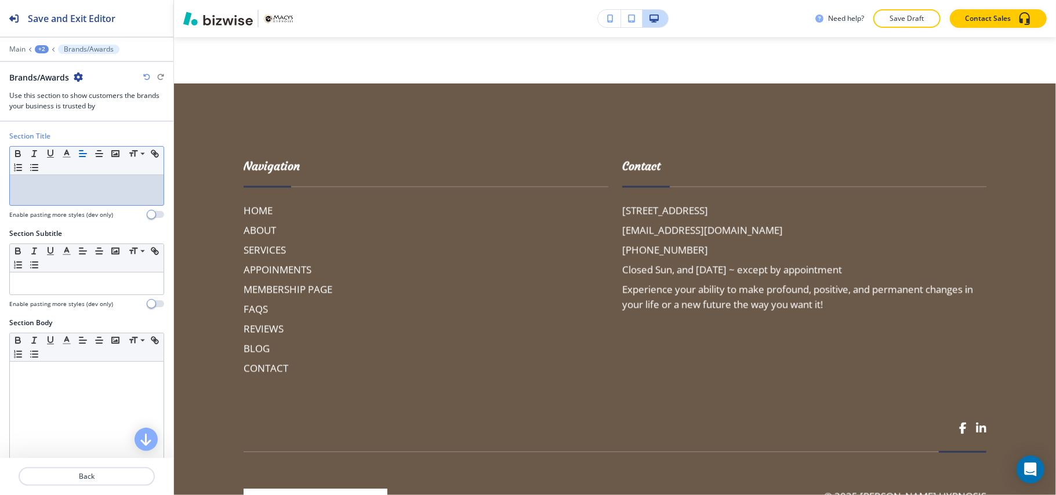
click at [38, 198] on div at bounding box center [87, 190] width 154 height 30
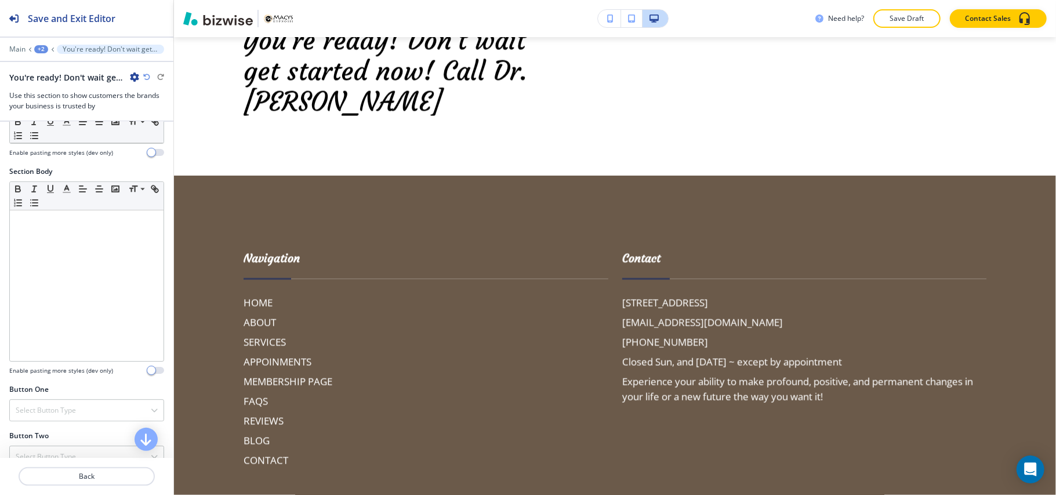
scroll to position [309, 0]
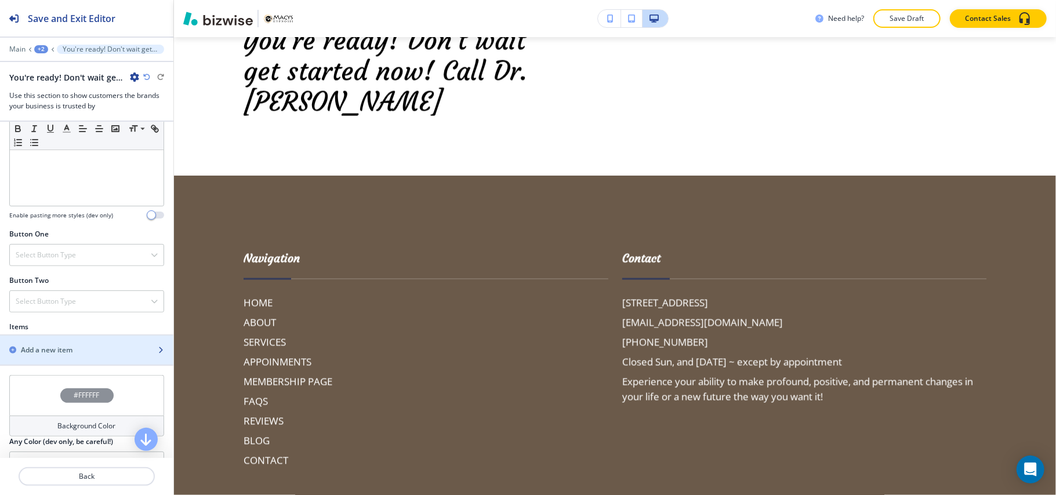
click at [49, 365] on div "button" at bounding box center [86, 359] width 173 height 9
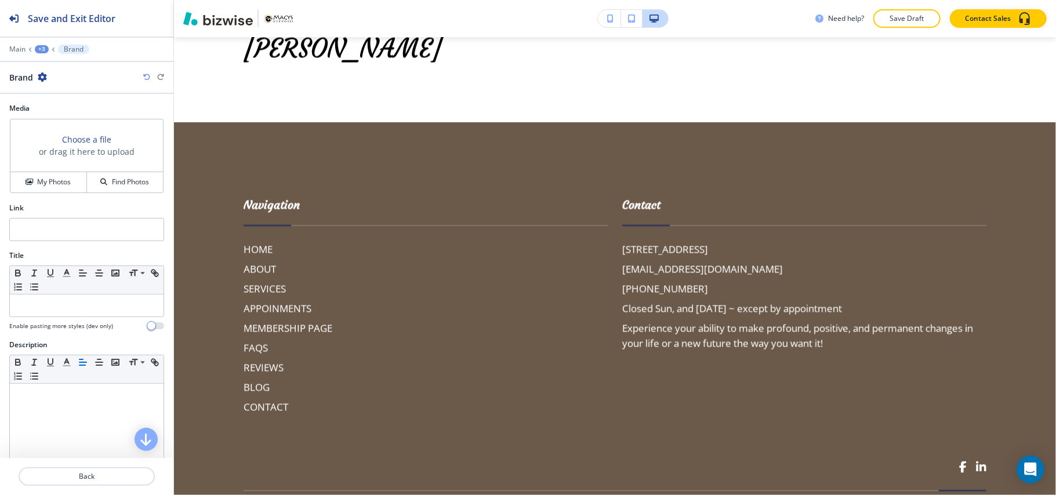
scroll to position [1474, 0]
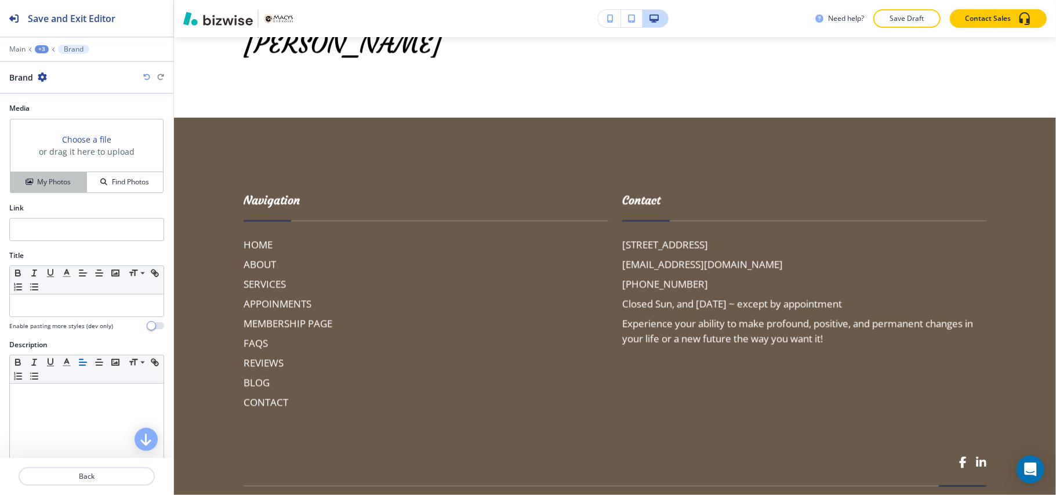
click at [49, 187] on h4 "My Photos" at bounding box center [54, 182] width 34 height 10
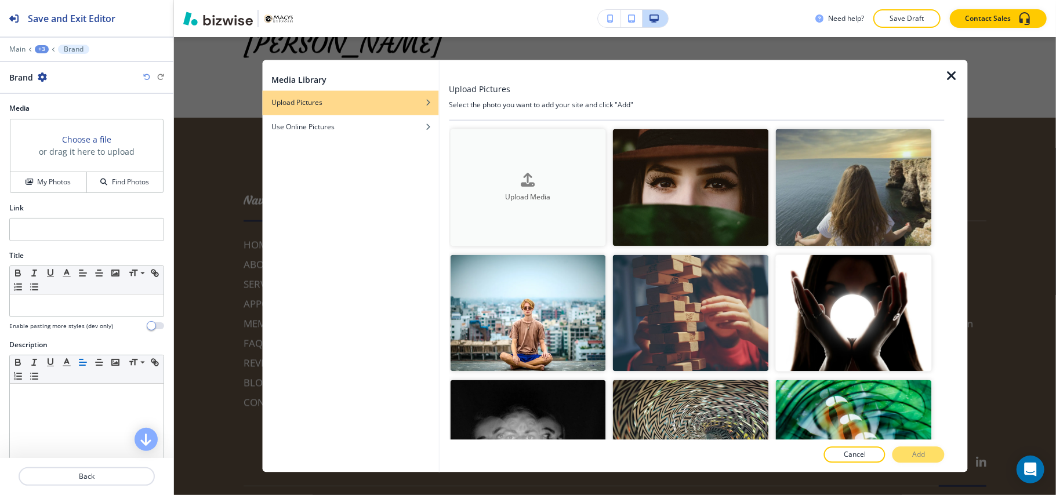
click at [473, 187] on div "button" at bounding box center [528, 189] width 156 height 5
click at [950, 70] on icon "button" at bounding box center [952, 77] width 14 height 14
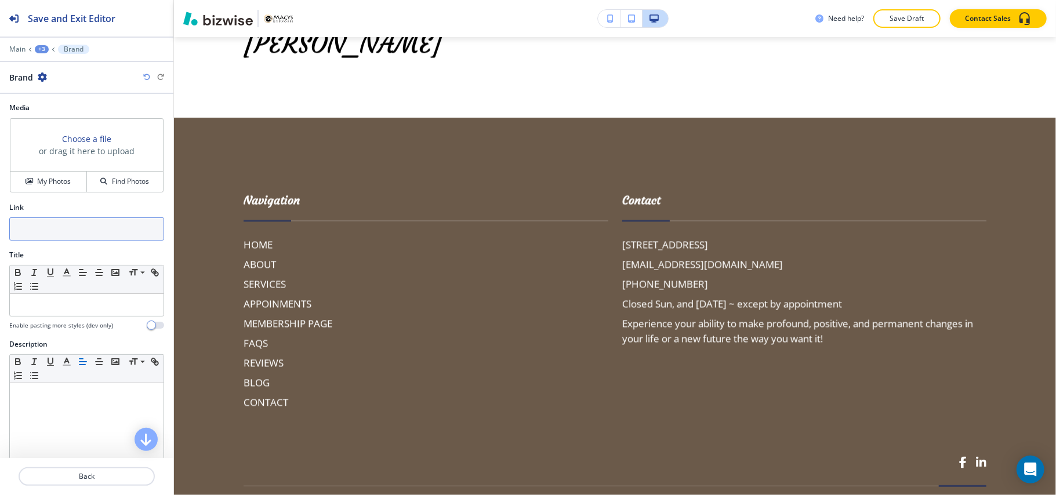
scroll to position [0, 0]
click at [47, 193] on button "My Photos" at bounding box center [48, 182] width 77 height 20
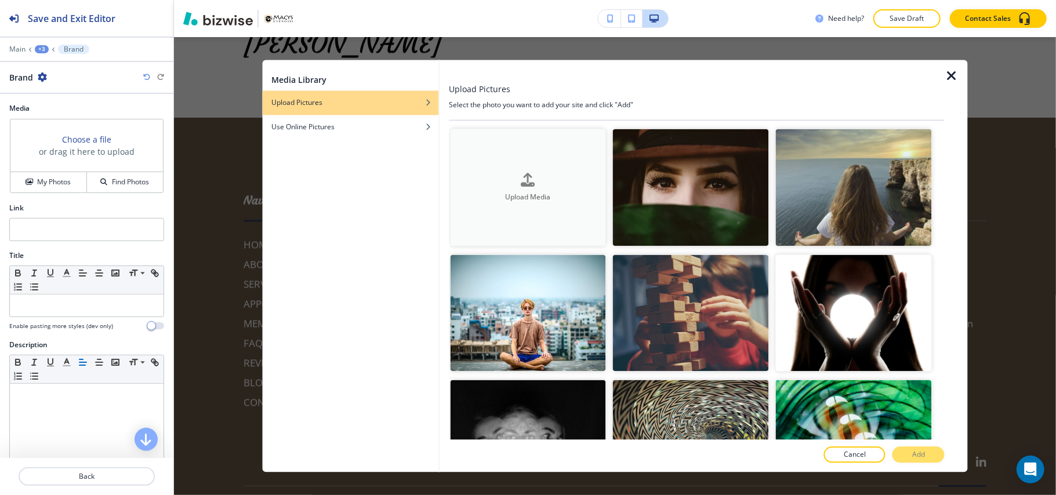
click at [547, 195] on h4 "Upload Media" at bounding box center [528, 197] width 156 height 10
click at [947, 74] on icon "button" at bounding box center [952, 77] width 14 height 14
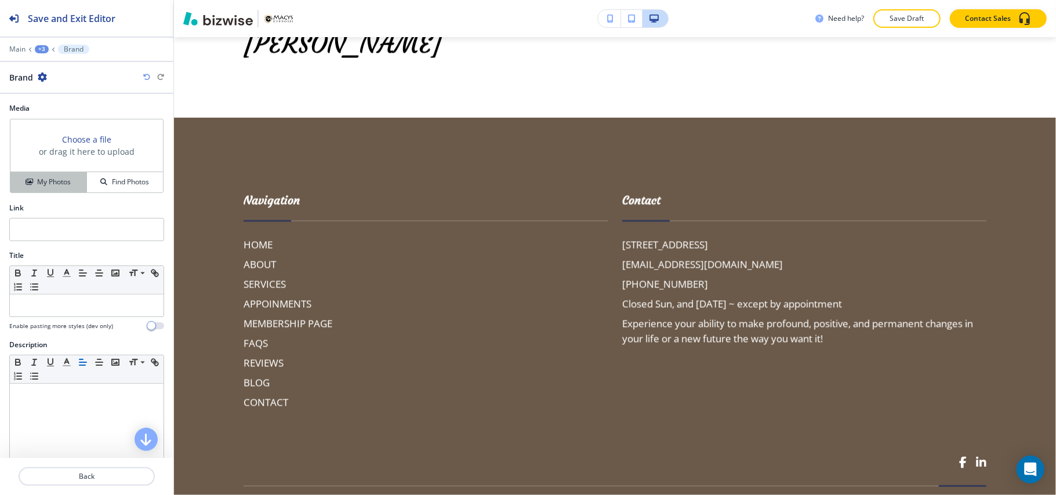
click at [42, 183] on h4 "My Photos" at bounding box center [54, 182] width 34 height 10
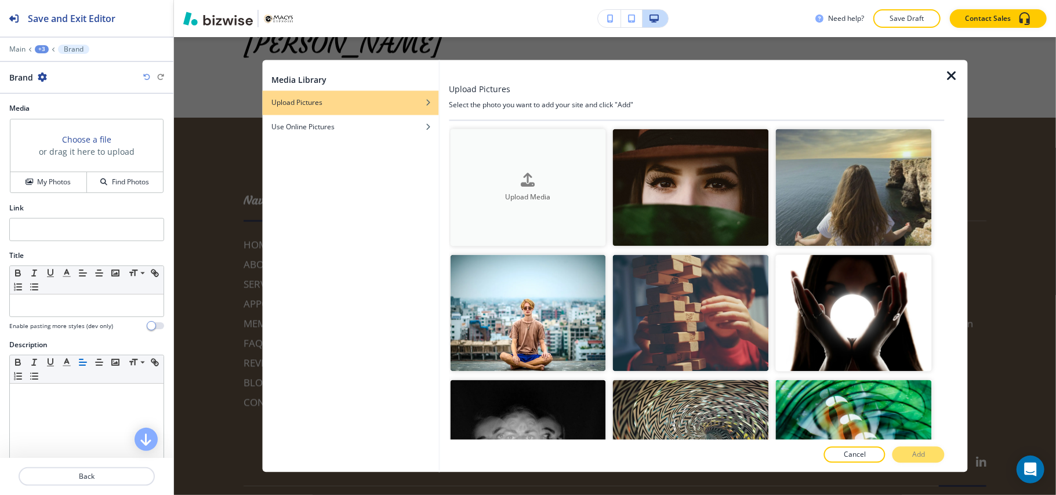
click at [494, 179] on div "Upload Media" at bounding box center [528, 188] width 156 height 30
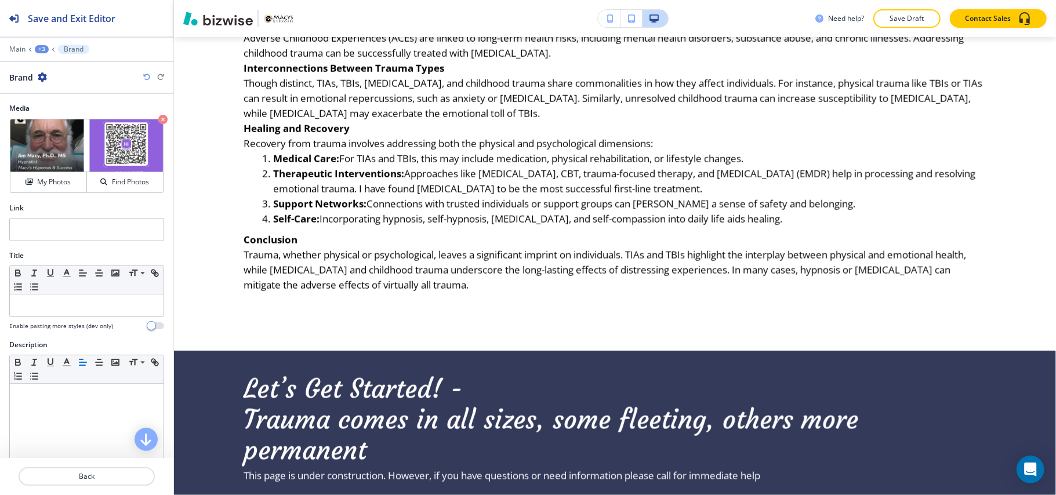
scroll to position [724, 0]
